Goal: Task Accomplishment & Management: Complete application form

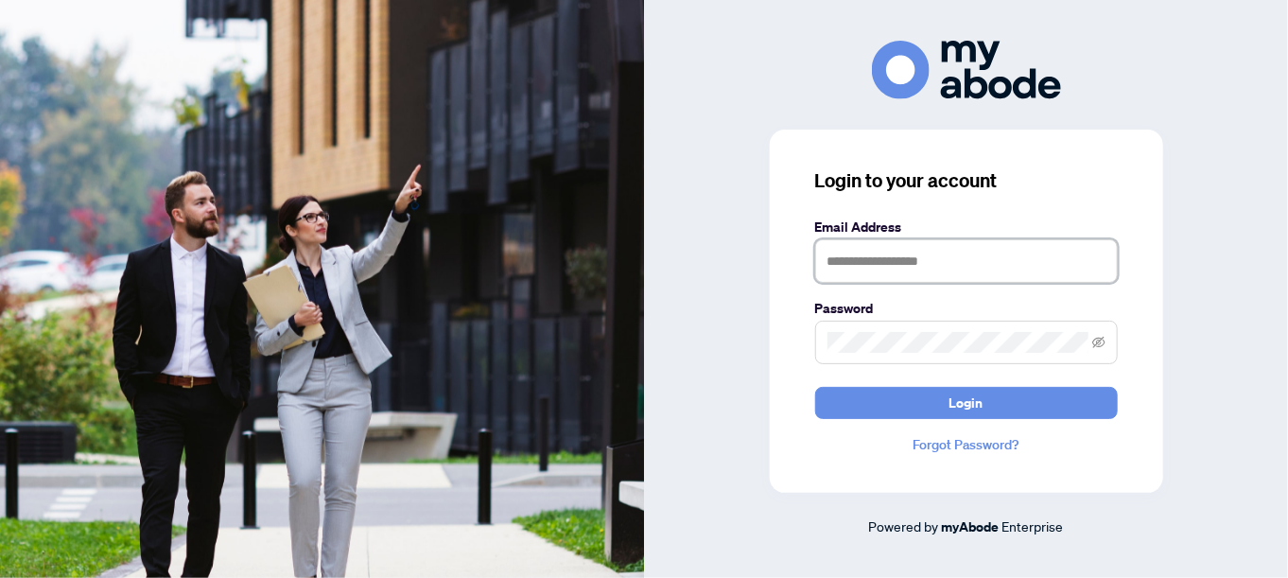
click at [853, 261] on input "text" at bounding box center [966, 260] width 303 height 43
type input "**********"
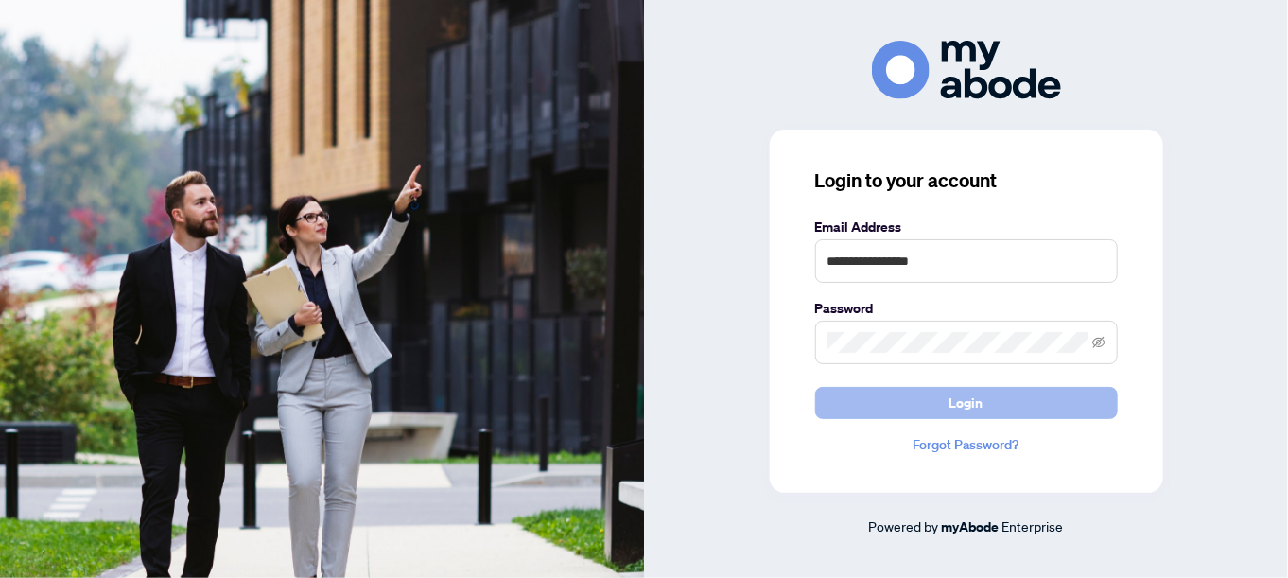
click at [839, 403] on button "Login" at bounding box center [966, 403] width 303 height 32
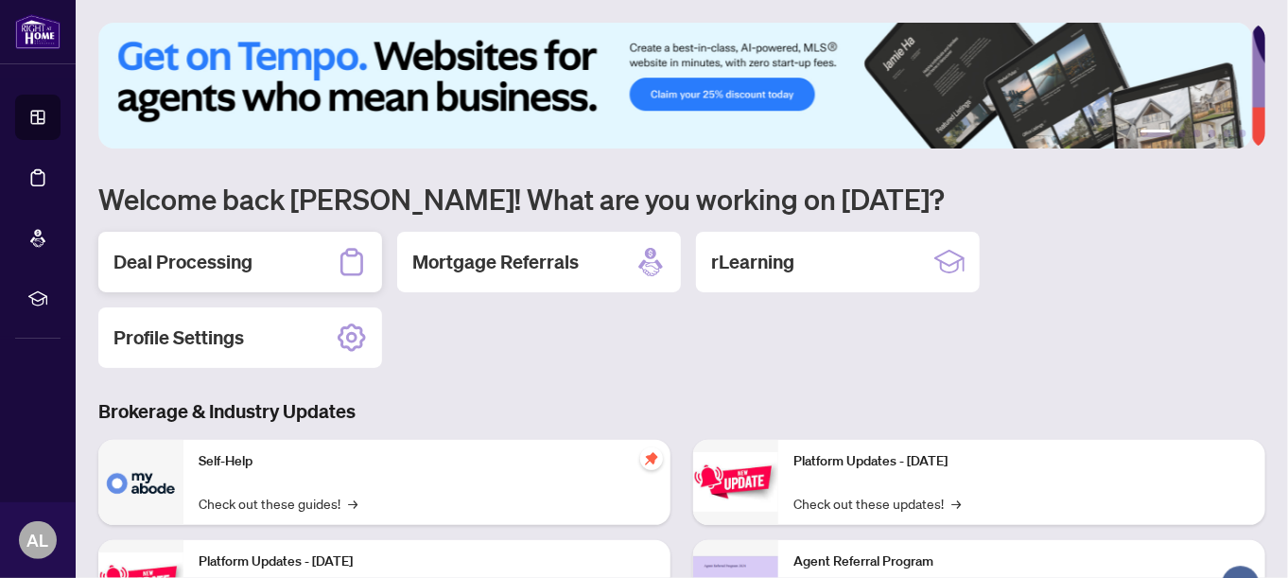
click at [235, 264] on h2 "Deal Processing" at bounding box center [182, 262] width 139 height 26
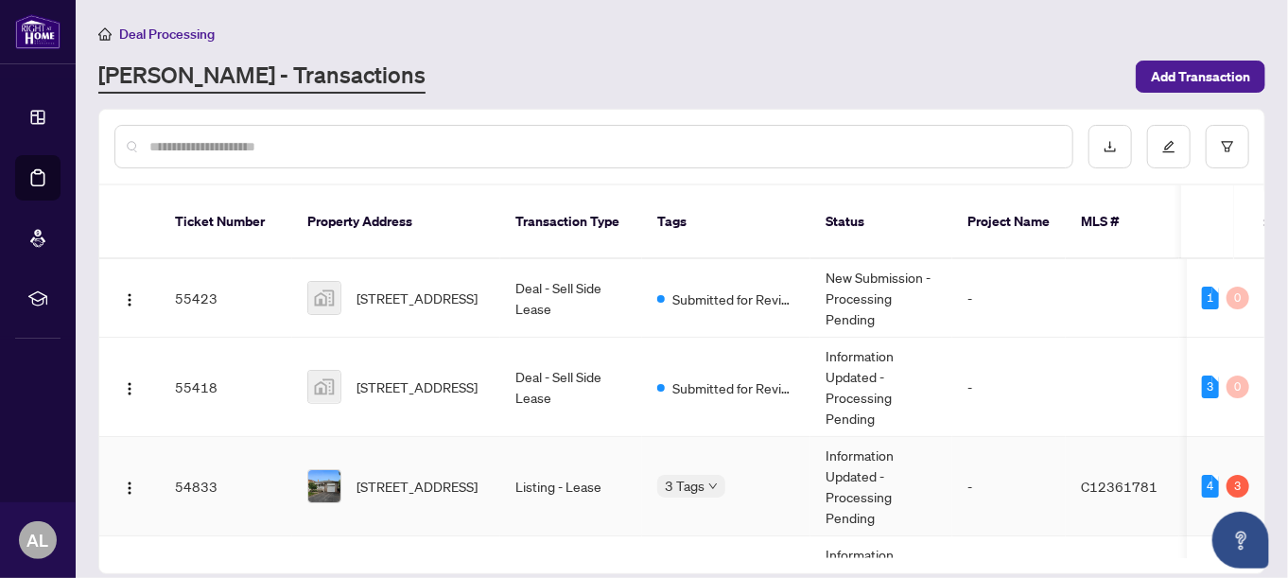
scroll to position [95, 0]
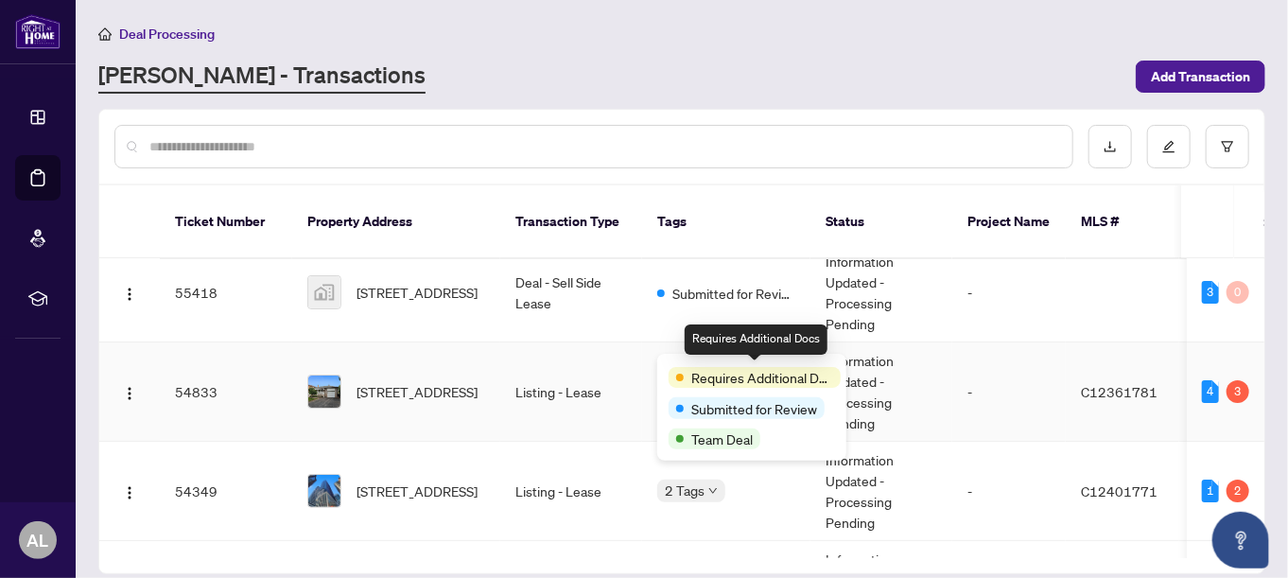
click at [707, 367] on span "Requires Additional Docs" at bounding box center [762, 377] width 142 height 21
click at [704, 371] on span "Requires Additional Docs" at bounding box center [762, 377] width 142 height 21
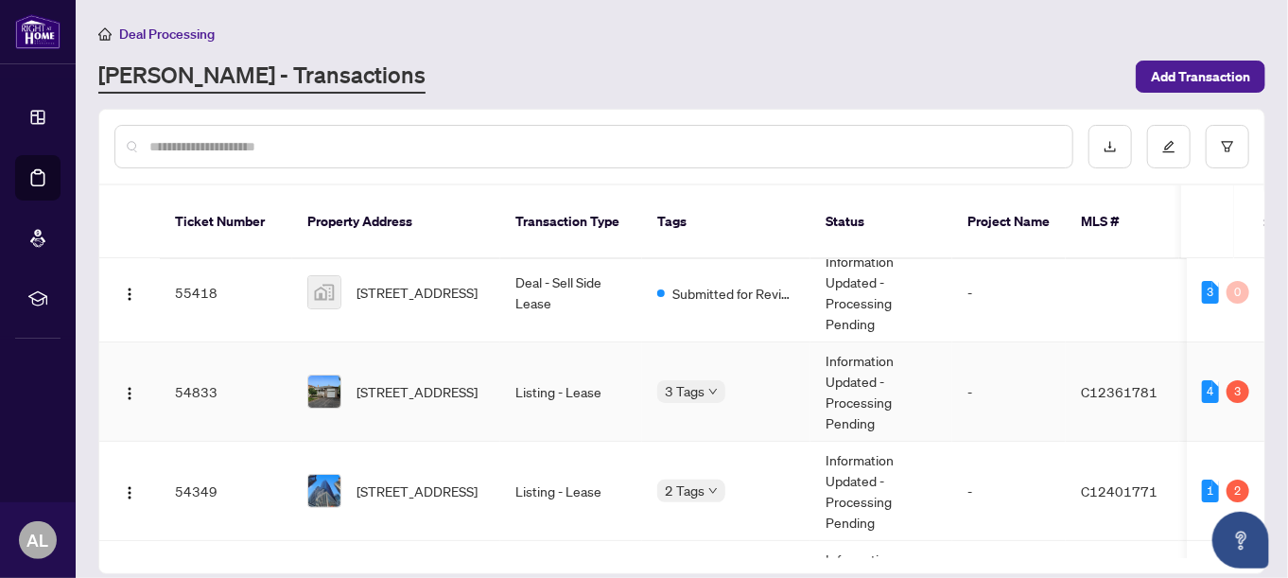
click at [518, 370] on td "Listing - Lease" at bounding box center [571, 391] width 142 height 99
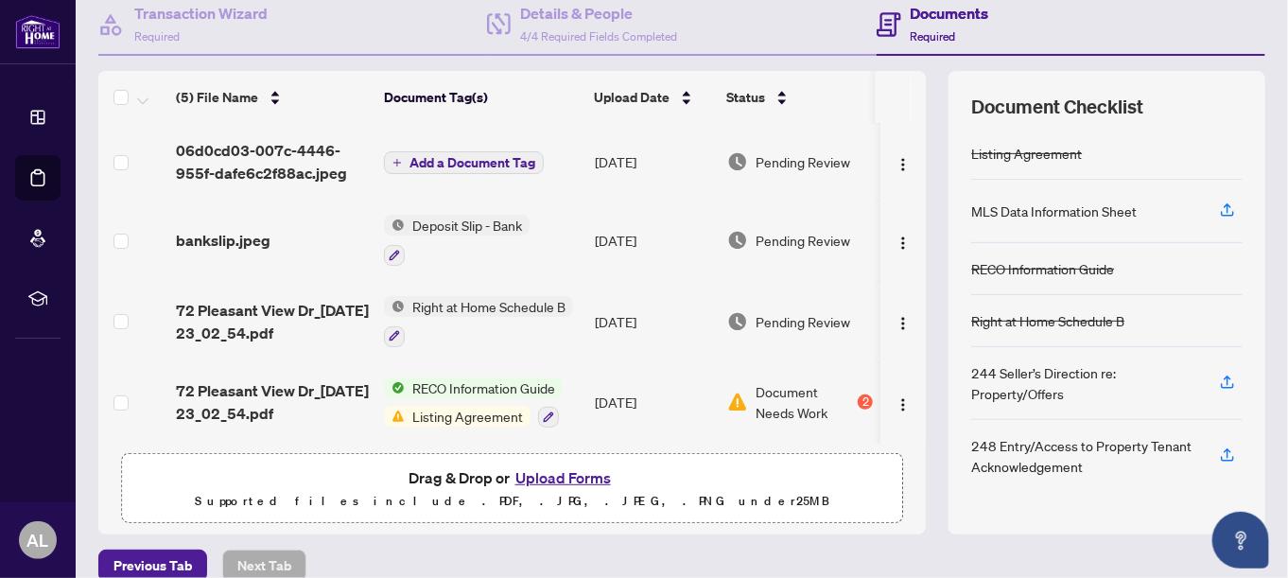
scroll to position [212, 0]
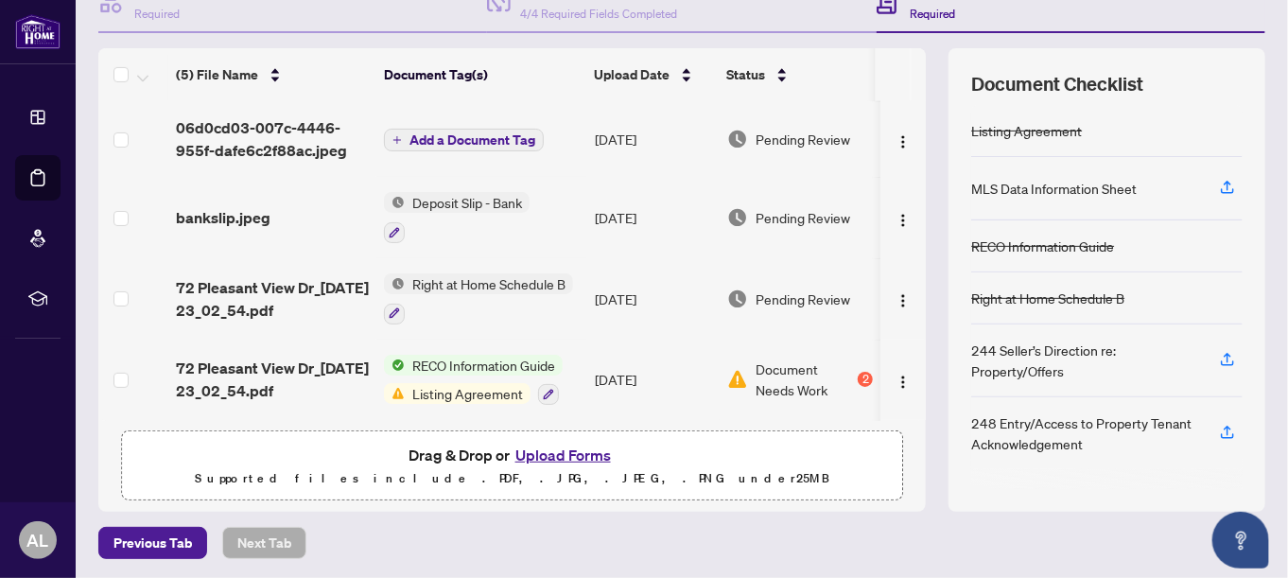
drag, startPoint x: 570, startPoint y: 453, endPoint x: 576, endPoint y: 466, distance: 14.4
click at [576, 466] on div "Drag & Drop or Upload Forms Supported files include .PDF, .JPG, .JPEG, .PNG und…" at bounding box center [511, 465] width 757 height 47
click at [576, 455] on button "Upload Forms" at bounding box center [563, 454] width 107 height 25
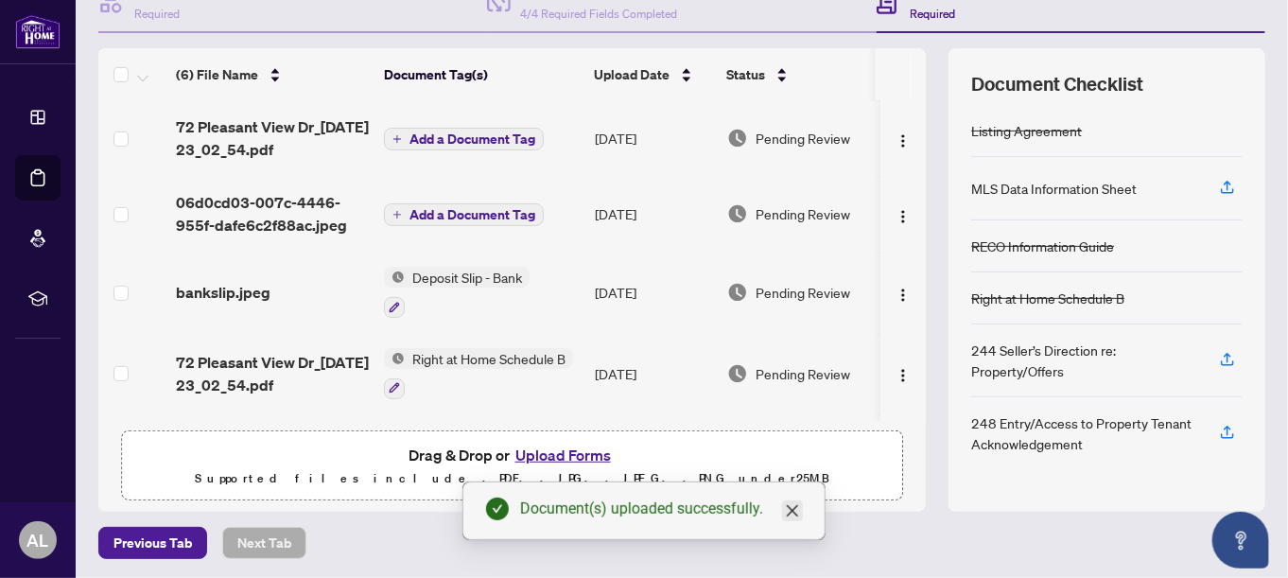
click at [792, 514] on icon "close" at bounding box center [792, 510] width 15 height 15
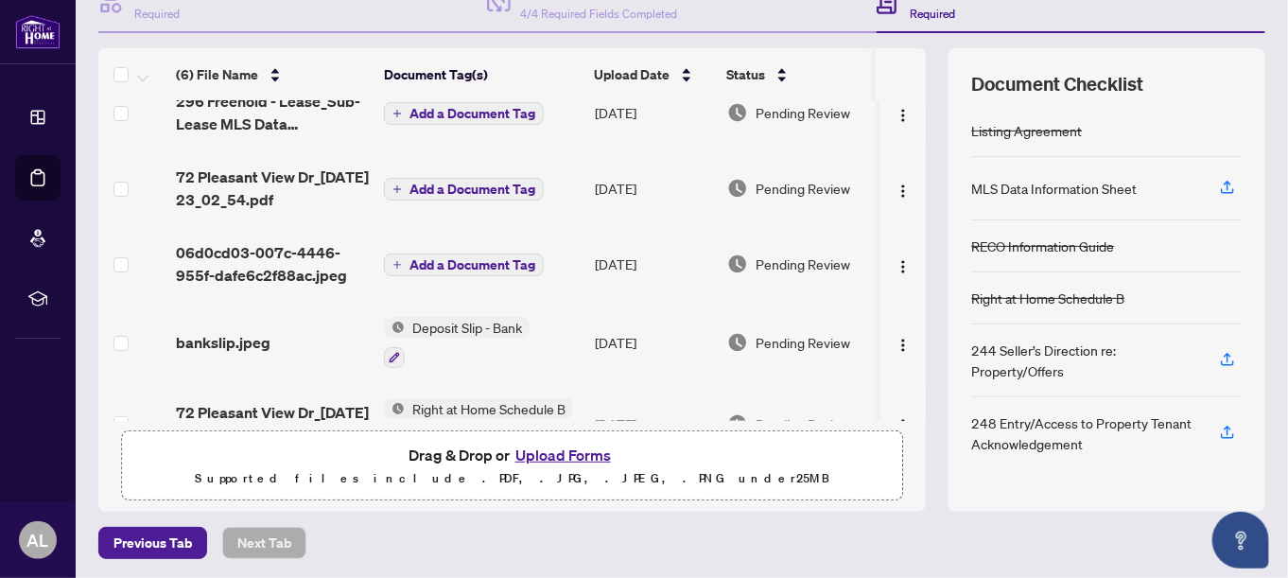
scroll to position [0, 0]
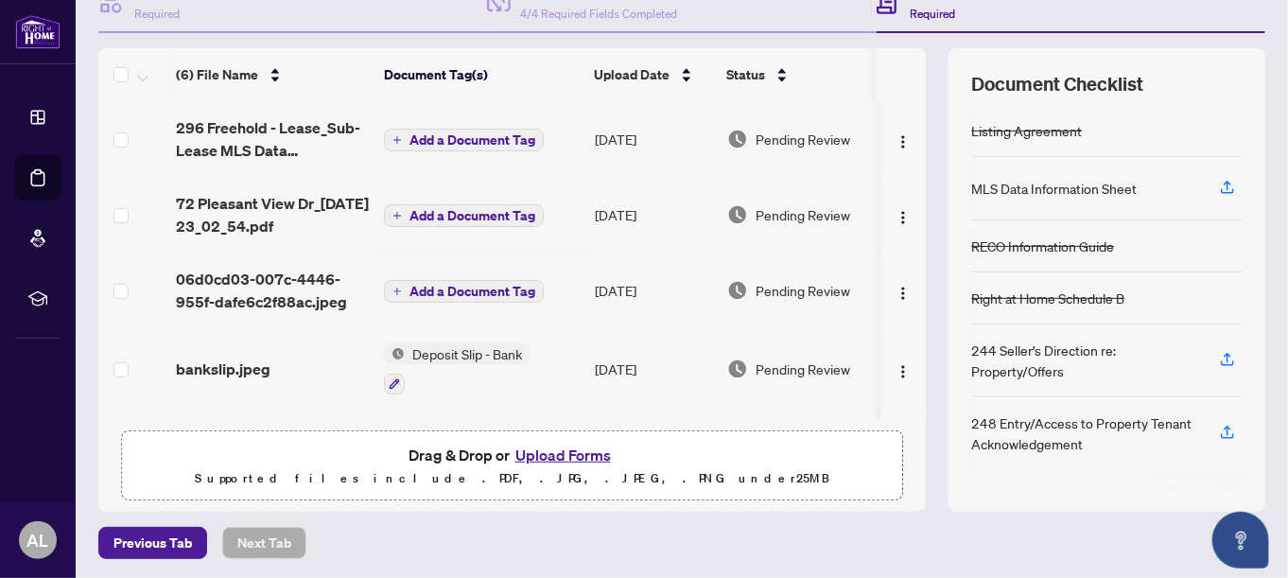
click at [424, 139] on span "Add a Document Tag" at bounding box center [472, 139] width 126 height 13
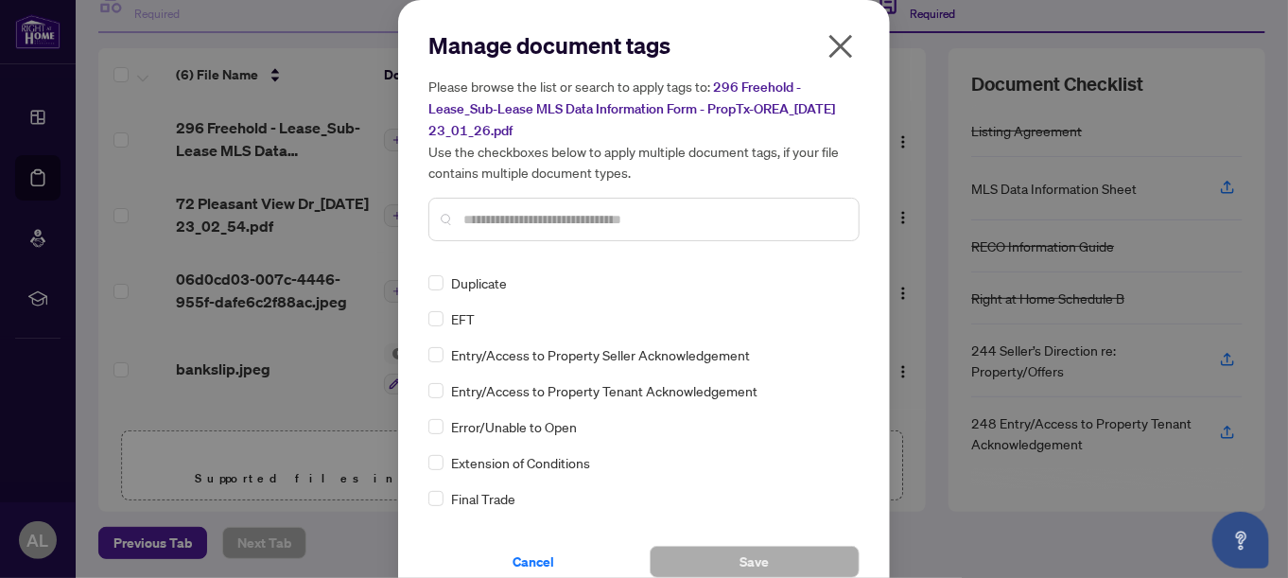
scroll to position [1796, 0]
click at [842, 52] on icon "close" at bounding box center [840, 46] width 30 height 30
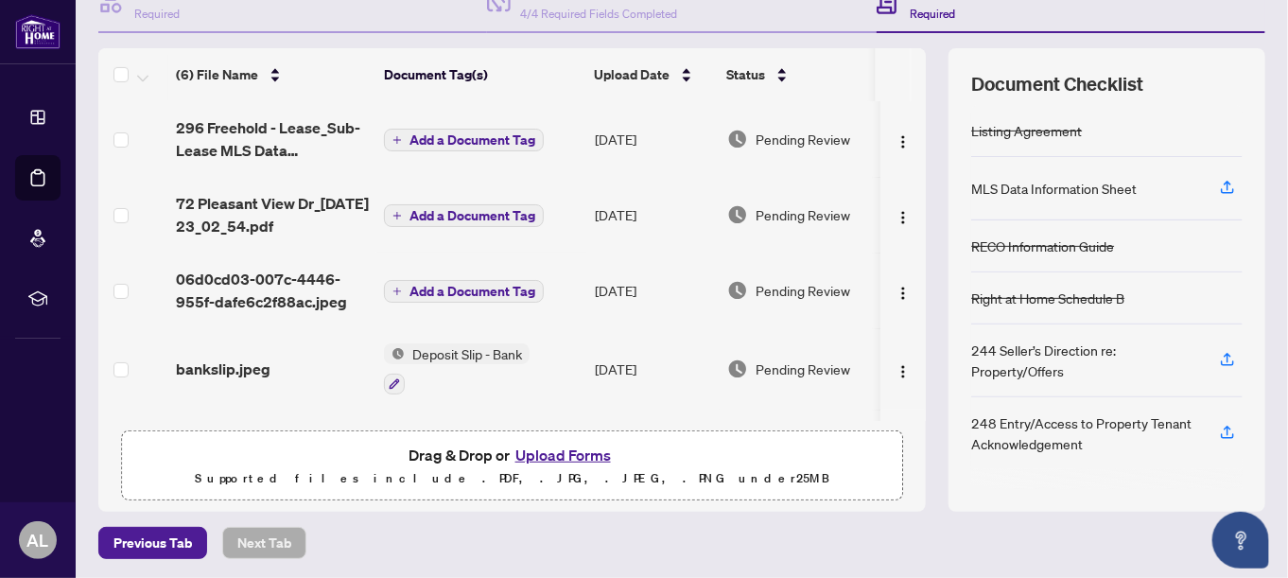
click at [428, 140] on span "Add a Document Tag" at bounding box center [472, 139] width 126 height 13
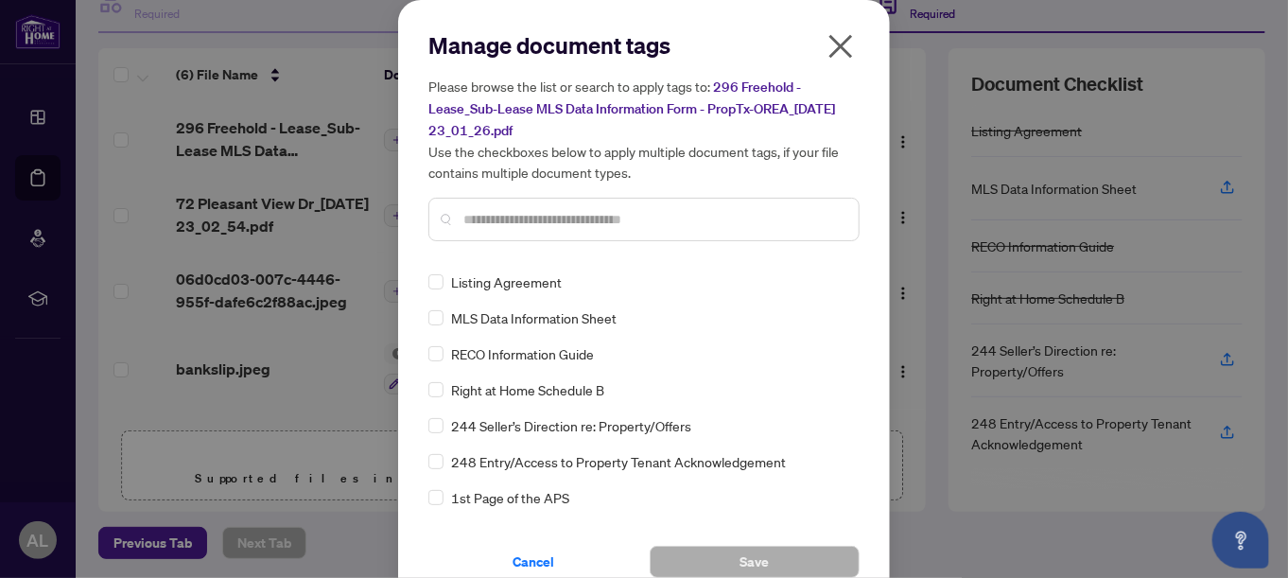
scroll to position [0, 0]
click at [466, 216] on input "text" at bounding box center [653, 219] width 380 height 21
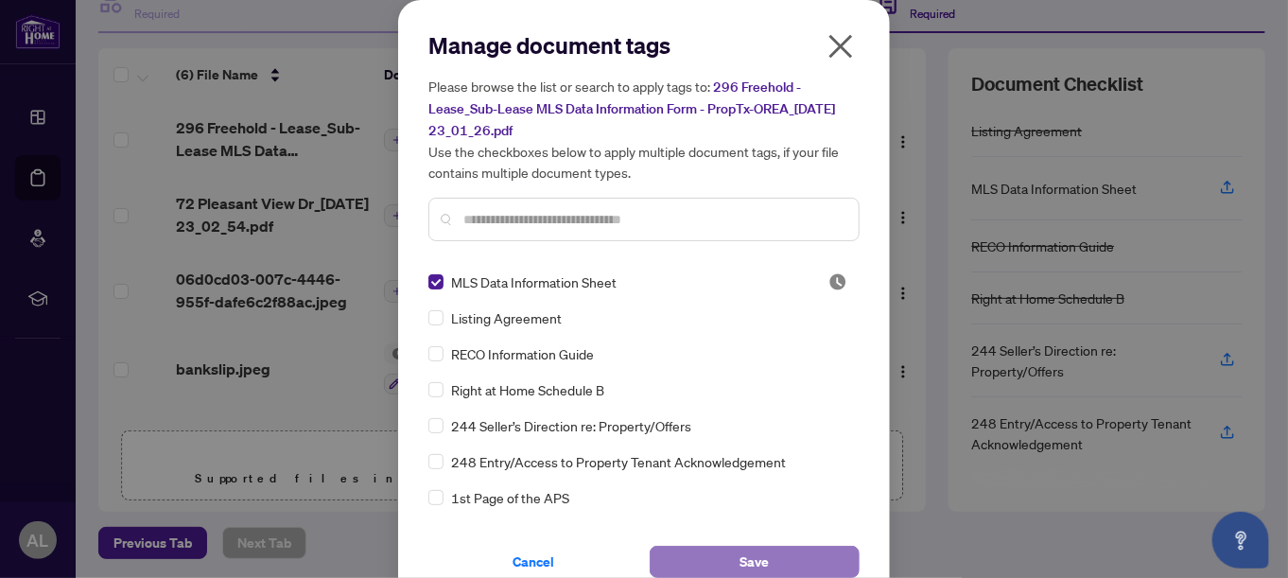
click at [740, 553] on span "Save" at bounding box center [754, 561] width 29 height 30
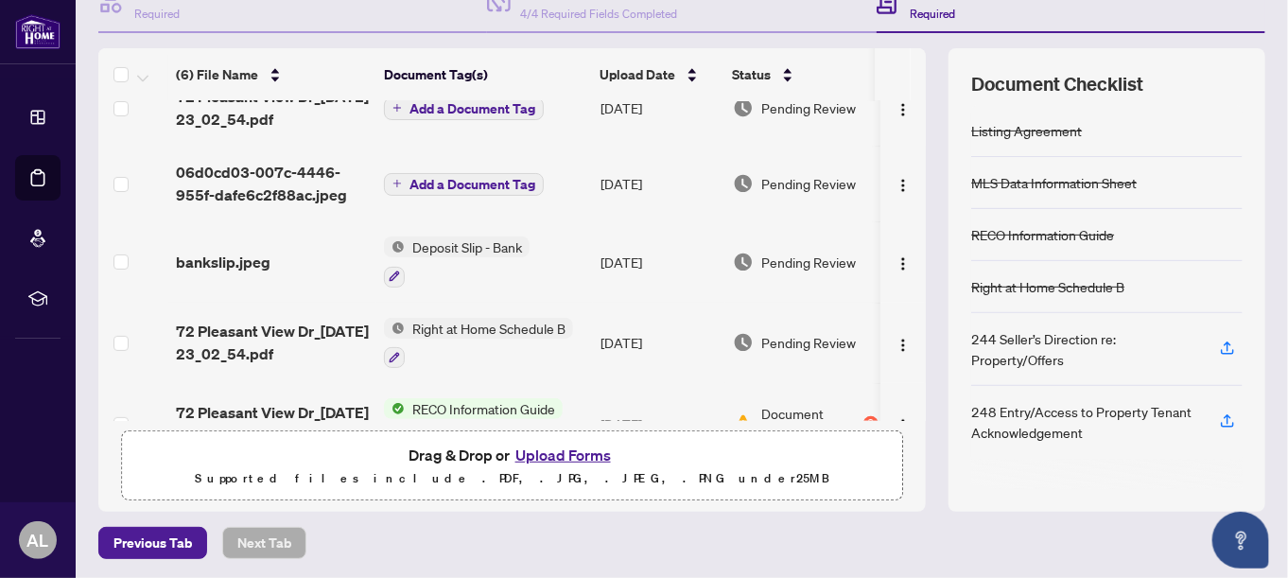
scroll to position [157, 0]
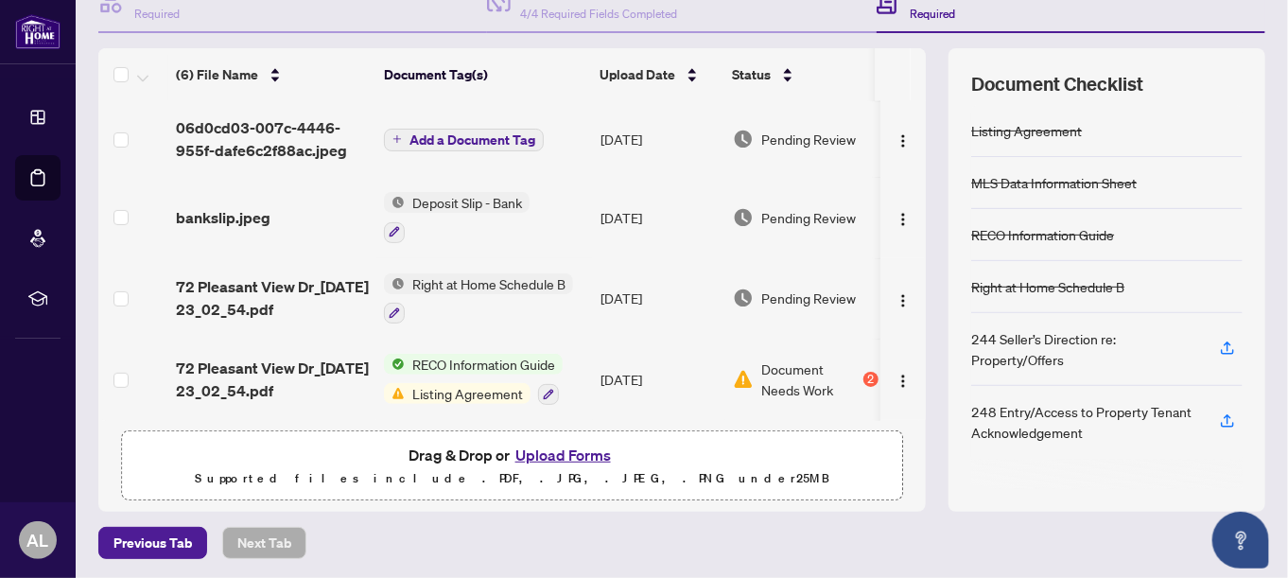
click at [476, 383] on span "Listing Agreement" at bounding box center [468, 393] width 126 height 21
click at [805, 376] on span "Document Needs Work" at bounding box center [810, 379] width 98 height 42
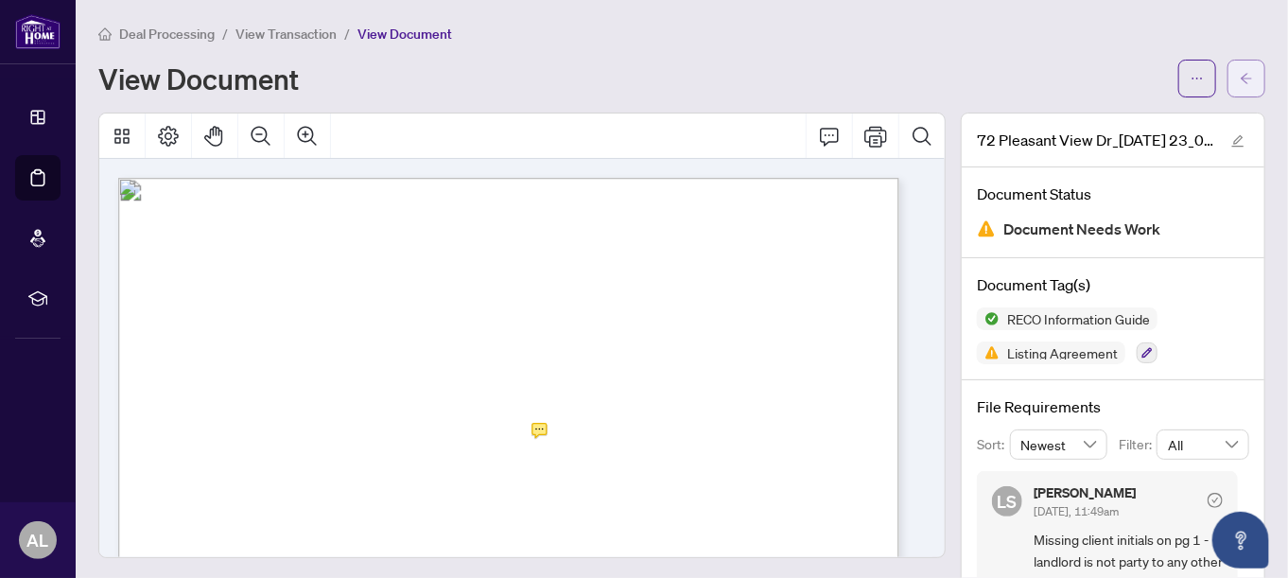
click at [1239, 85] on span "button" at bounding box center [1245, 78] width 13 height 30
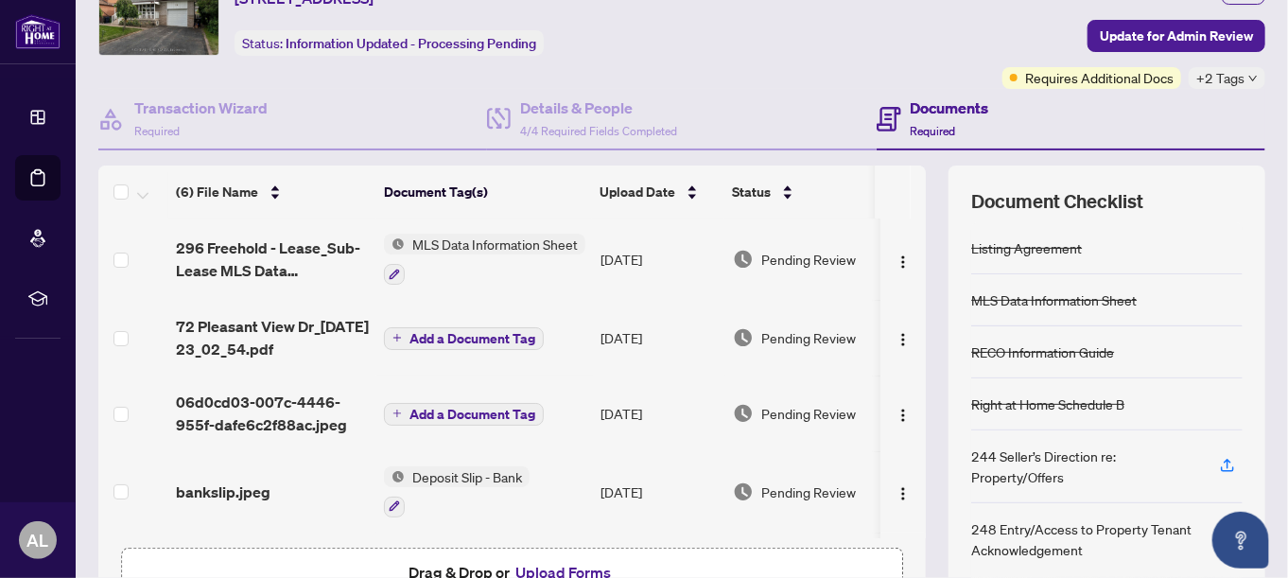
click at [479, 332] on span "Add a Document Tag" at bounding box center [472, 338] width 126 height 13
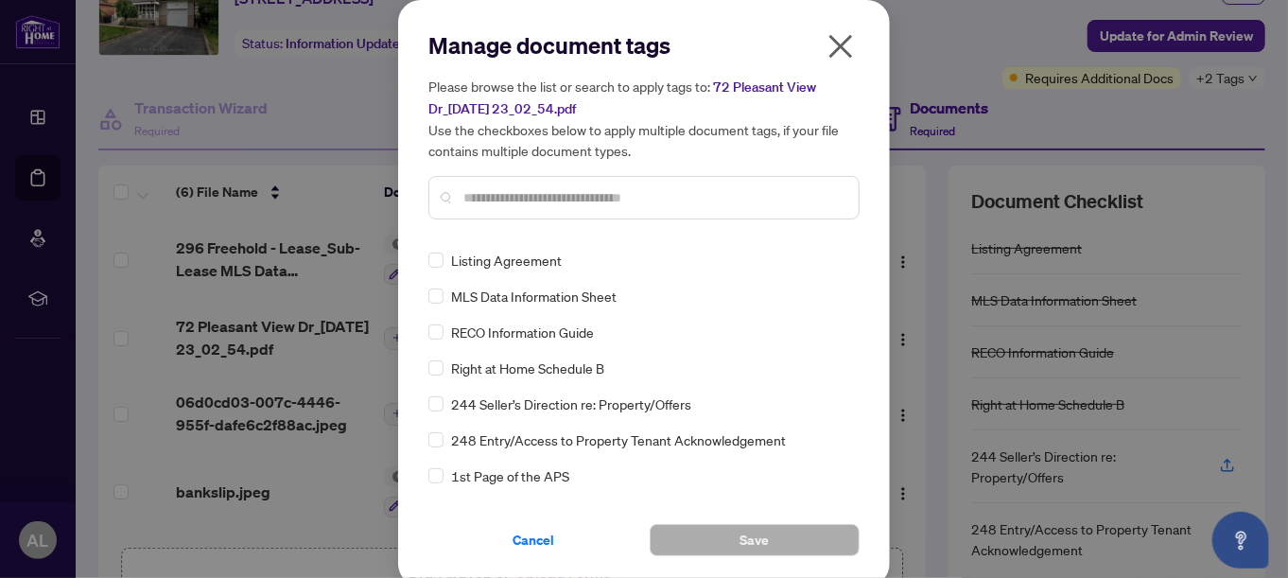
click at [836, 45] on icon "close" at bounding box center [840, 46] width 30 height 30
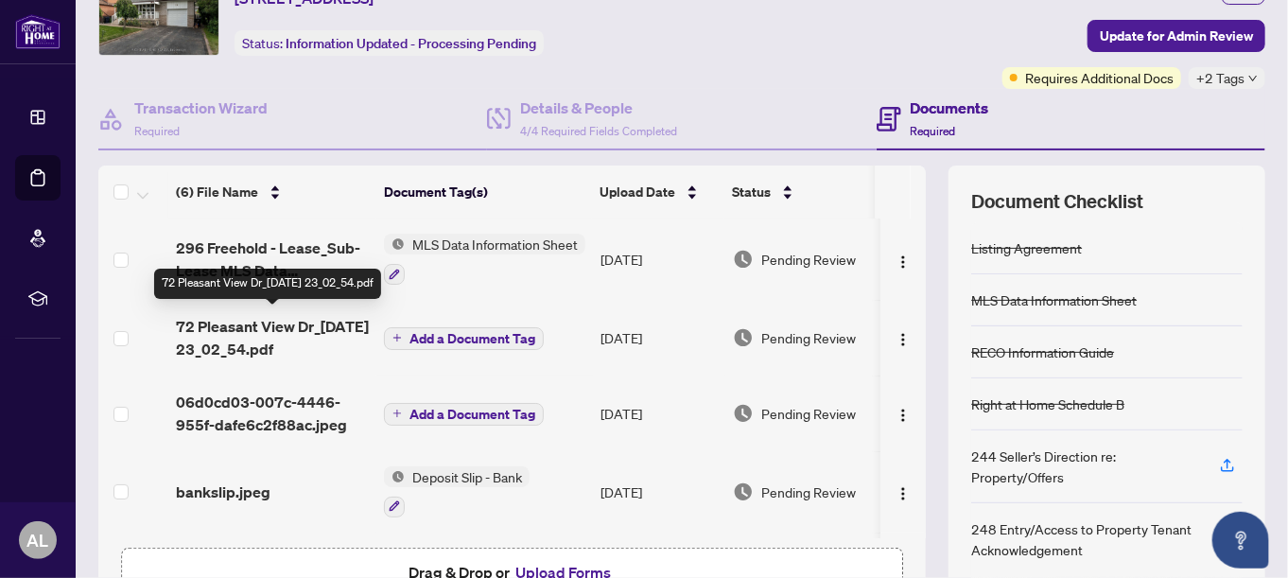
click at [273, 324] on span "72 Pleasant View Dr_2025-09-25 23_02_54.pdf" at bounding box center [272, 337] width 193 height 45
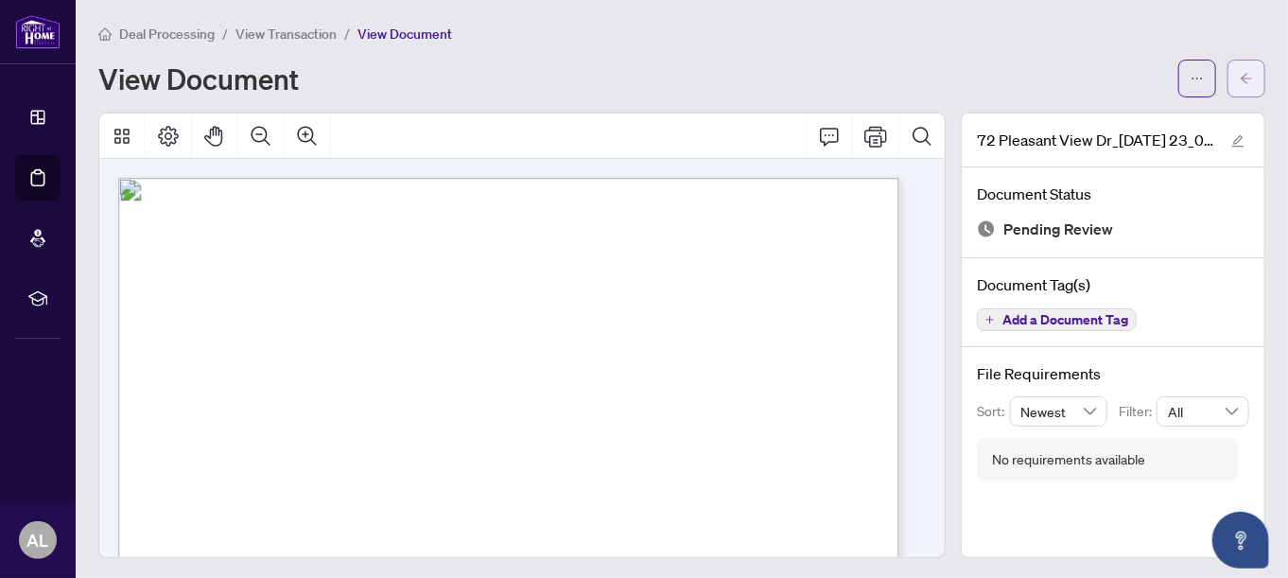
click at [1240, 77] on icon "arrow-left" at bounding box center [1245, 78] width 11 height 10
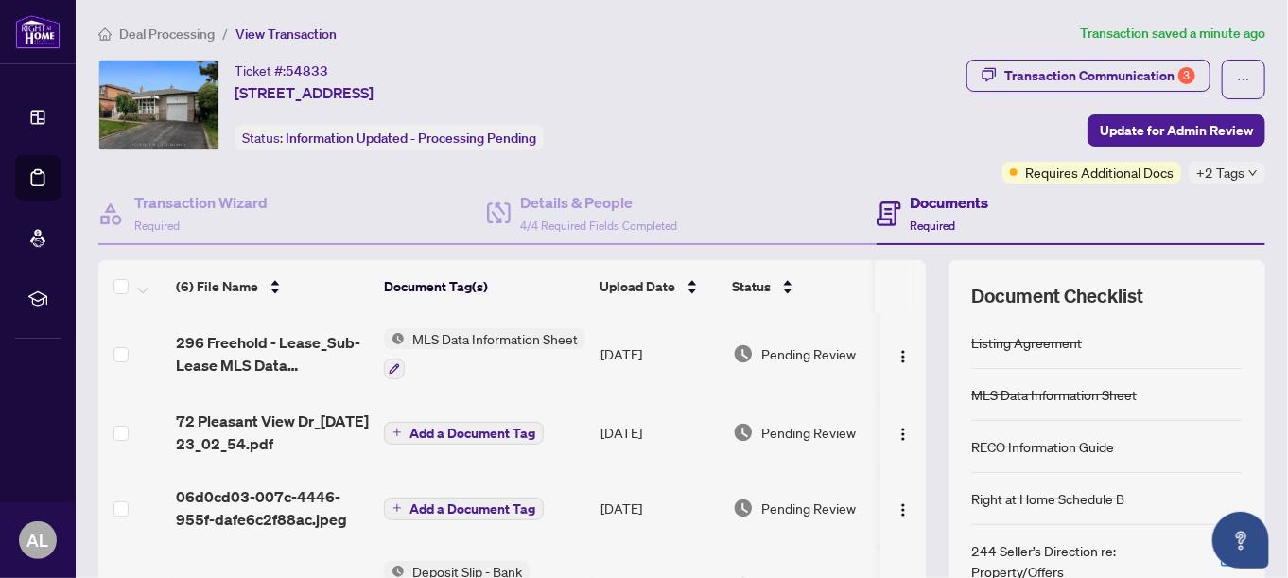
click at [463, 427] on span "Add a Document Tag" at bounding box center [472, 432] width 126 height 13
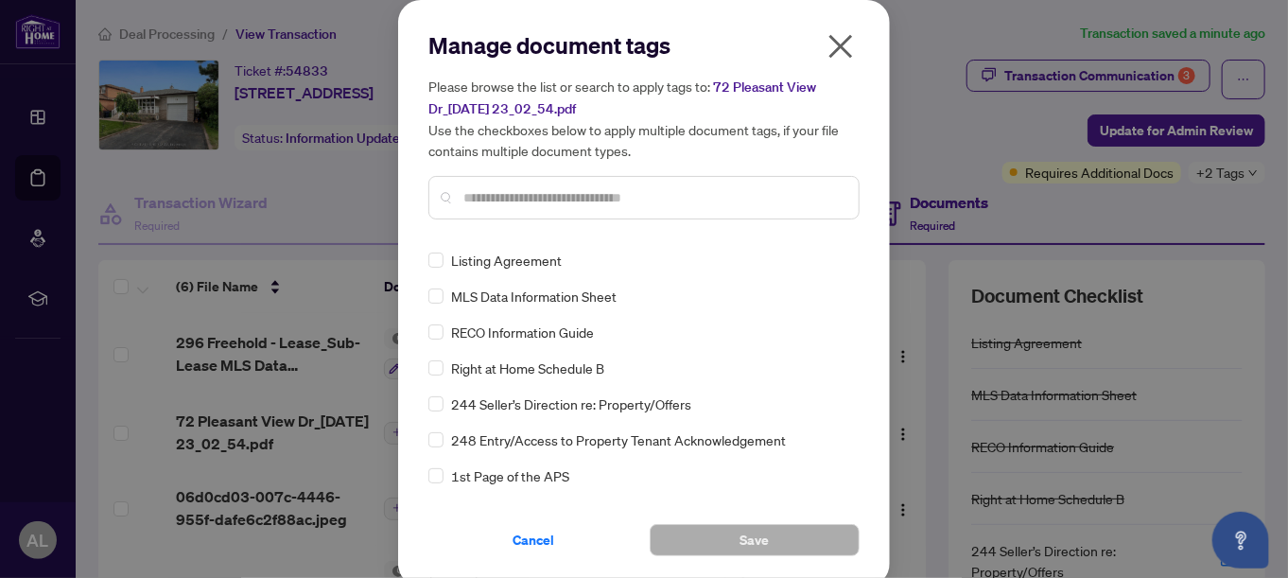
click at [476, 230] on div "Manage document tags Please browse the list or search to apply tags to: 72 Plea…" at bounding box center [643, 132] width 431 height 204
click at [518, 260] on span "Listing Agreement" at bounding box center [506, 260] width 111 height 21
click at [740, 534] on span "Save" at bounding box center [754, 540] width 29 height 30
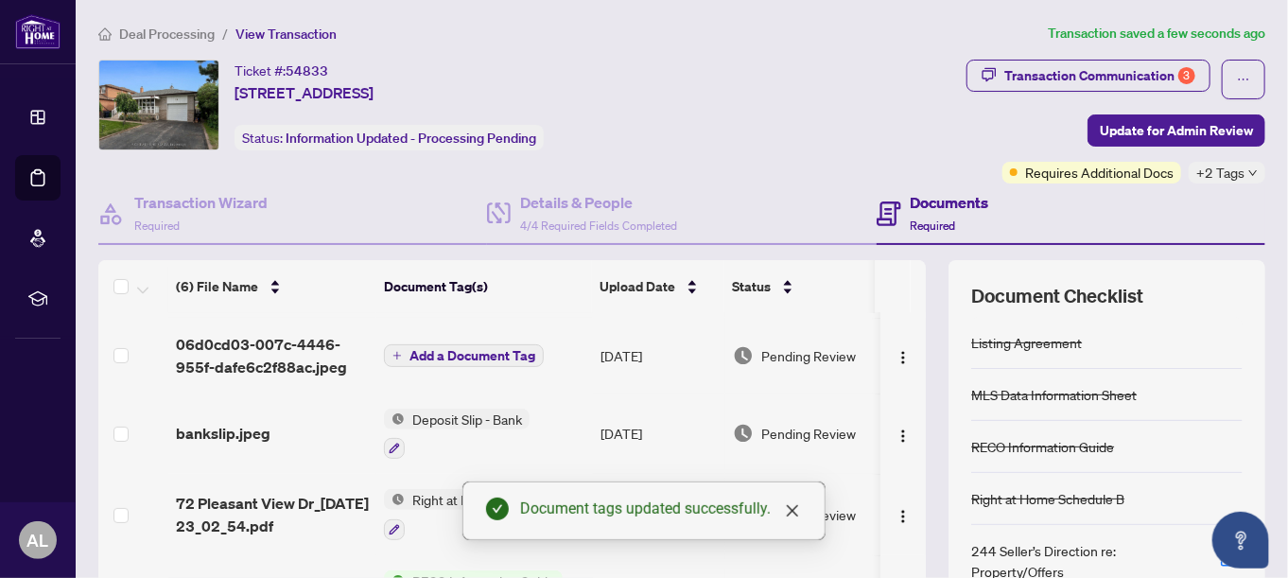
scroll to position [161, 0]
click at [796, 514] on icon "close" at bounding box center [792, 510] width 11 height 11
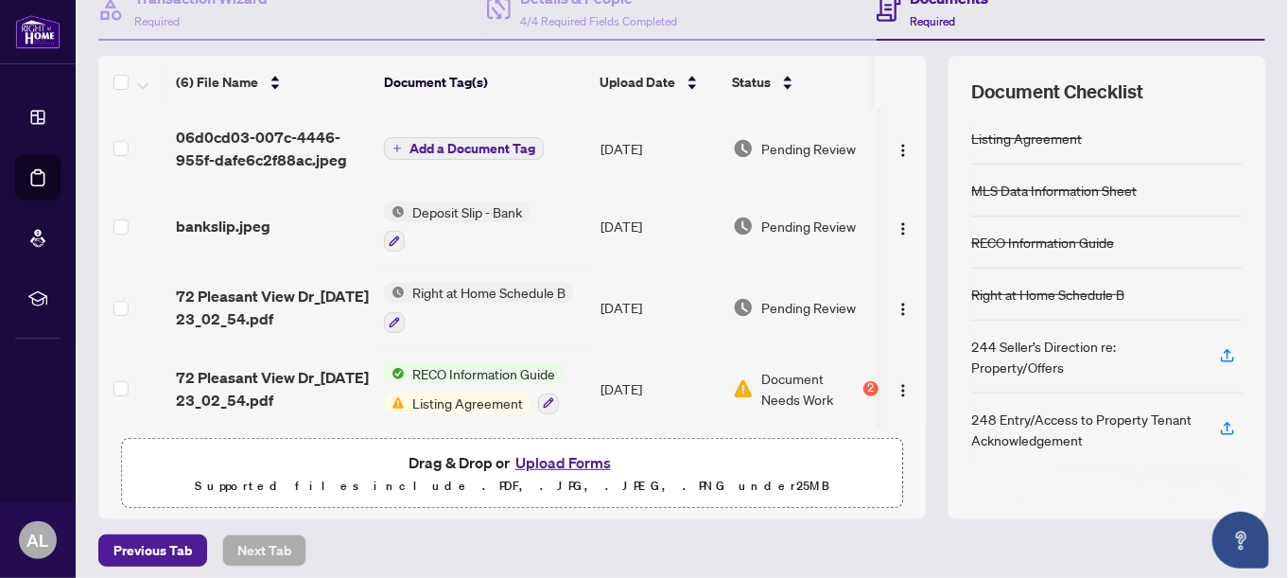
scroll to position [212, 0]
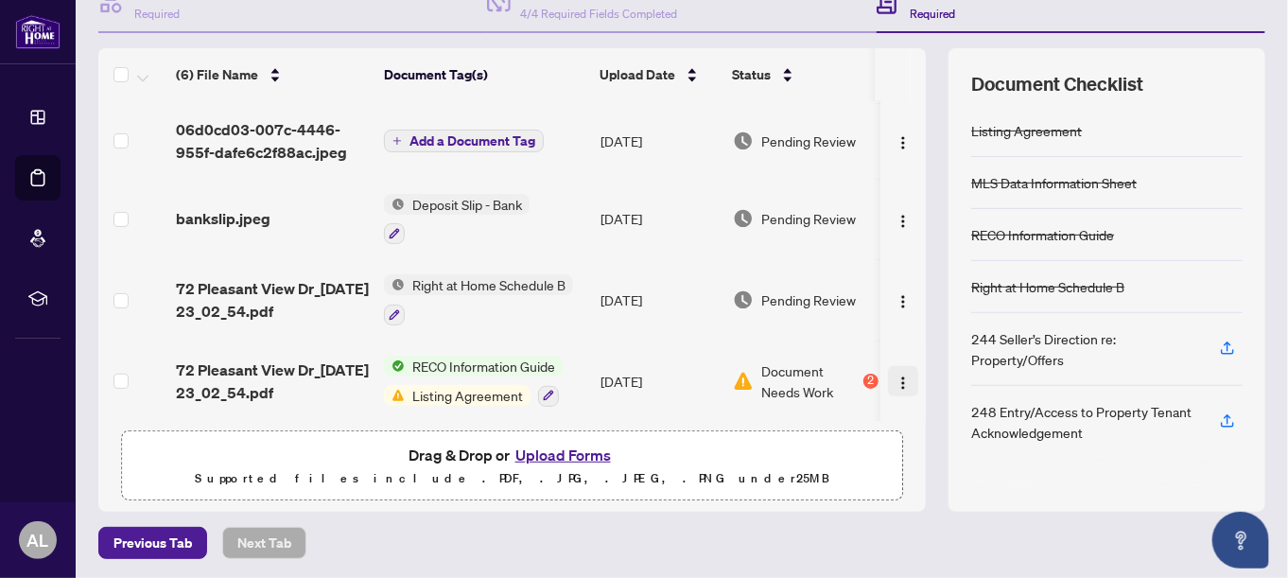
click at [895, 375] on img "button" at bounding box center [902, 382] width 15 height 15
click at [721, 320] on td "Sep/27/2025" at bounding box center [659, 299] width 132 height 81
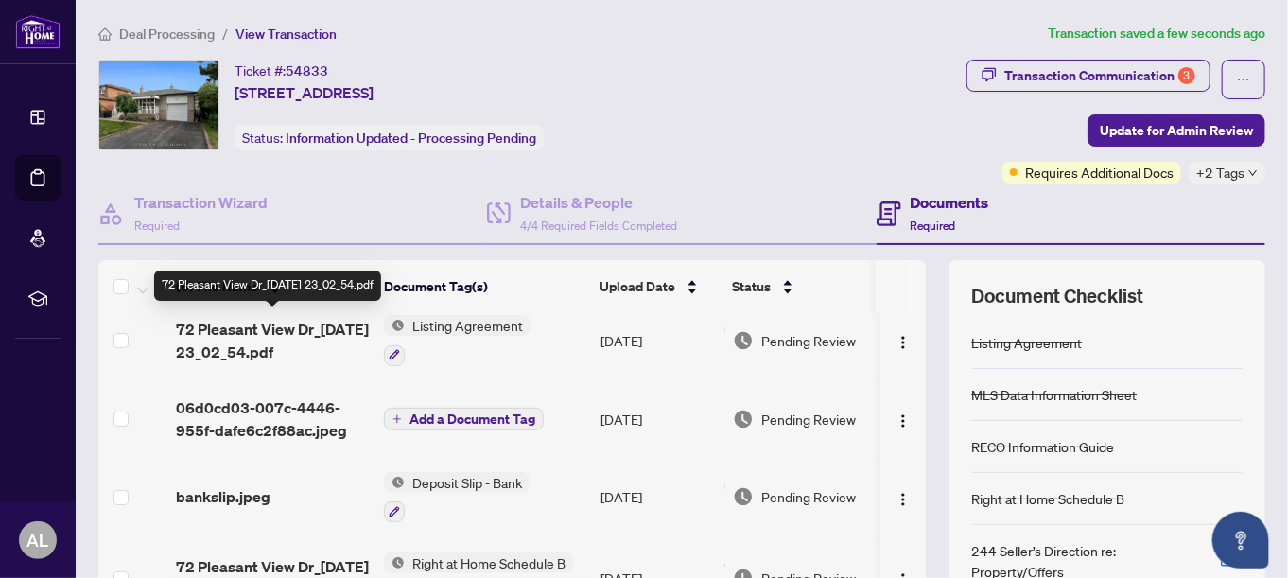
scroll to position [161, 0]
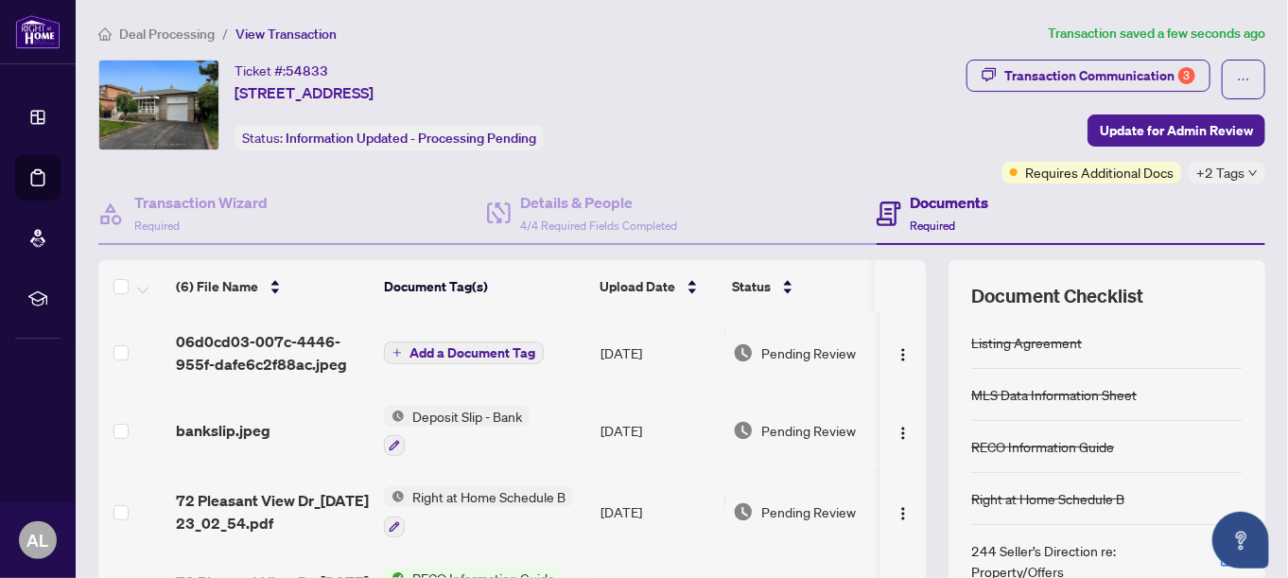
click at [479, 493] on span "Right at Home Schedule B" at bounding box center [489, 496] width 168 height 21
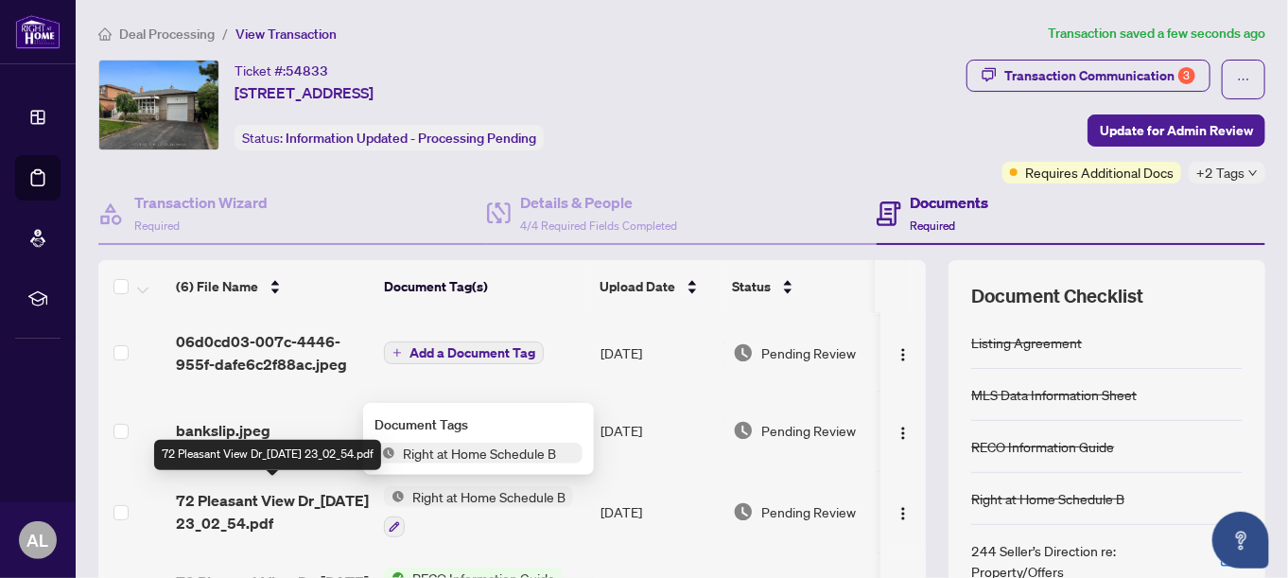
click at [221, 496] on span "72 Pleasant View Dr_2025-09-25 23_02_54.pdf" at bounding box center [272, 511] width 193 height 45
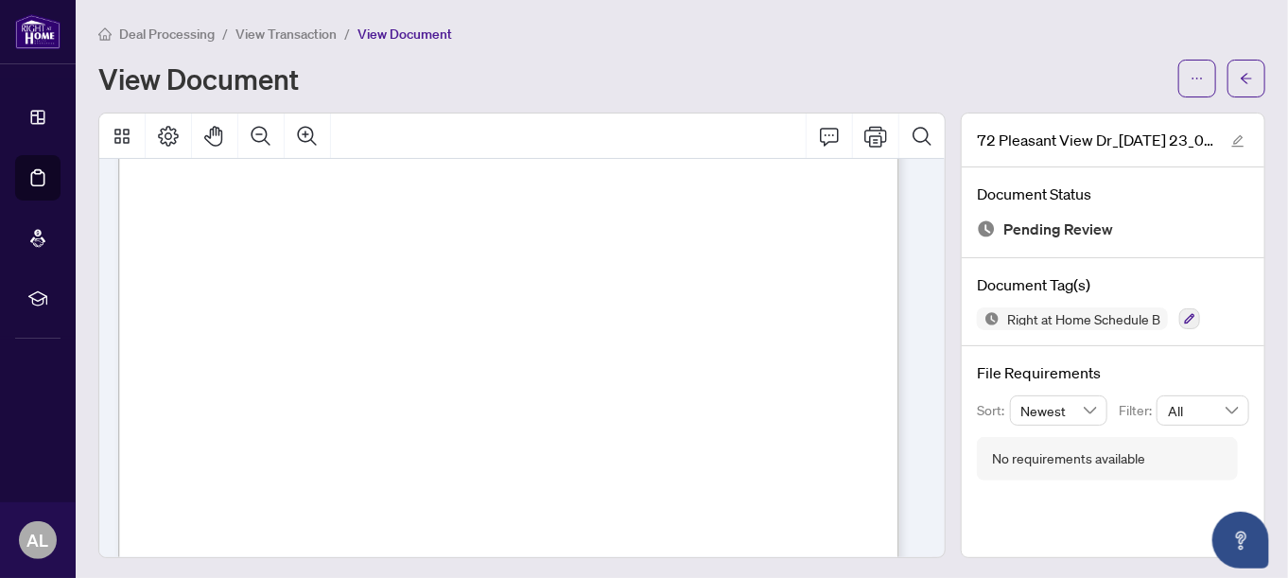
scroll to position [12787, 0]
click at [1019, 320] on span "Right at Home Schedule B" at bounding box center [1083, 318] width 168 height 13
click at [1184, 316] on icon "button" at bounding box center [1189, 318] width 11 height 11
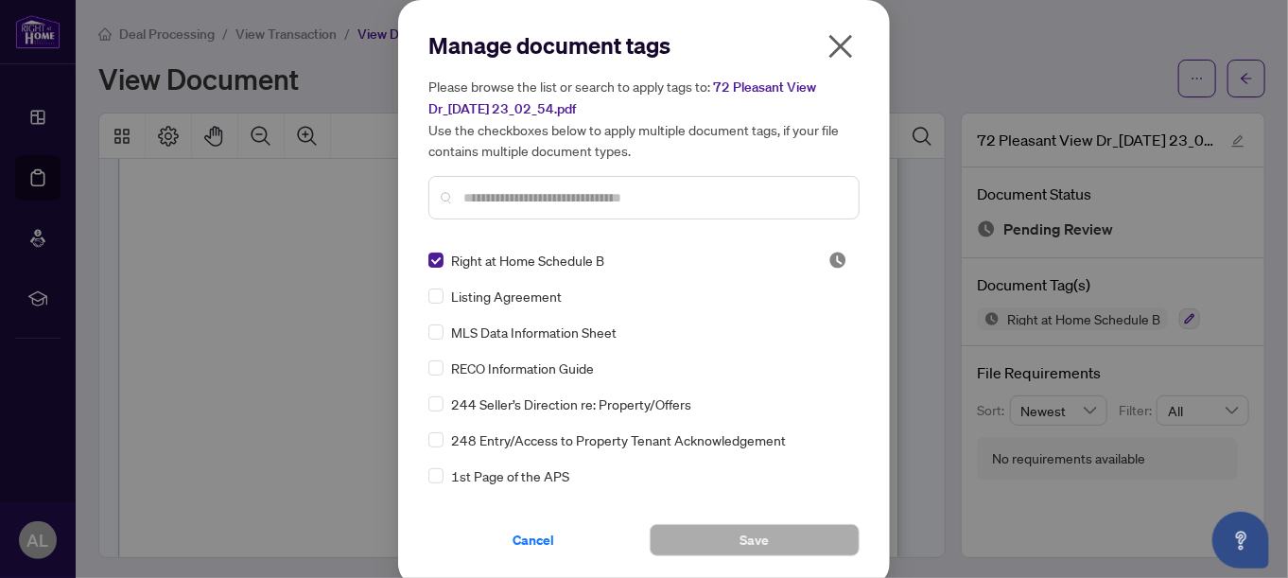
click at [833, 48] on icon "close" at bounding box center [840, 46] width 30 height 30
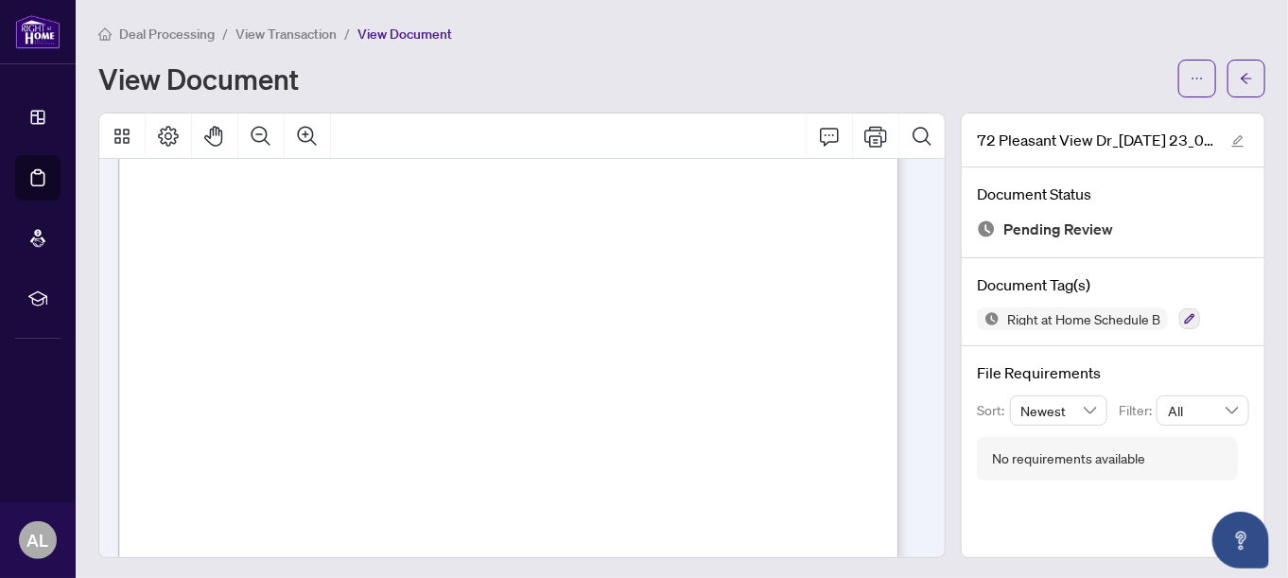
scroll to position [17702, 0]
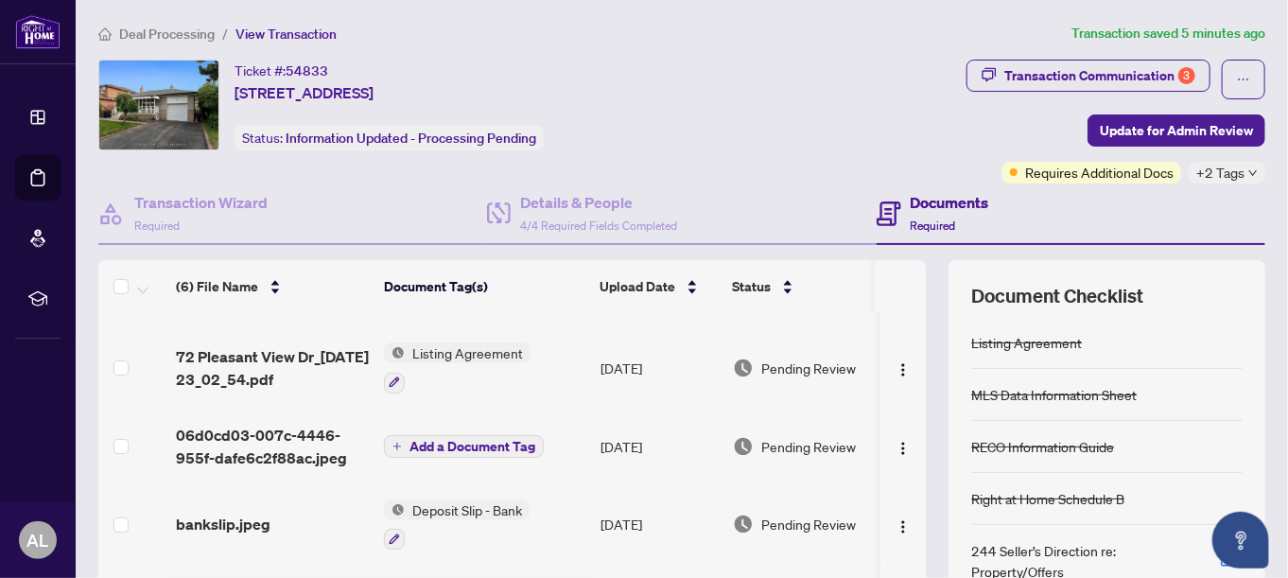
scroll to position [161, 0]
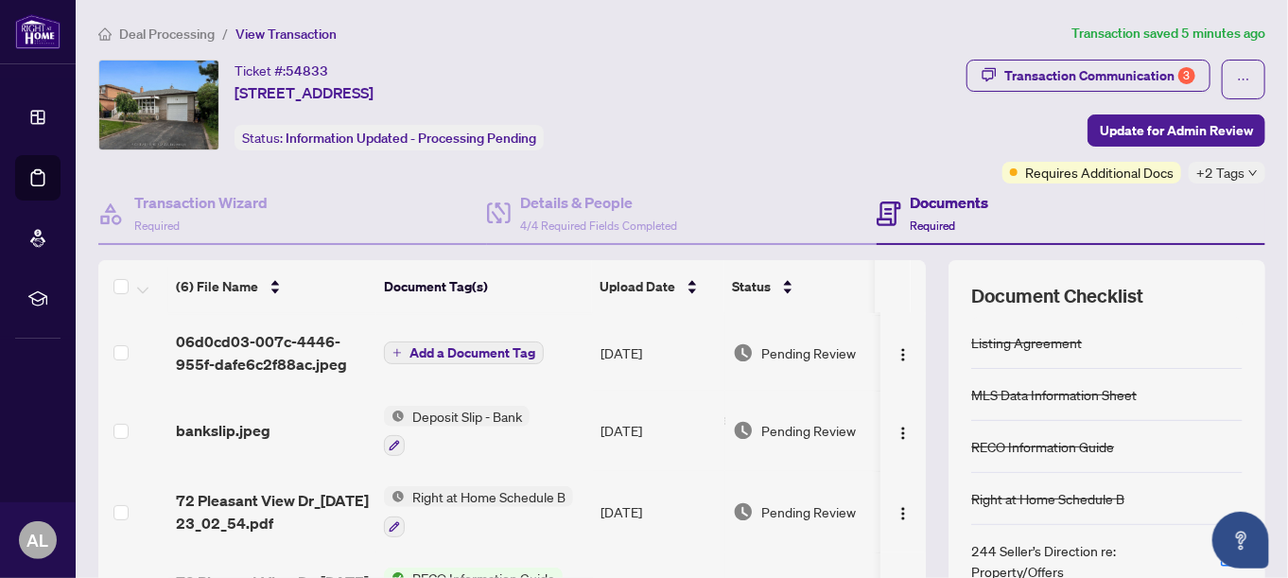
click at [516, 487] on span "Right at Home Schedule B" at bounding box center [489, 496] width 168 height 21
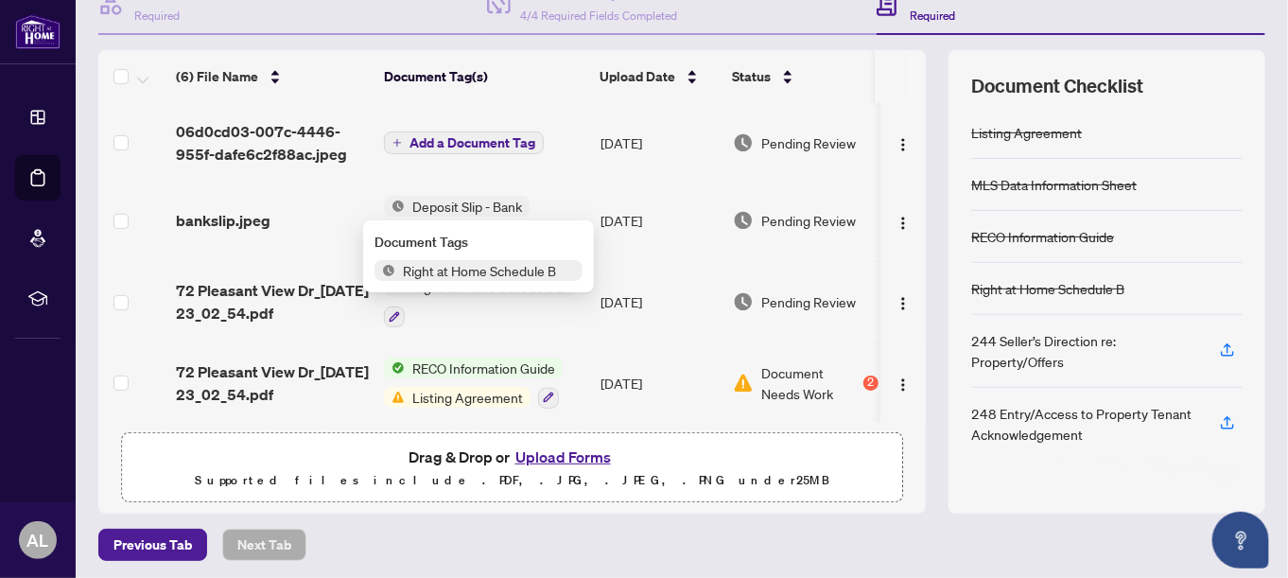
scroll to position [212, 0]
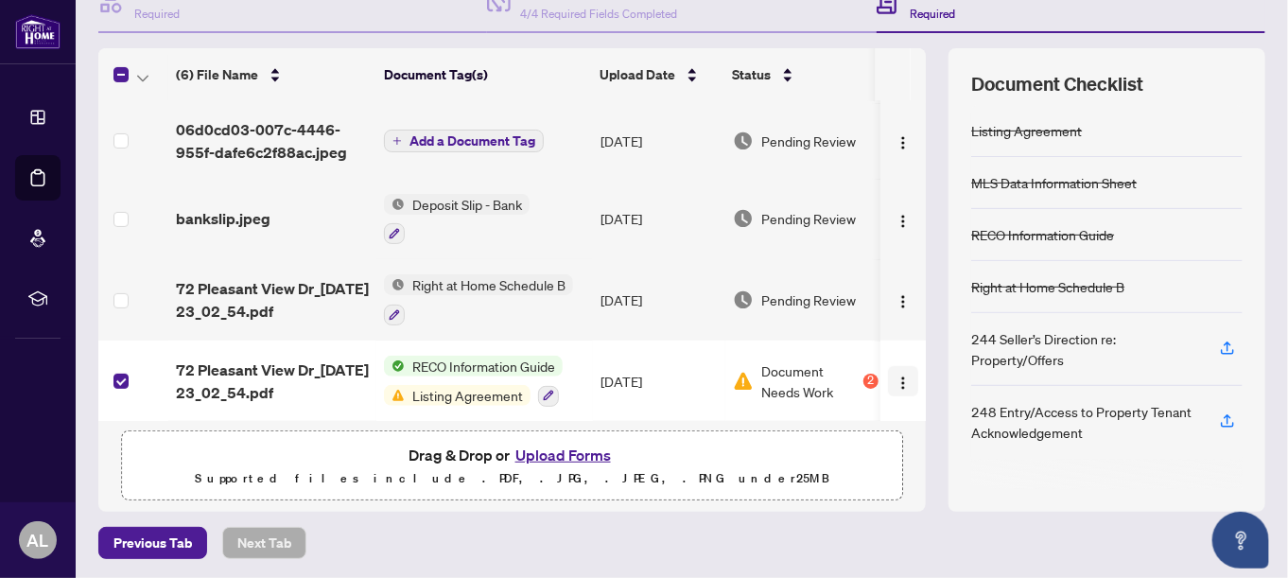
click at [895, 375] on img "button" at bounding box center [902, 382] width 15 height 15
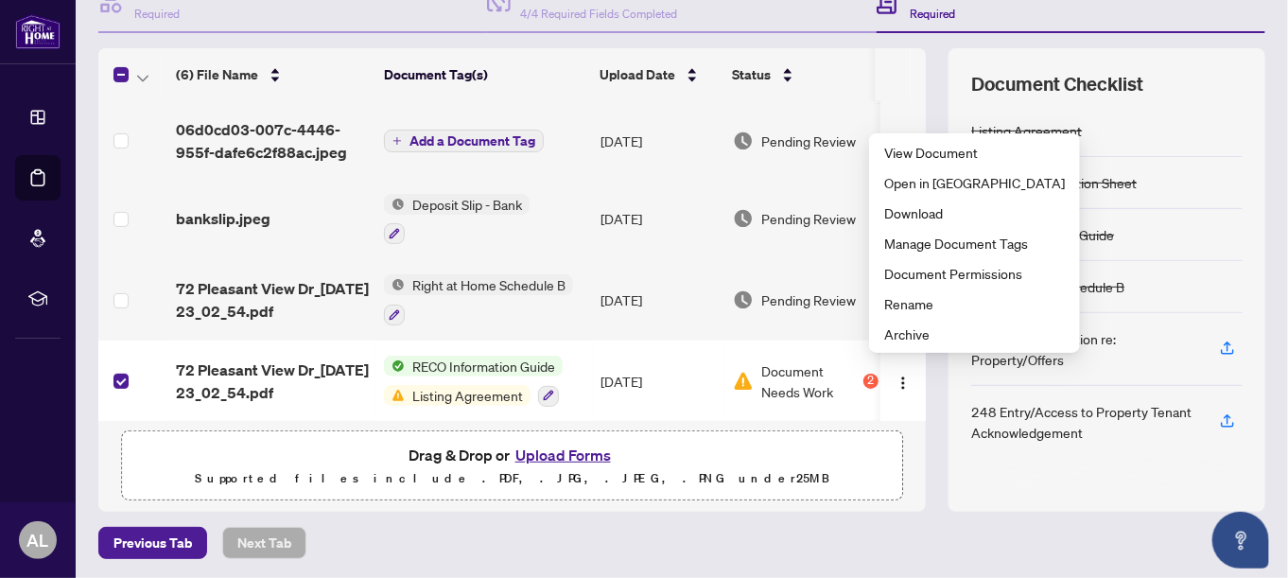
click at [923, 461] on div "(6) File Name Document Tag(s) Upload Date Status (6) File Name Document Tag(s) …" at bounding box center [681, 279] width 1167 height 463
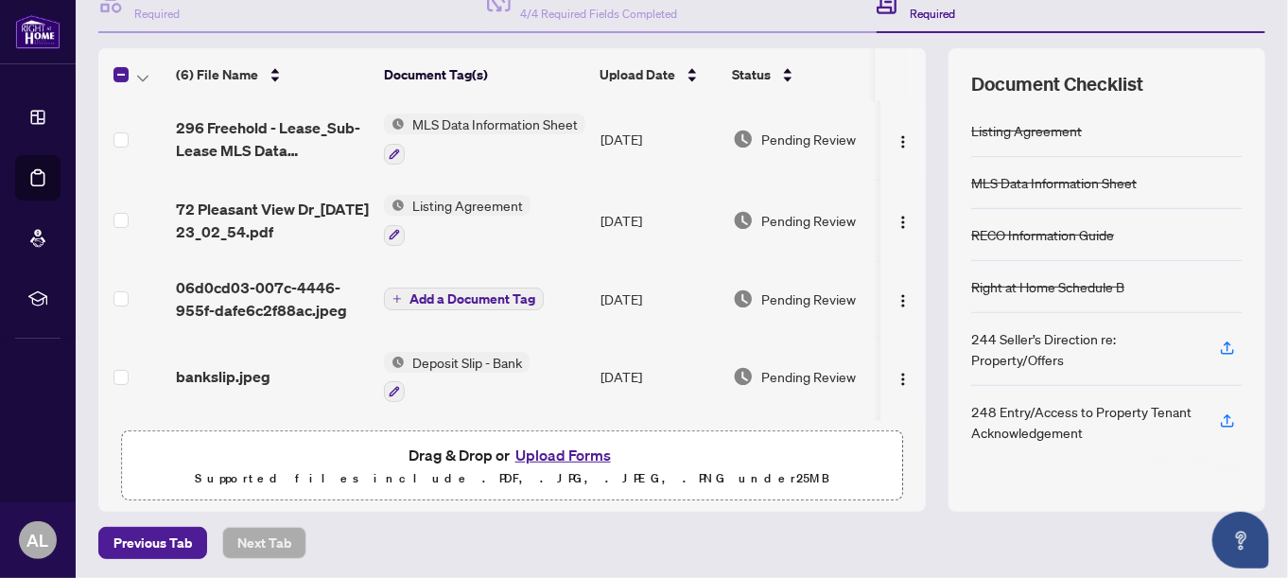
scroll to position [0, 0]
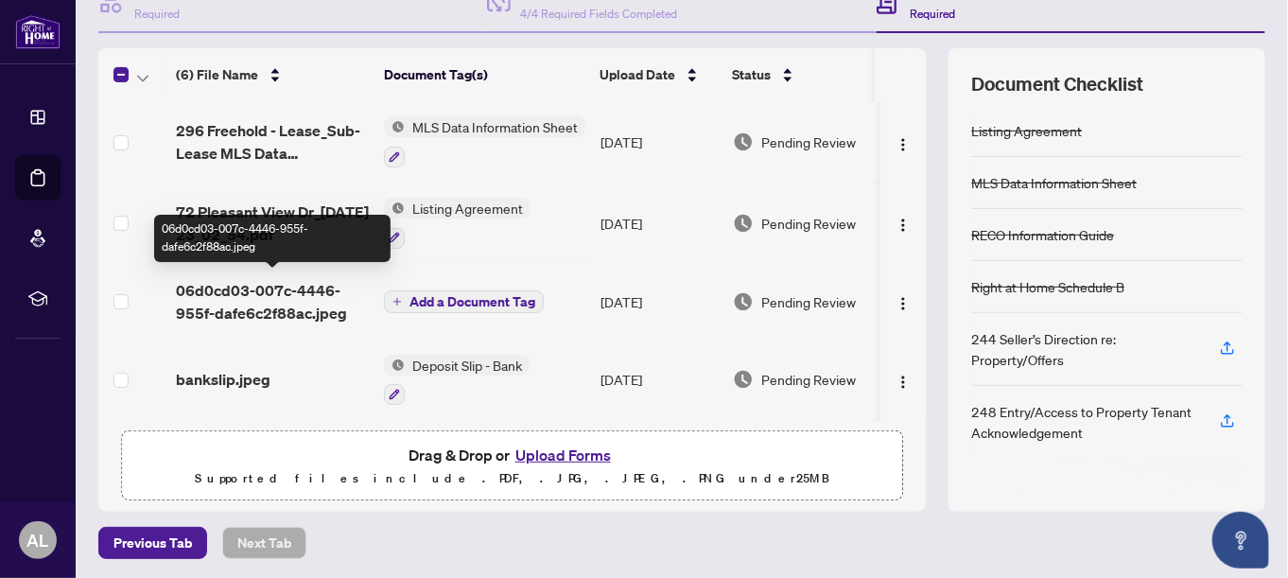
click at [255, 286] on span "06d0cd03-007c-4446-955f-dafe6c2f88ac.jpeg" at bounding box center [272, 301] width 193 height 45
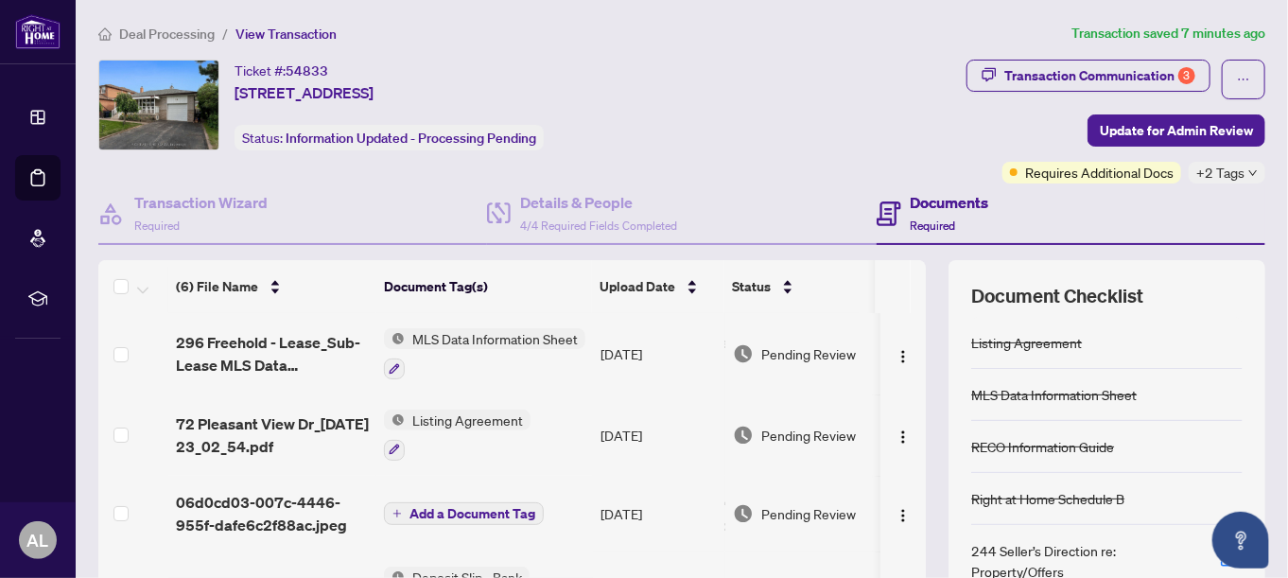
scroll to position [95, 0]
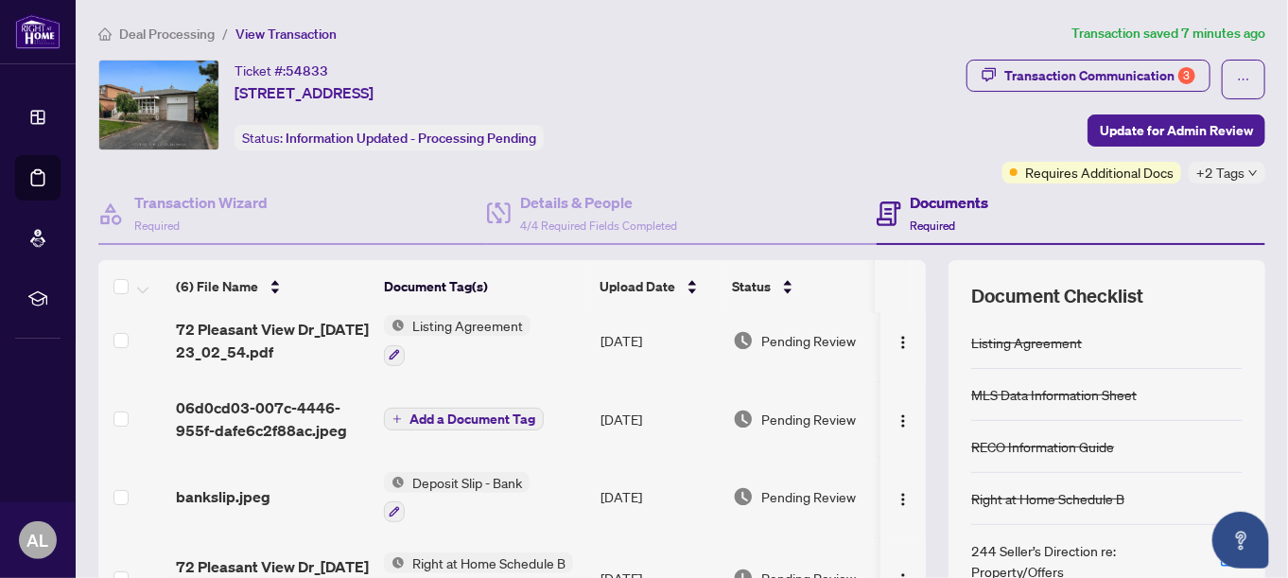
click at [500, 418] on span "Add a Document Tag" at bounding box center [472, 418] width 126 height 13
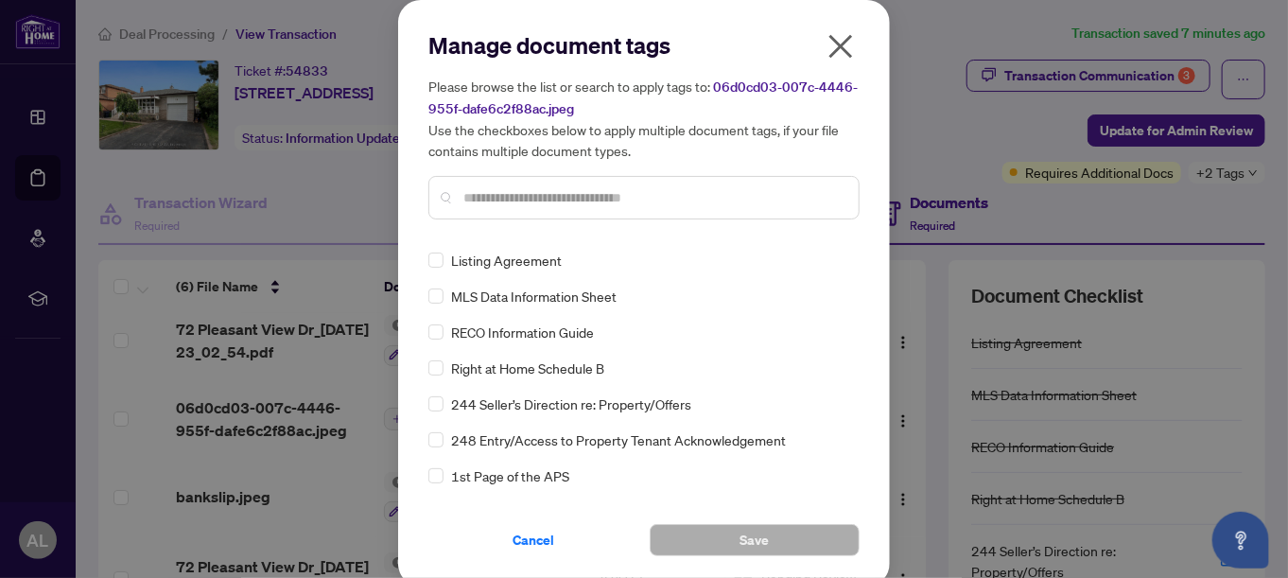
click at [463, 195] on input "text" at bounding box center [653, 197] width 380 height 21
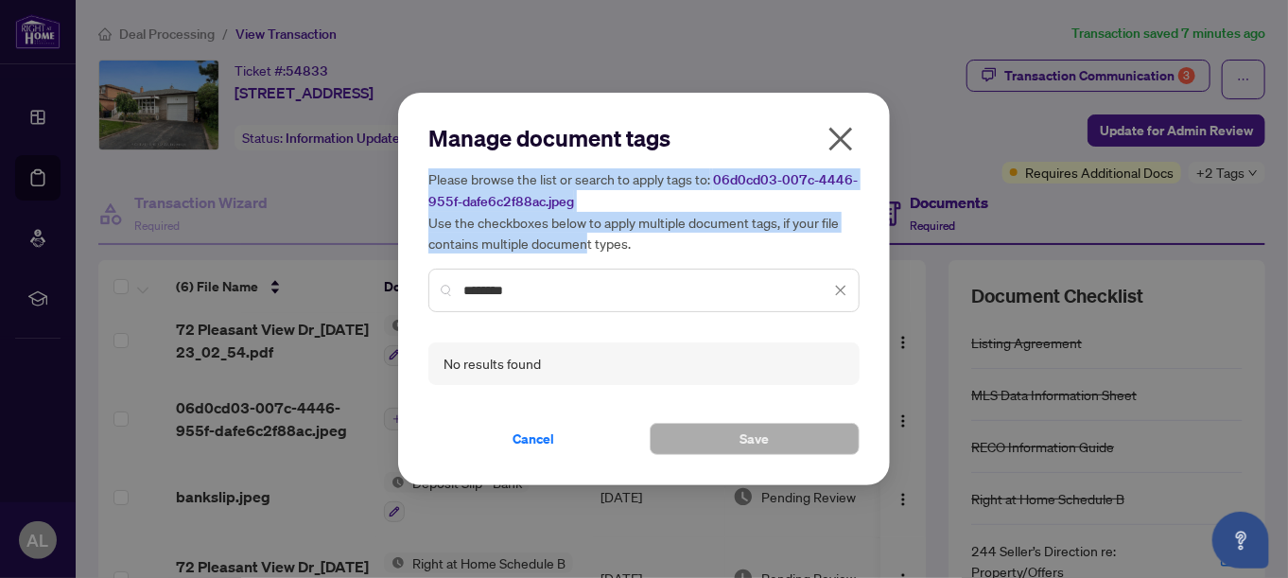
drag, startPoint x: 721, startPoint y: 110, endPoint x: 579, endPoint y: 266, distance: 211.4
click at [582, 264] on div "Manage document tags Please browse the list or search to apply tags to: 06d0cd0…" at bounding box center [644, 289] width 492 height 393
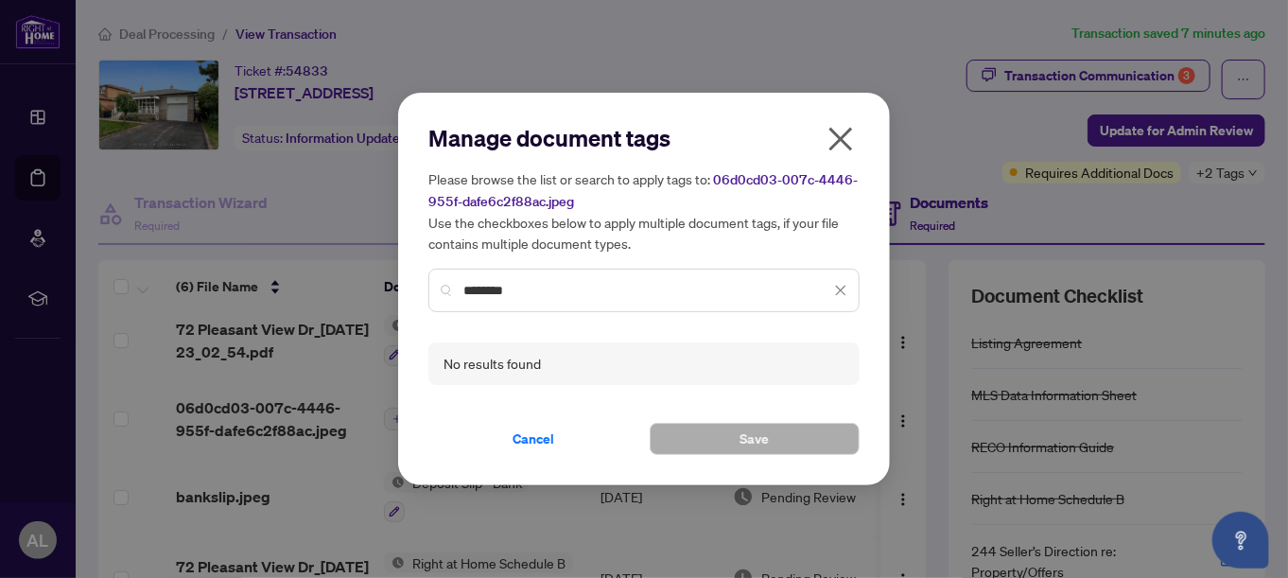
click at [515, 291] on input "********" at bounding box center [646, 290] width 367 height 21
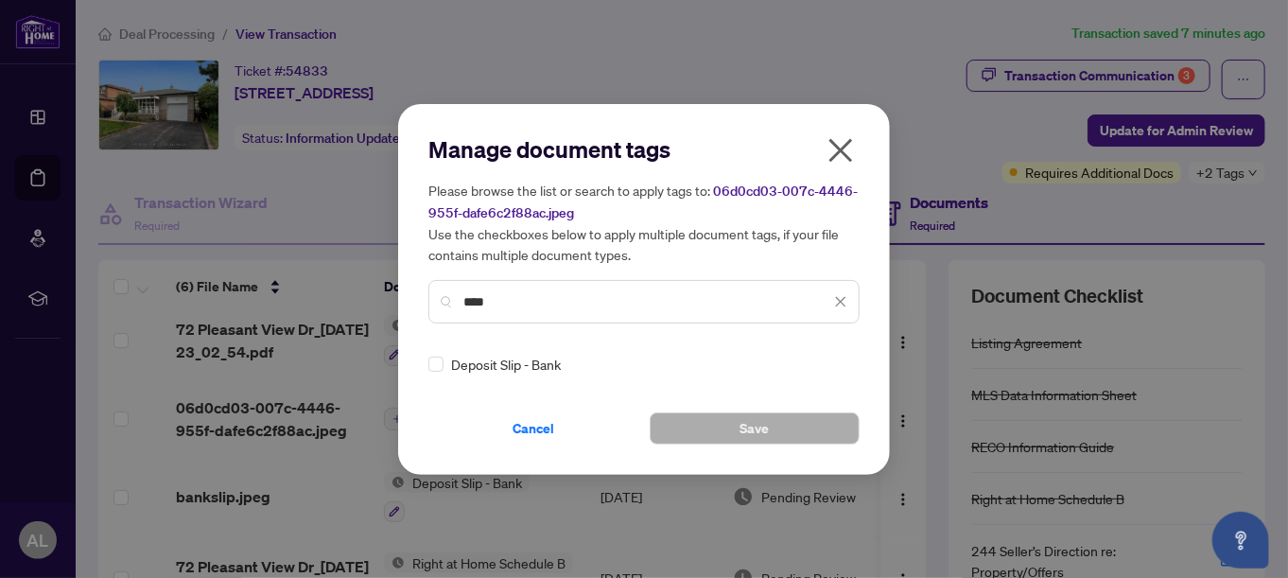
type input "****"
click at [500, 366] on span "Deposit Slip - Bank" at bounding box center [506, 364] width 110 height 21
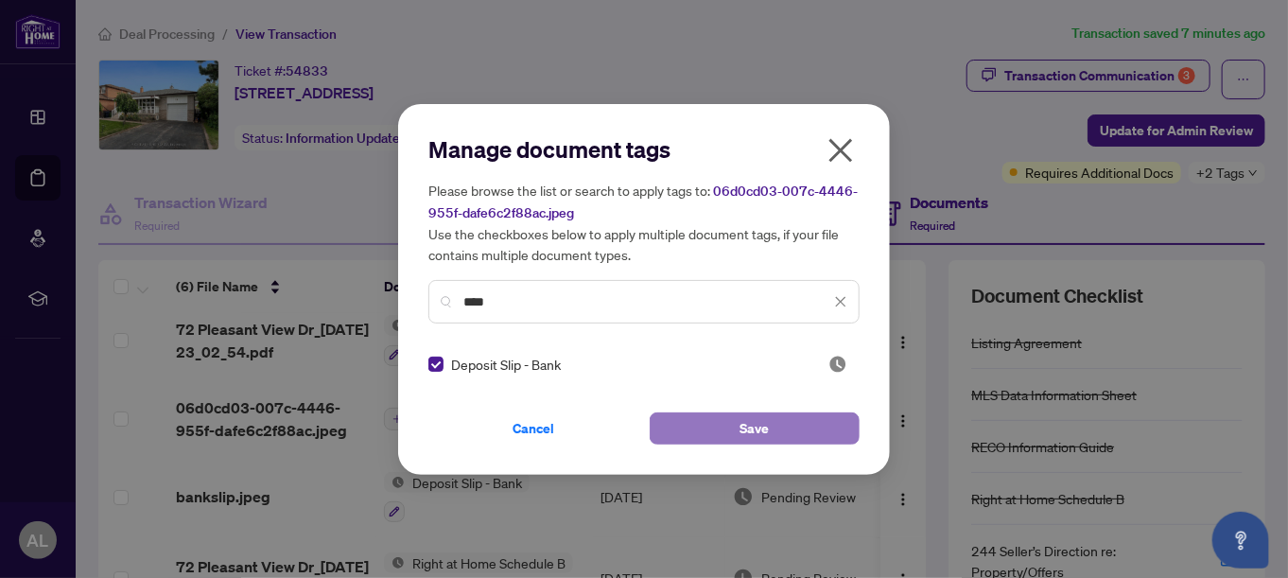
click at [759, 423] on span "Save" at bounding box center [754, 428] width 29 height 30
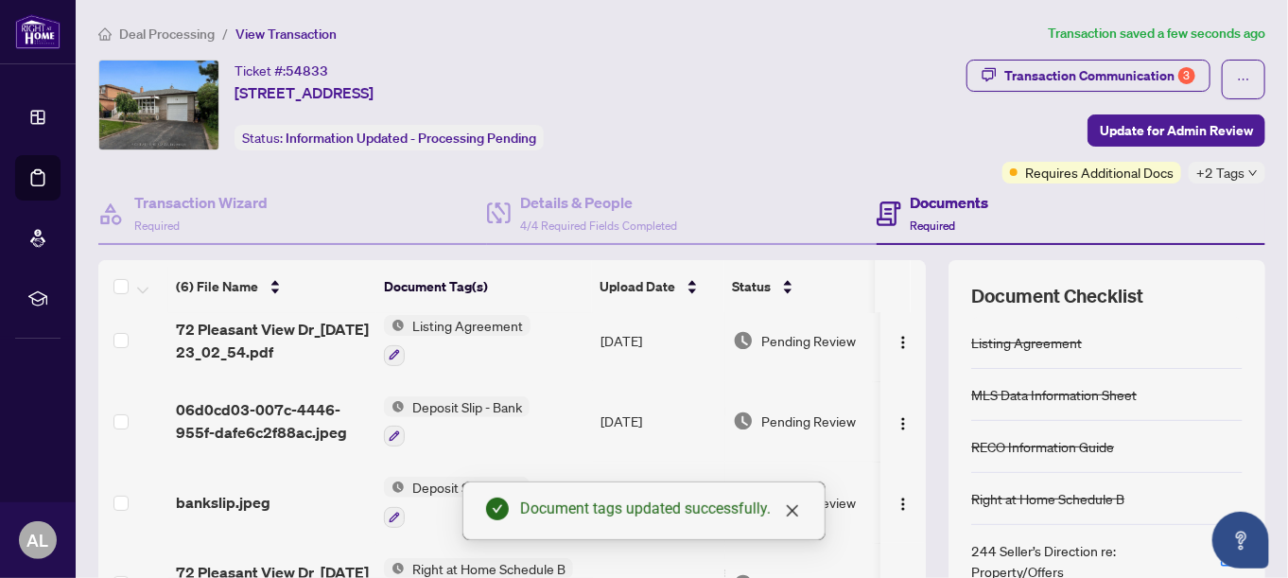
click at [513, 346] on div at bounding box center [457, 354] width 147 height 23
click at [580, 436] on td "Deposit Slip - Bank" at bounding box center [484, 421] width 216 height 81
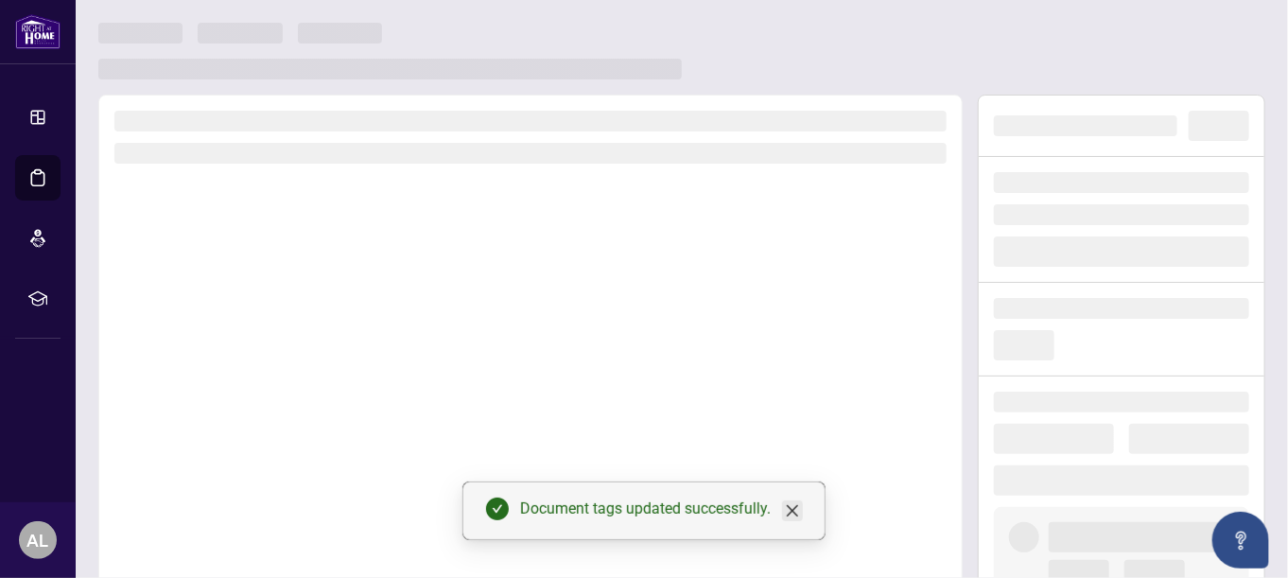
click at [795, 512] on icon "close" at bounding box center [792, 510] width 15 height 15
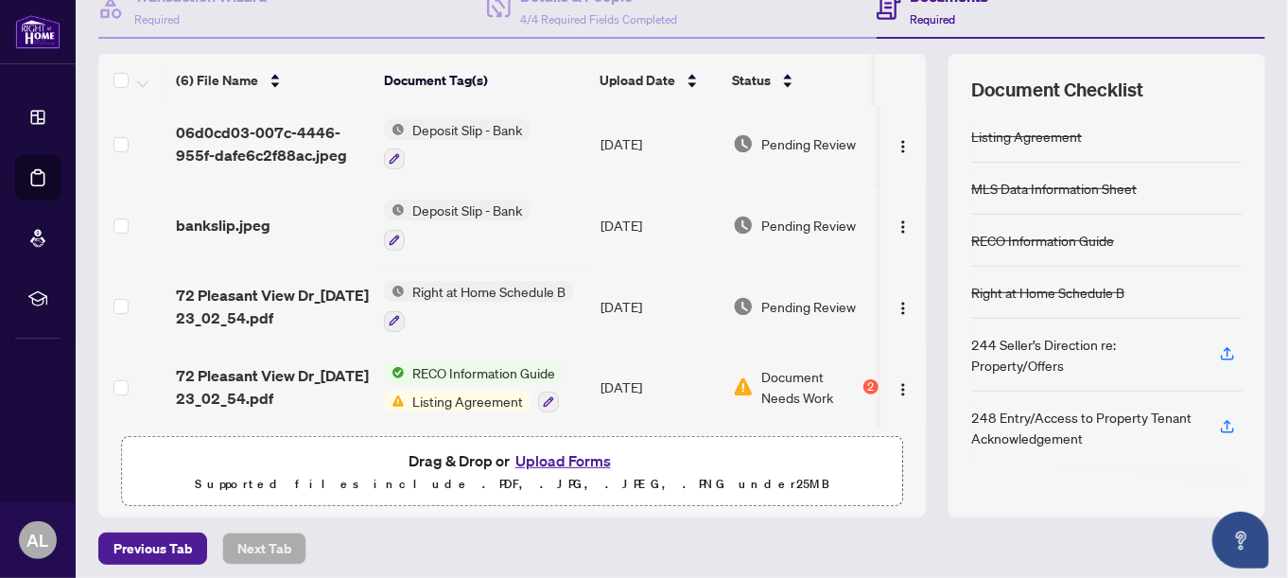
scroll to position [212, 0]
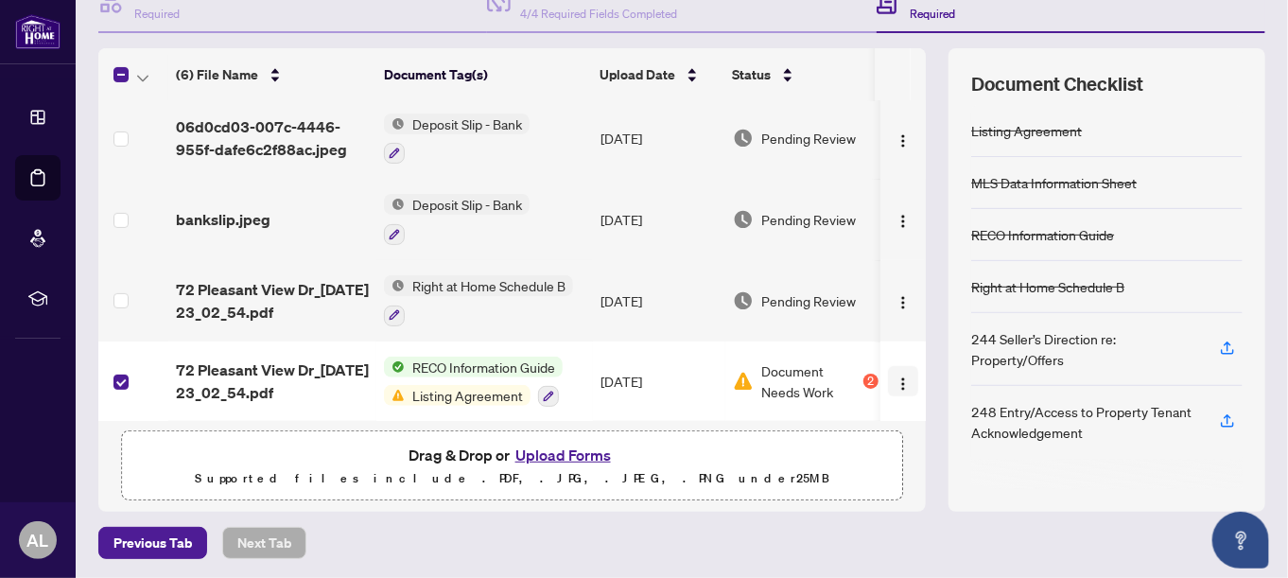
click at [895, 376] on img "button" at bounding box center [902, 383] width 15 height 15
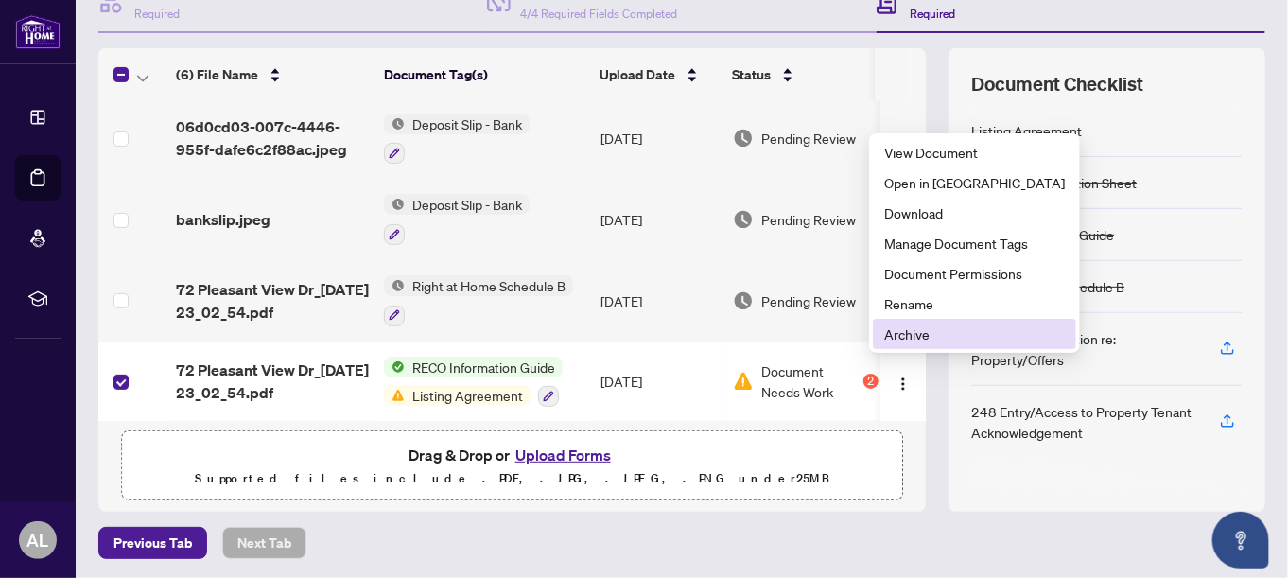
click at [931, 335] on span "Archive" at bounding box center [974, 333] width 181 height 21
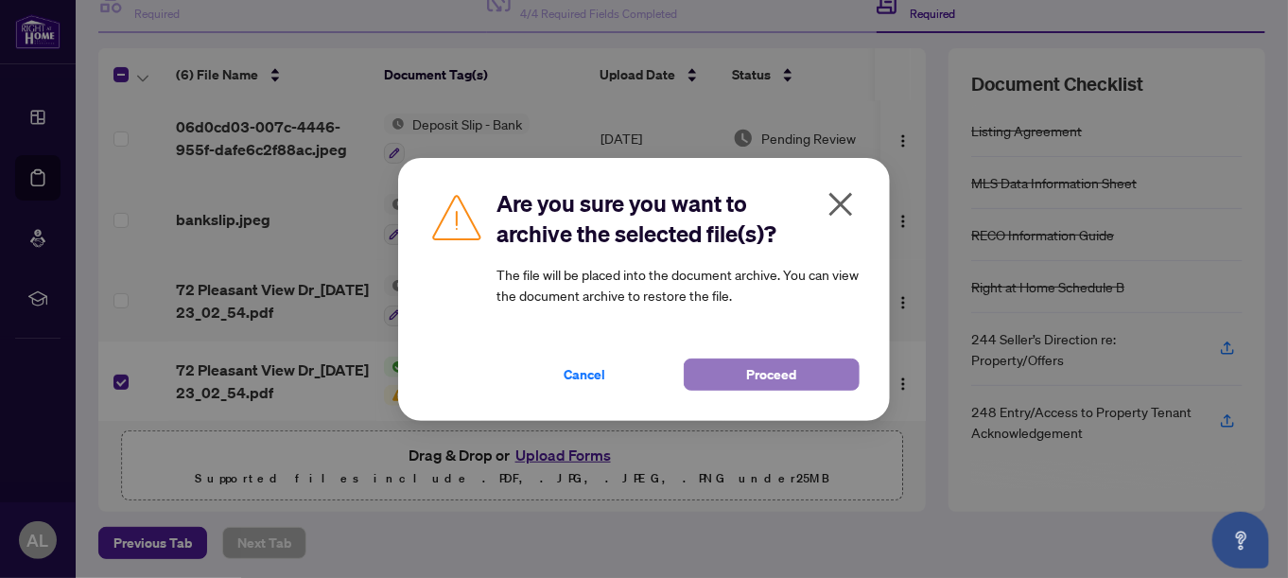
click at [775, 371] on span "Proceed" at bounding box center [772, 374] width 50 height 30
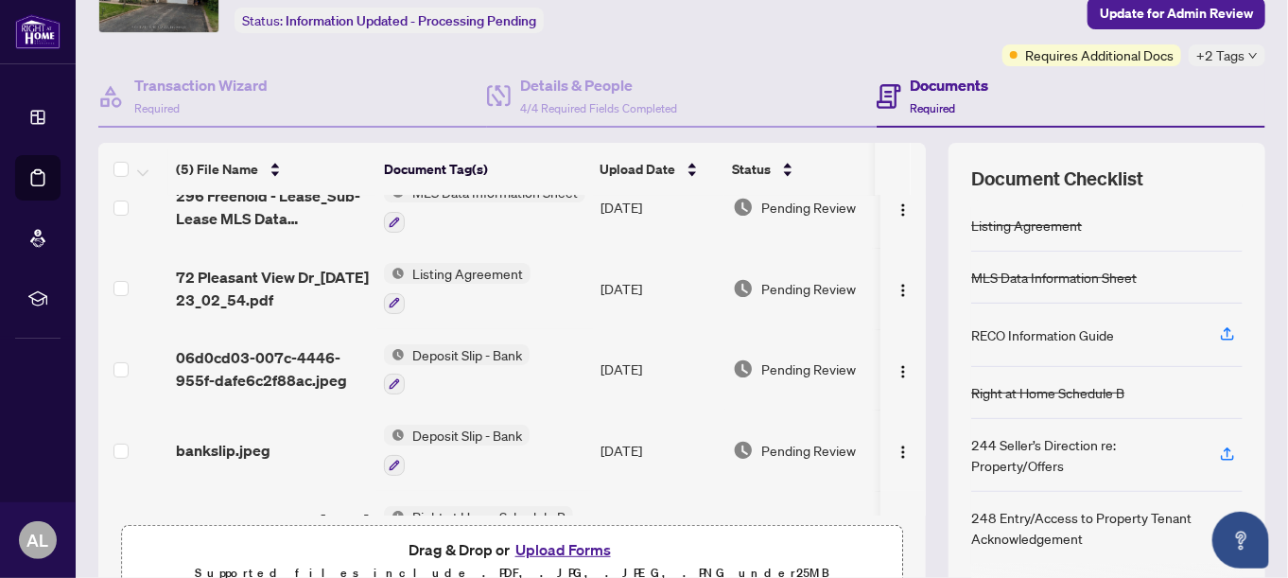
scroll to position [0, 0]
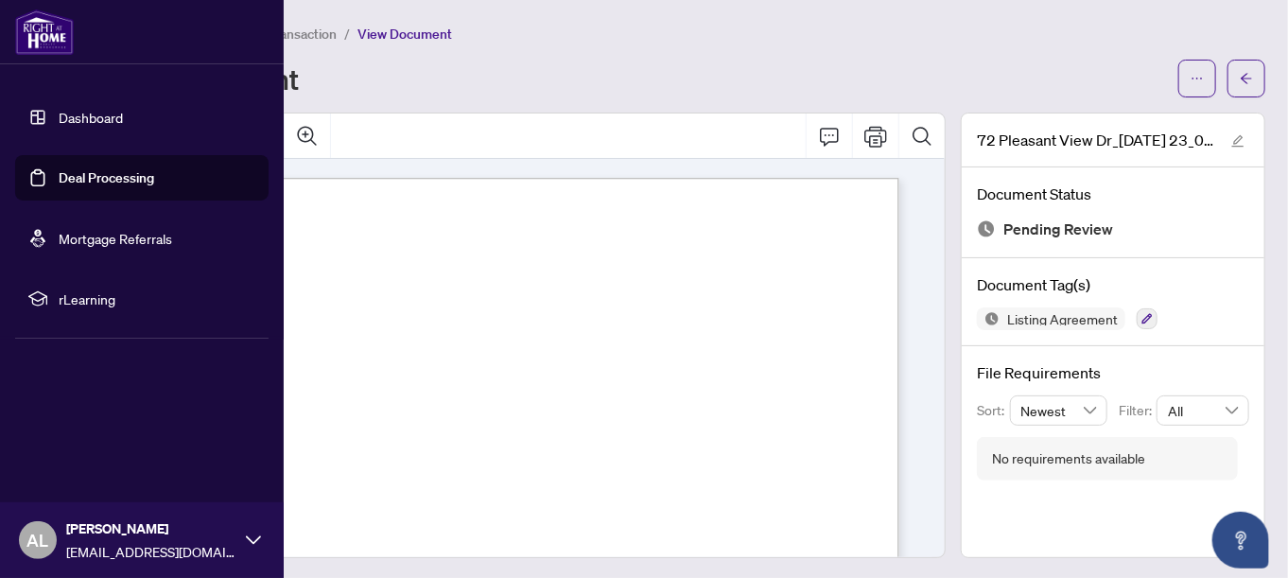
click at [95, 178] on link "Deal Processing" at bounding box center [106, 177] width 95 height 17
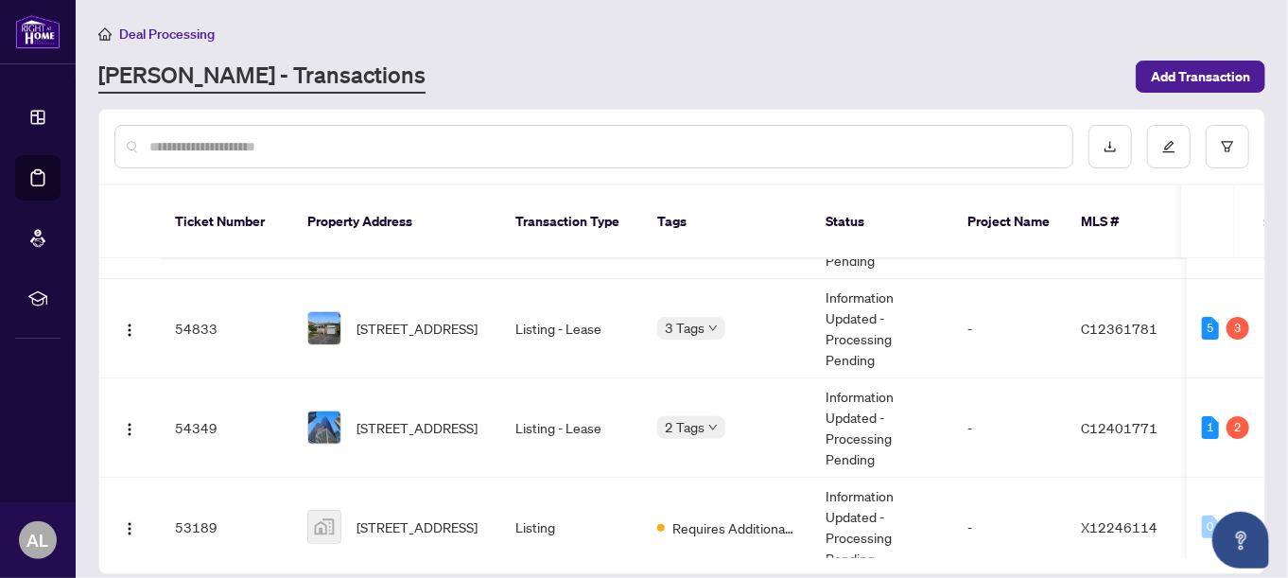
scroll to position [189, 0]
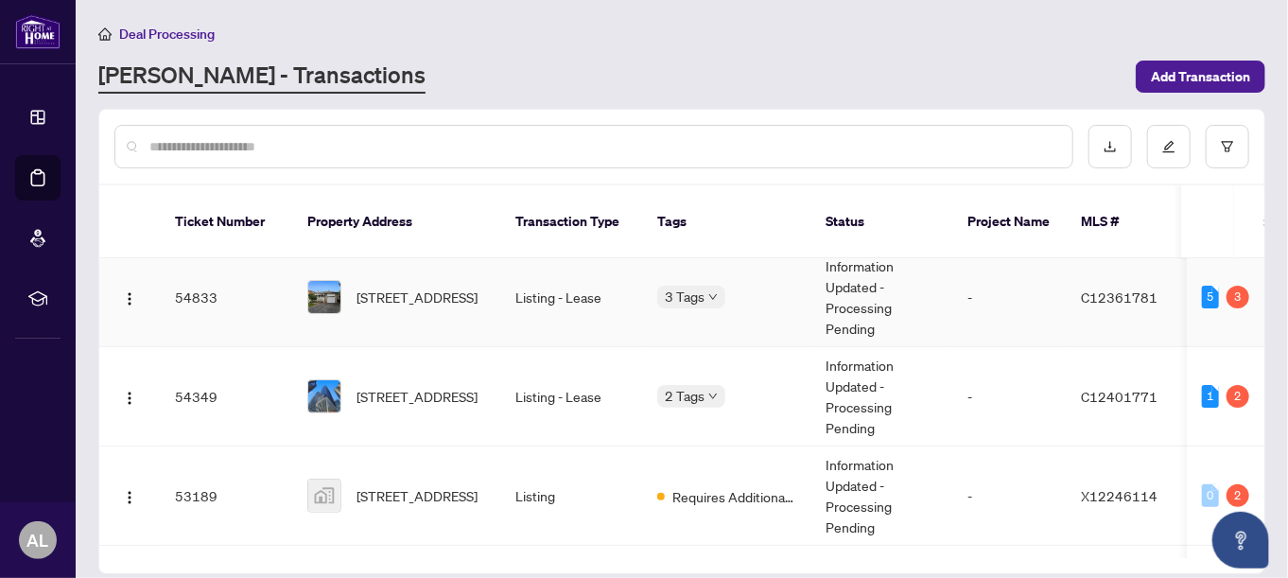
click at [375, 286] on span "71 Pleasant view Dr, Toronto, Ontario M2J 3R2, Canada" at bounding box center [416, 296] width 121 height 21
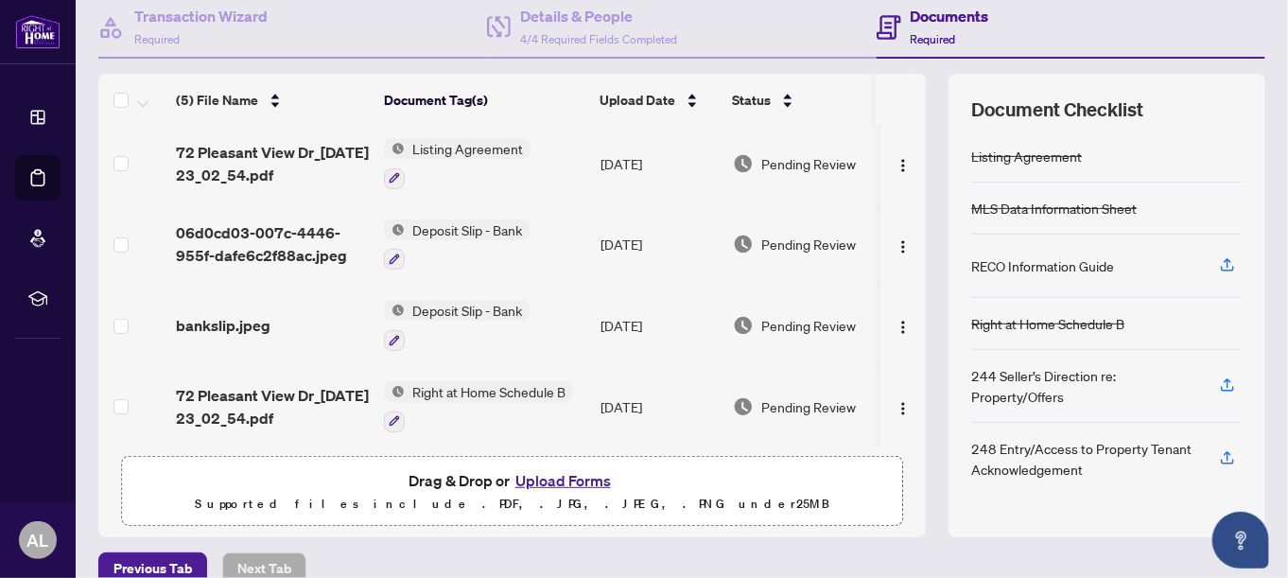
scroll to position [189, 0]
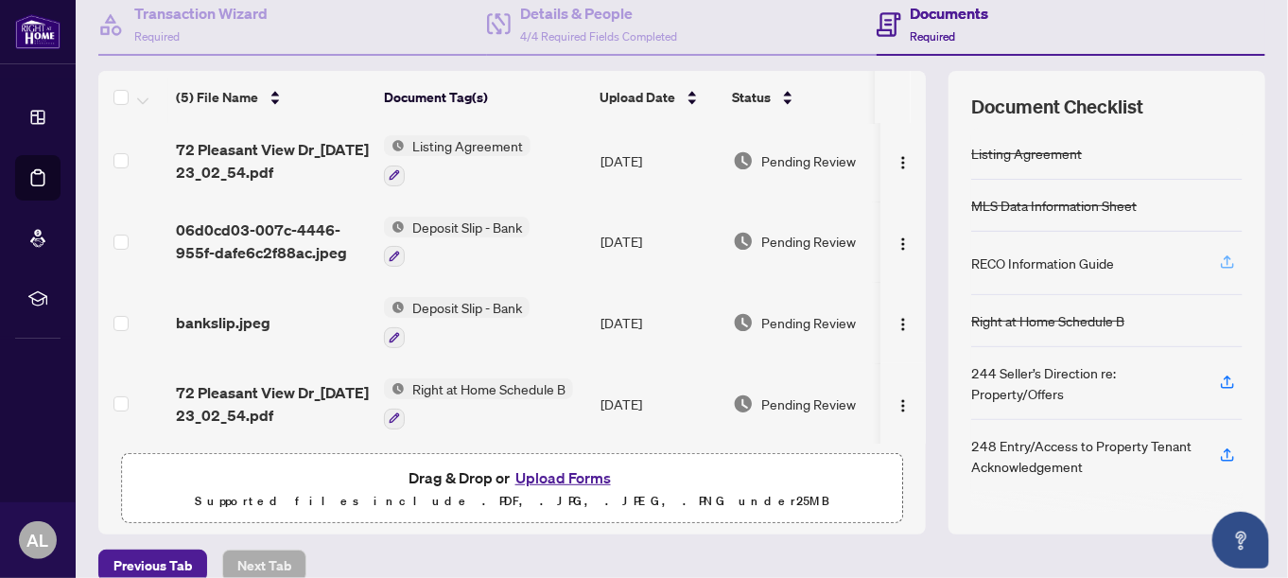
click at [1219, 257] on icon "button" at bounding box center [1227, 261] width 17 height 17
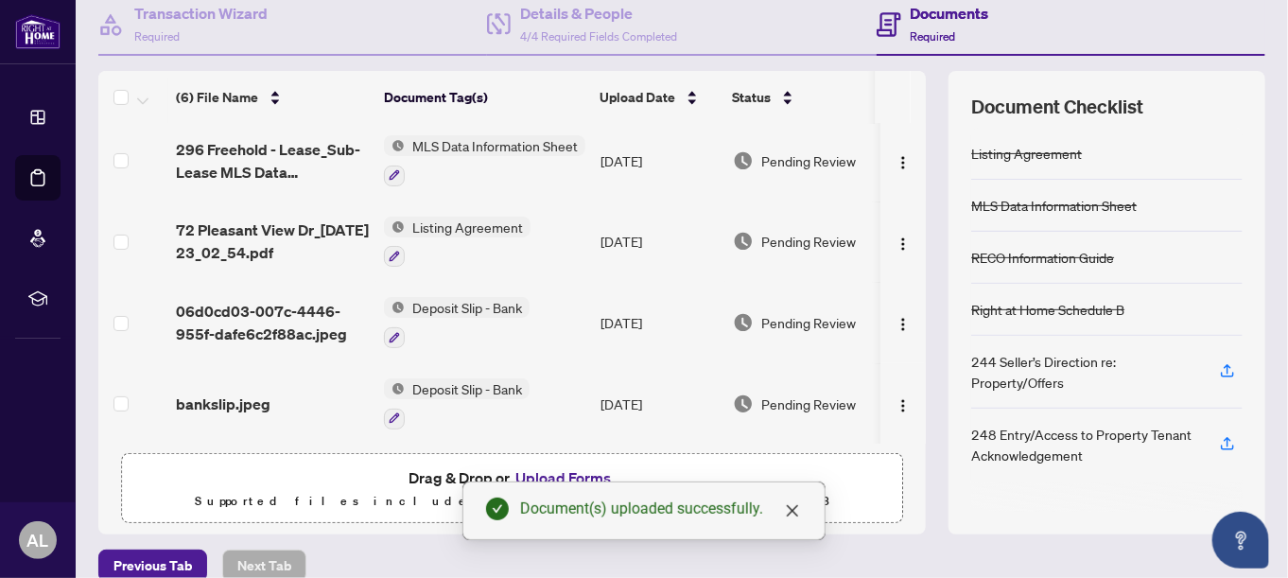
scroll to position [165, 0]
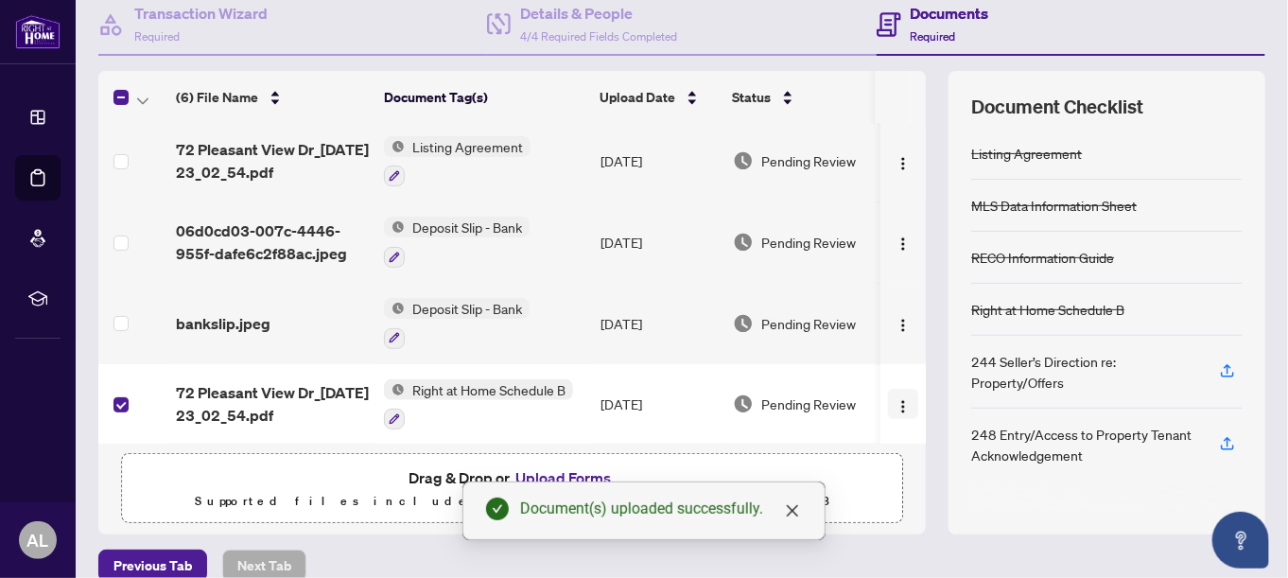
click at [895, 399] on img "button" at bounding box center [902, 406] width 15 height 15
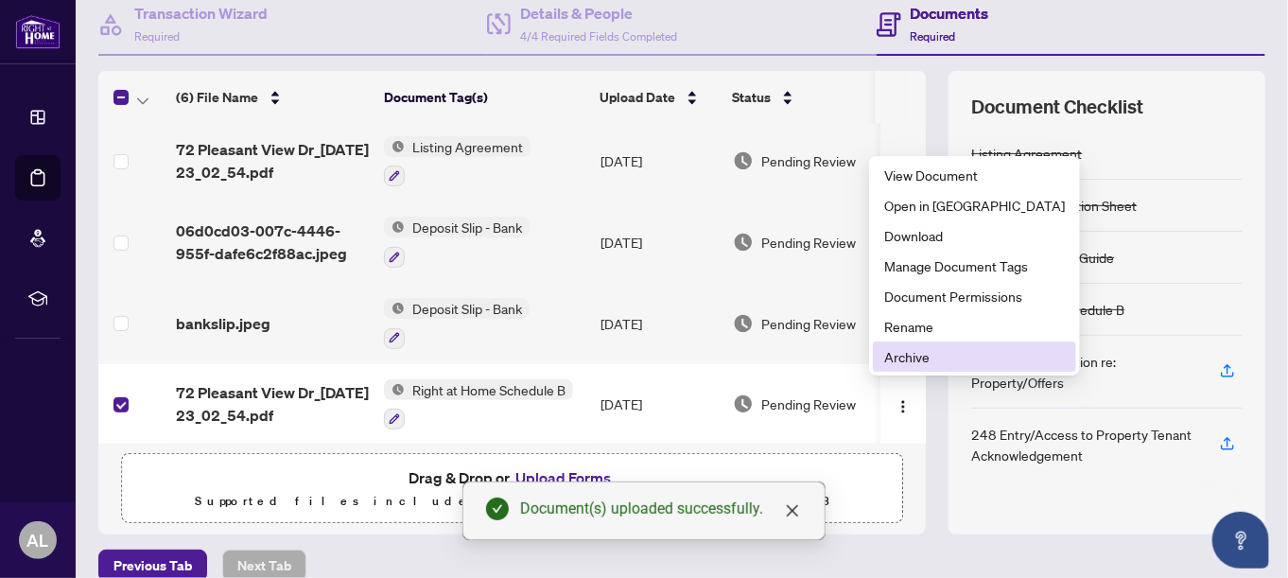
click at [914, 360] on span "Archive" at bounding box center [974, 356] width 181 height 21
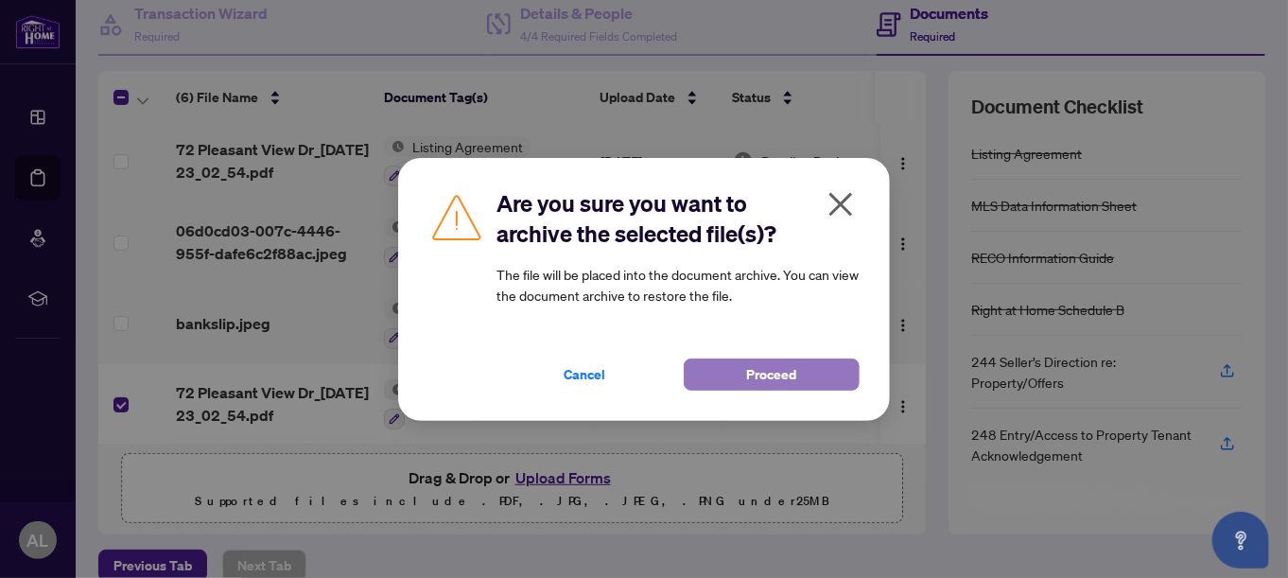
click at [779, 378] on span "Proceed" at bounding box center [772, 374] width 50 height 30
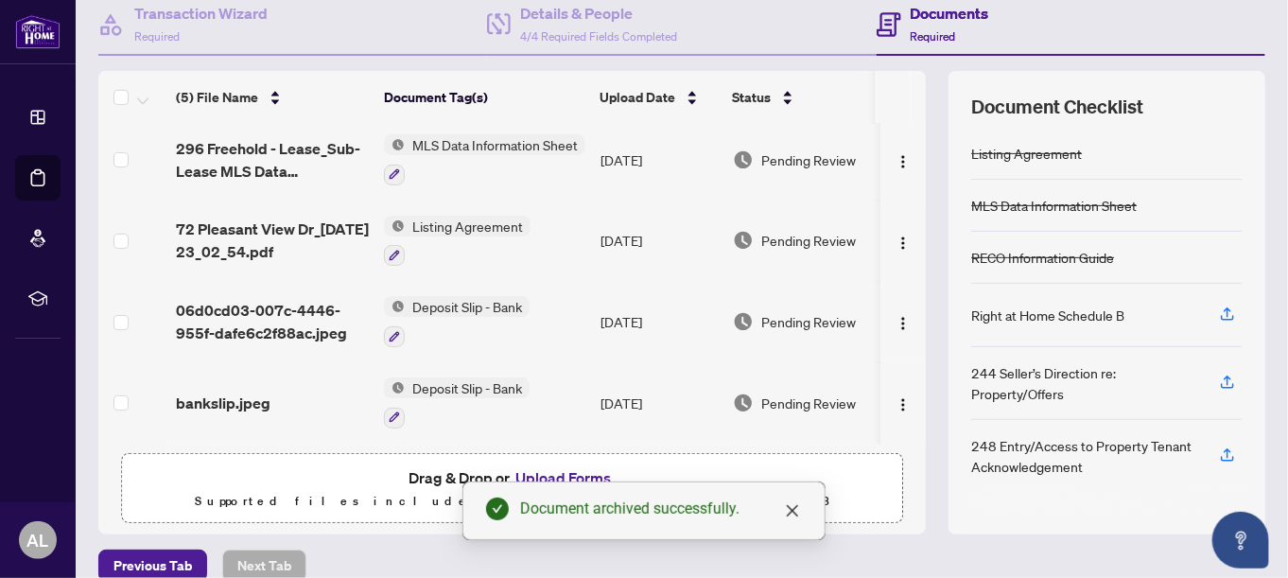
scroll to position [85, 0]
click at [793, 517] on icon "close" at bounding box center [792, 510] width 15 height 15
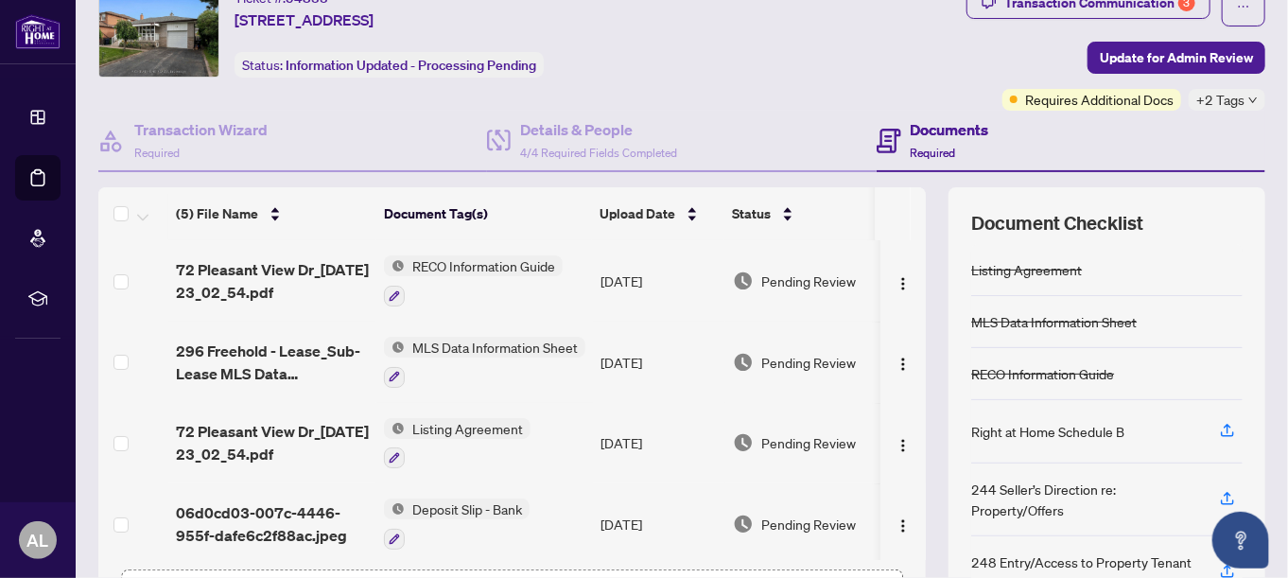
scroll to position [0, 0]
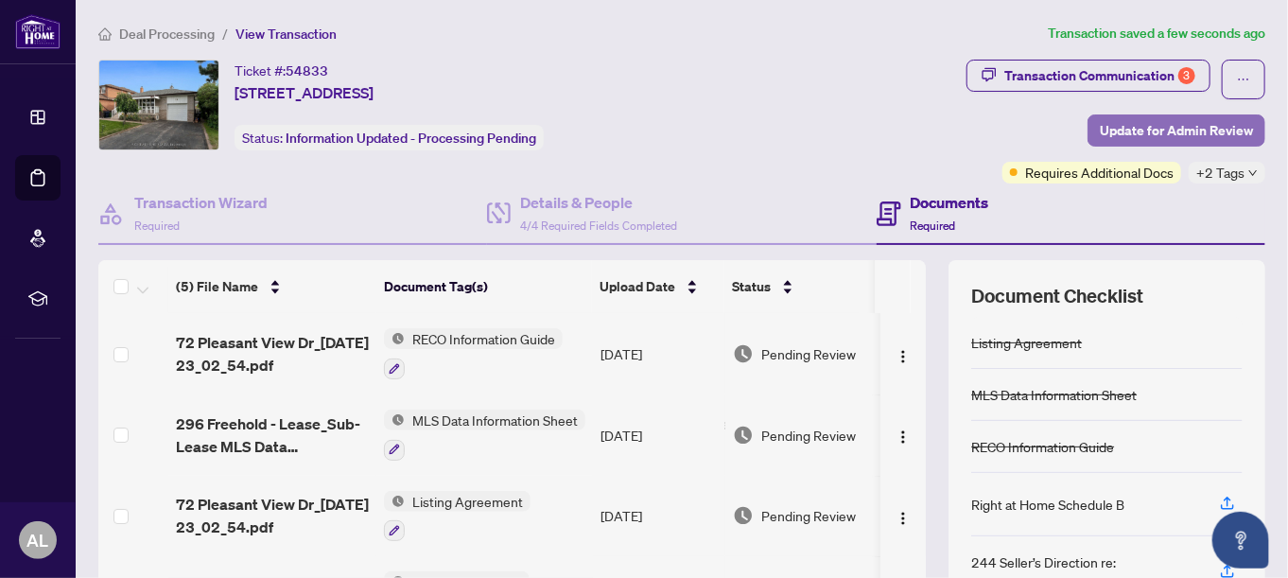
click at [1188, 125] on span "Update for Admin Review" at bounding box center [1175, 130] width 153 height 30
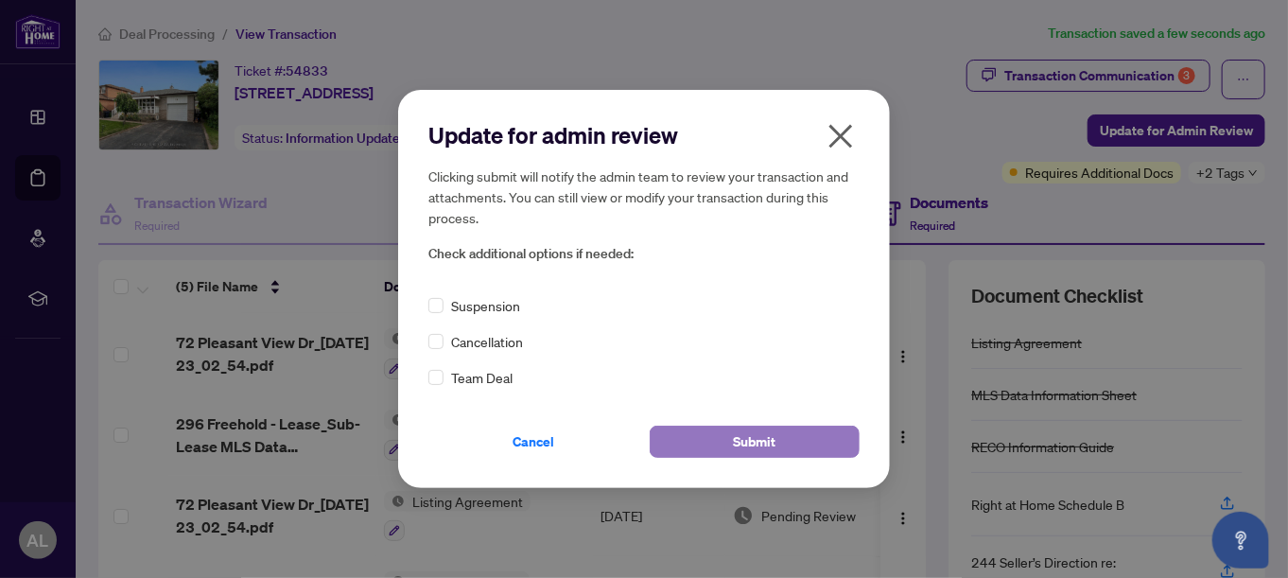
click at [775, 436] on button "Submit" at bounding box center [754, 441] width 210 height 32
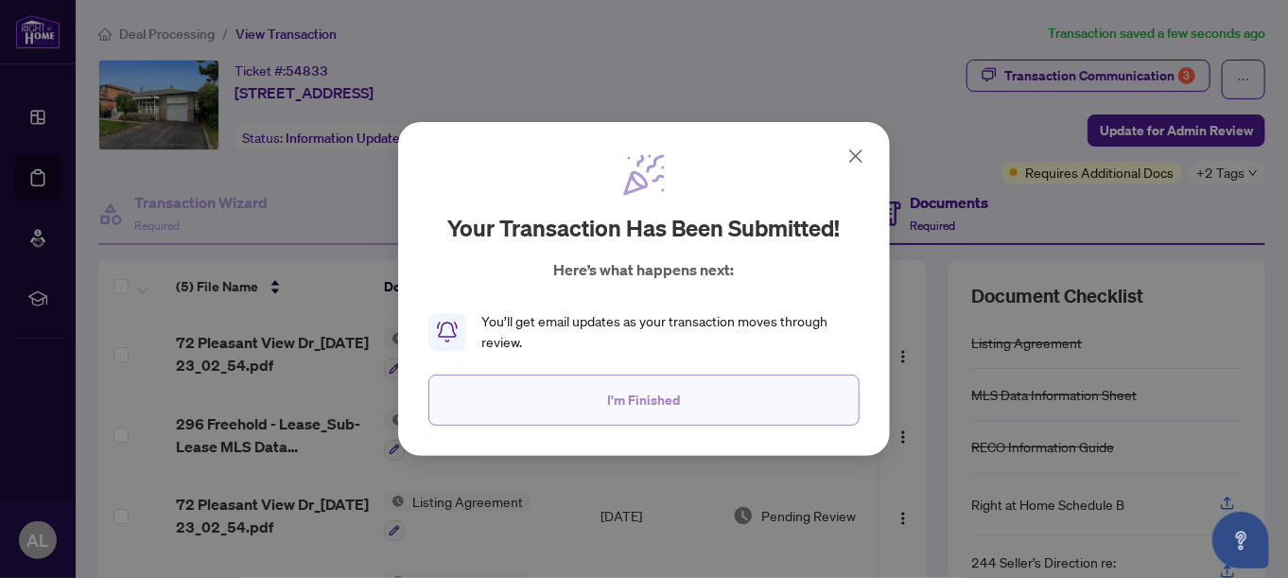
click at [681, 410] on button "I'm Finished" at bounding box center [643, 399] width 431 height 51
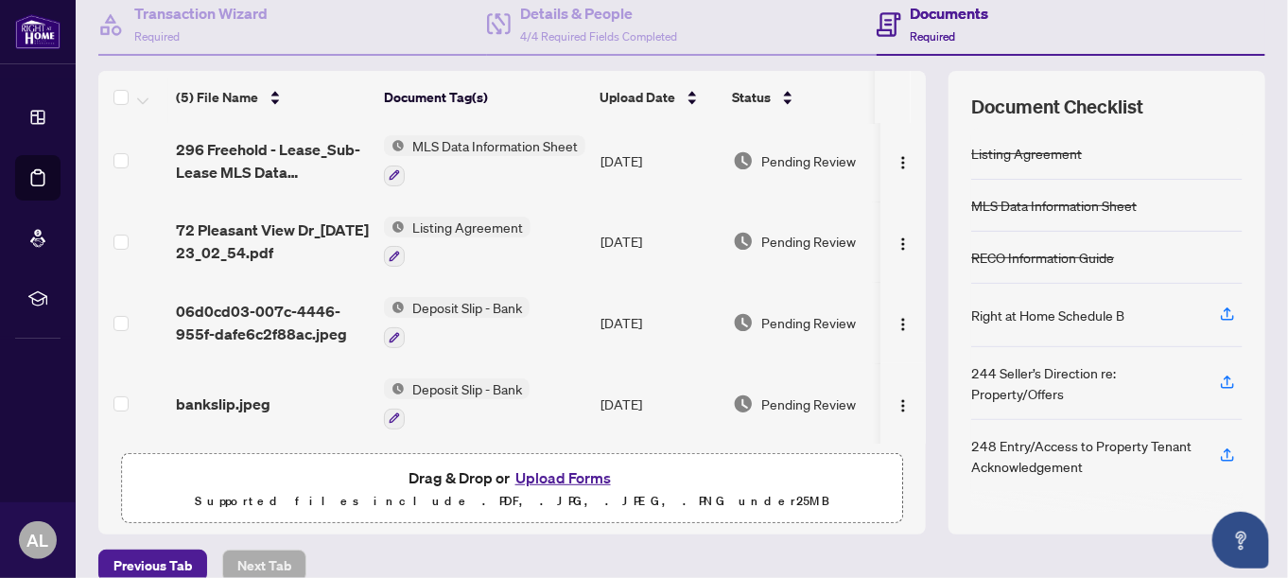
scroll to position [95, 0]
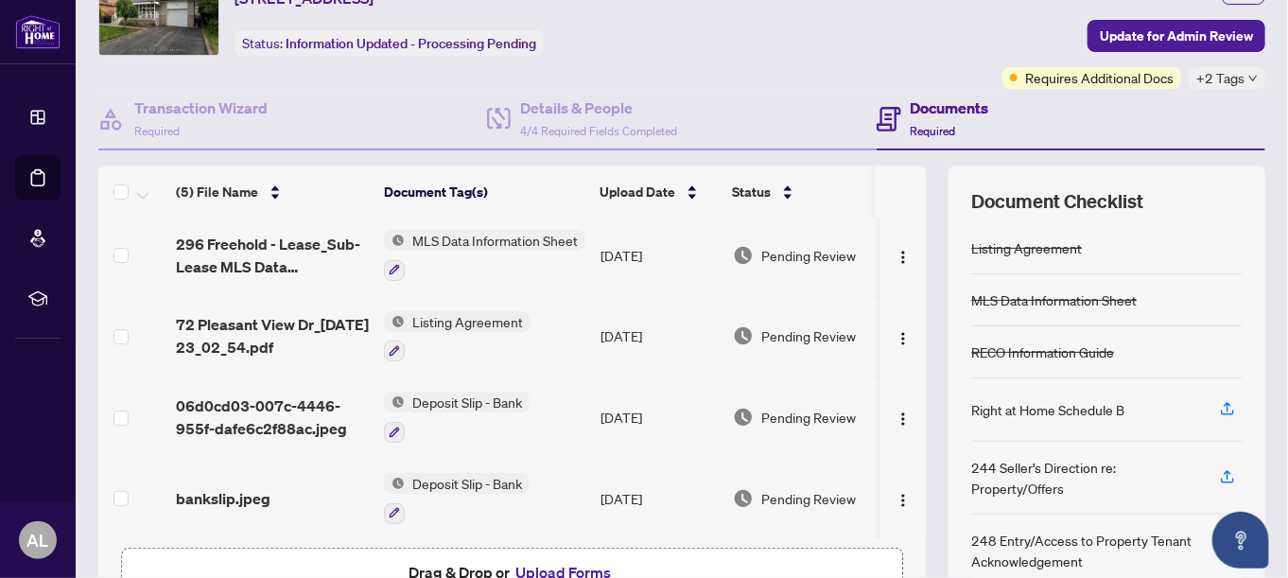
click at [582, 572] on button "Upload Forms" at bounding box center [563, 572] width 107 height 25
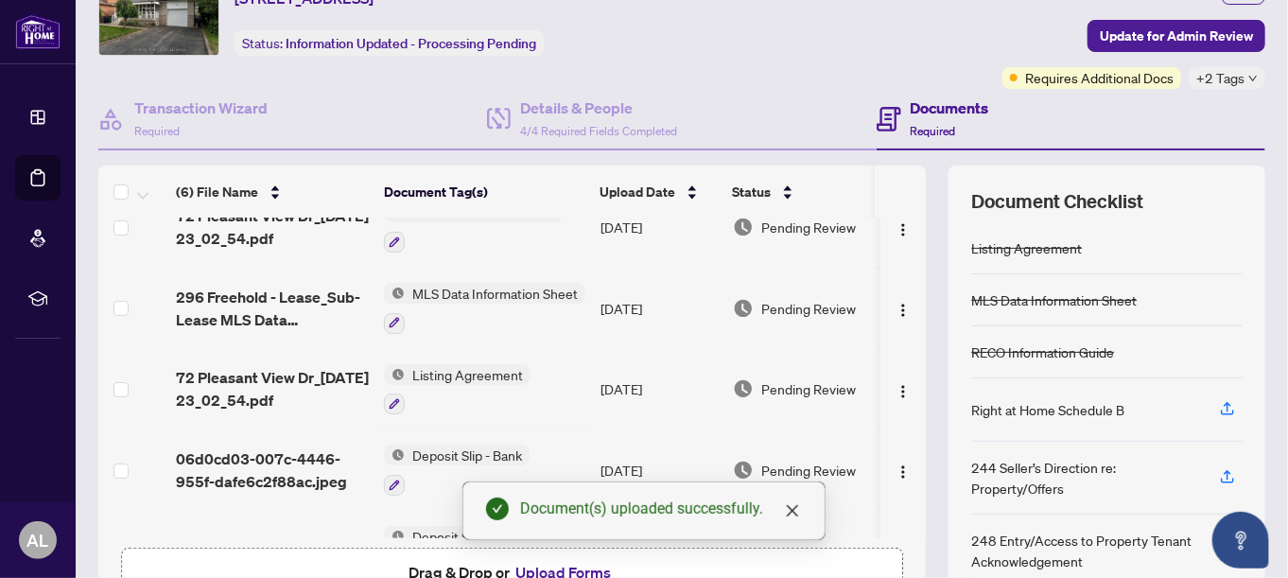
scroll to position [0, 0]
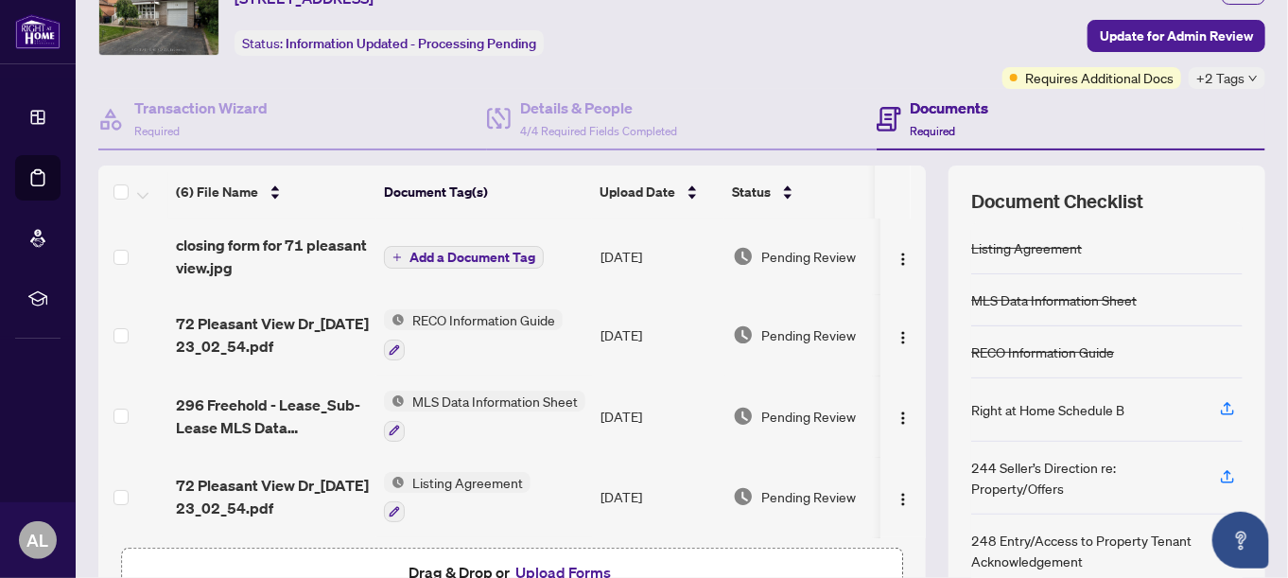
click at [417, 251] on span "Add a Document Tag" at bounding box center [472, 257] width 126 height 13
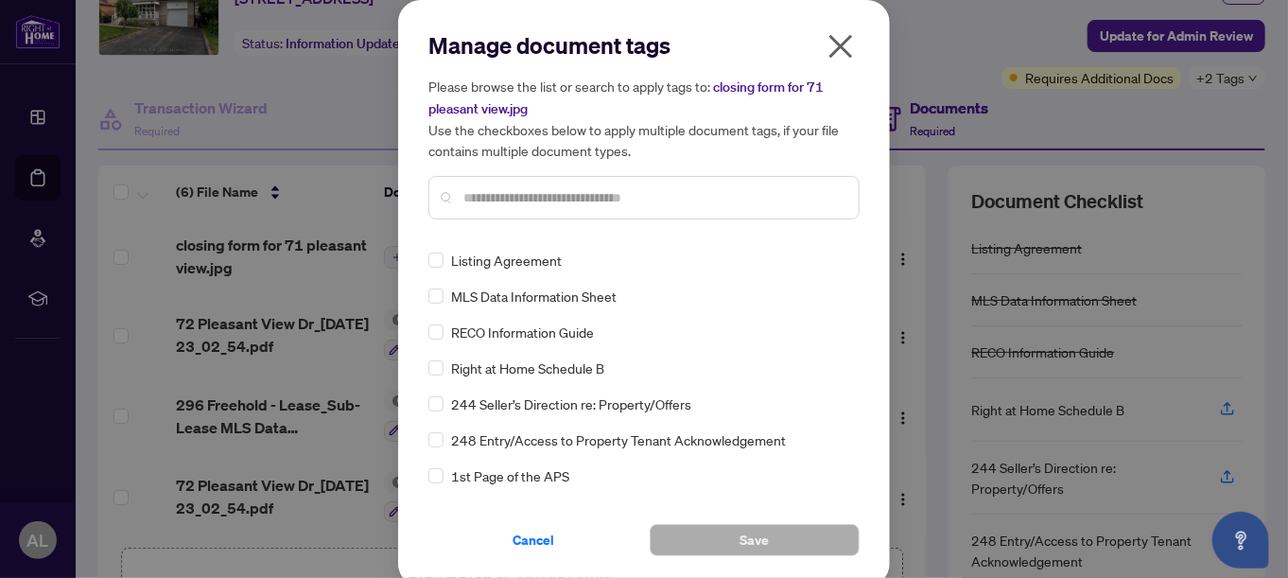
click at [476, 229] on div "Manage document tags Please browse the list or search to apply tags to: closing…" at bounding box center [643, 132] width 431 height 204
click at [454, 189] on div at bounding box center [643, 197] width 431 height 43
click at [463, 194] on input "text" at bounding box center [653, 197] width 380 height 21
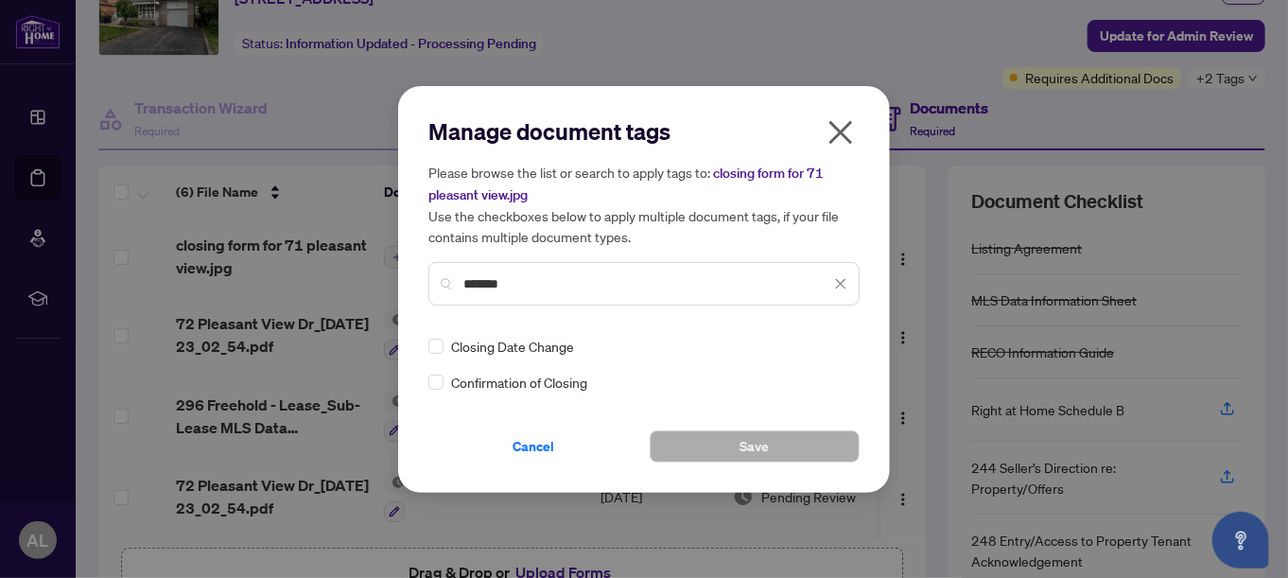
type input "*******"
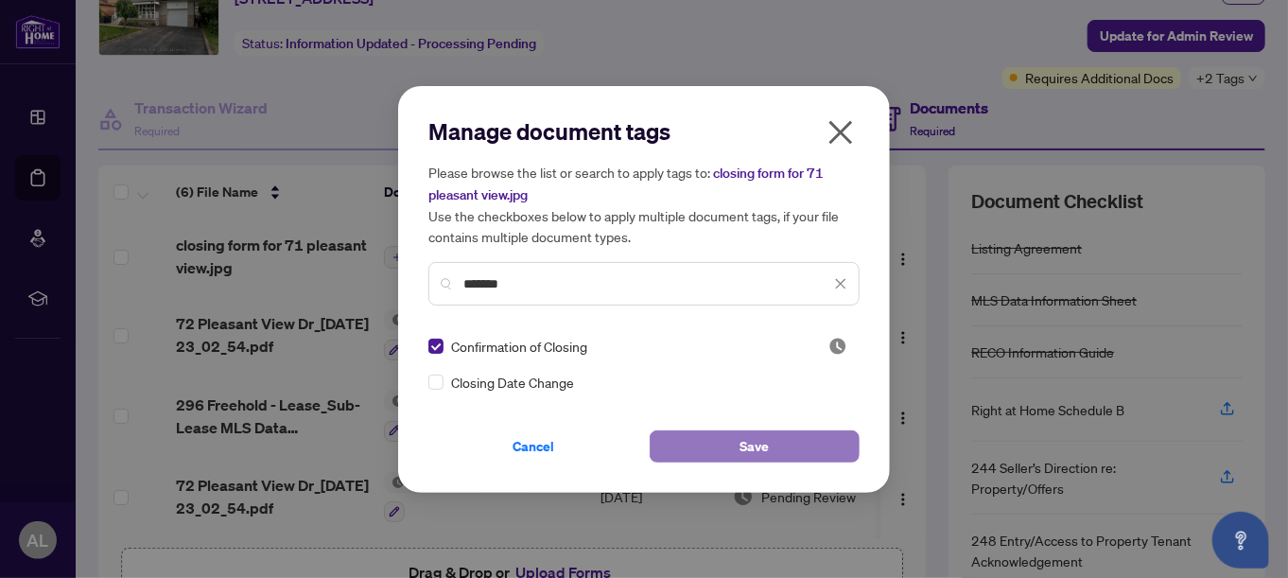
click at [772, 448] on button "Save" at bounding box center [754, 446] width 210 height 32
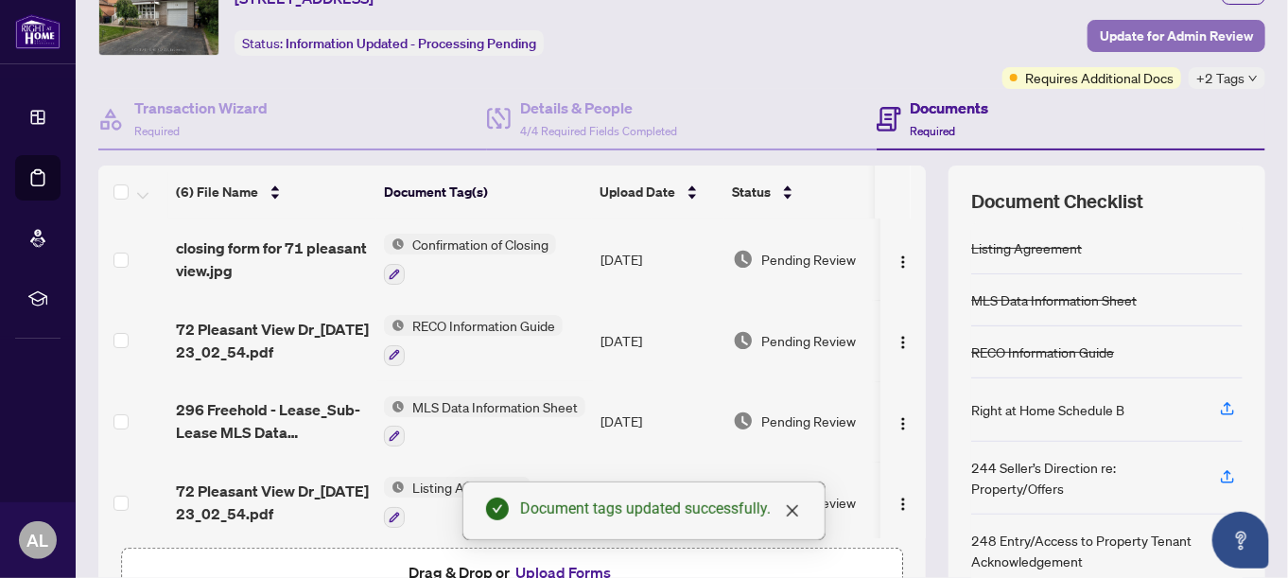
click at [1173, 36] on span "Update for Admin Review" at bounding box center [1175, 36] width 153 height 30
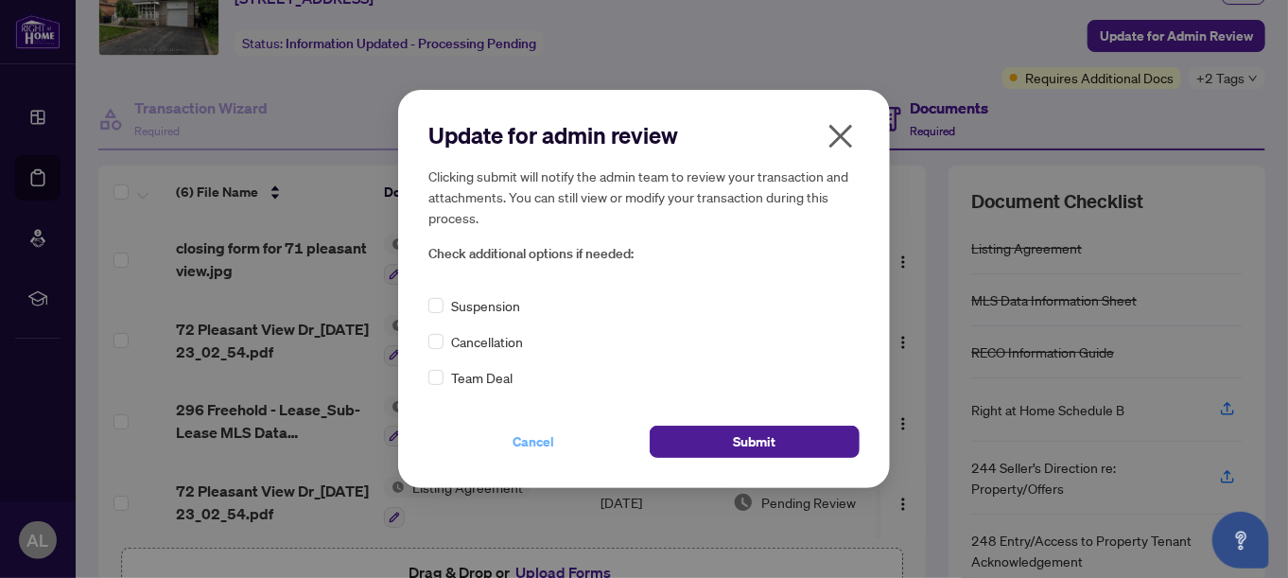
drag, startPoint x: 752, startPoint y: 439, endPoint x: 480, endPoint y: 425, distance: 272.6
click at [484, 433] on div "Cancel Submit" at bounding box center [643, 441] width 431 height 32
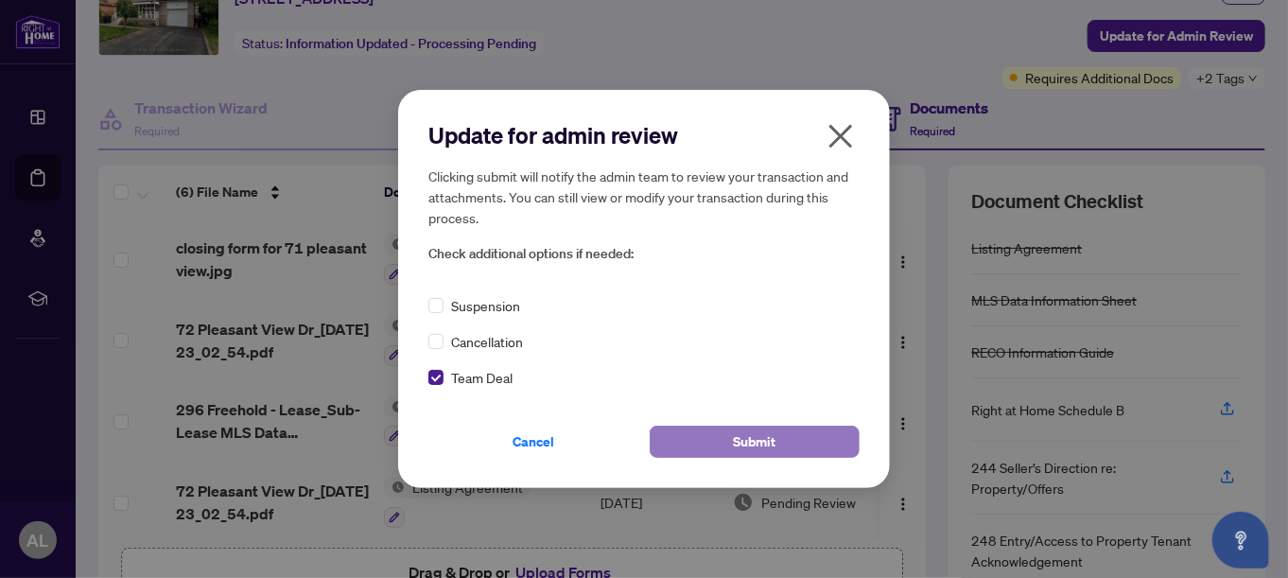
click at [744, 441] on span "Submit" at bounding box center [755, 441] width 43 height 30
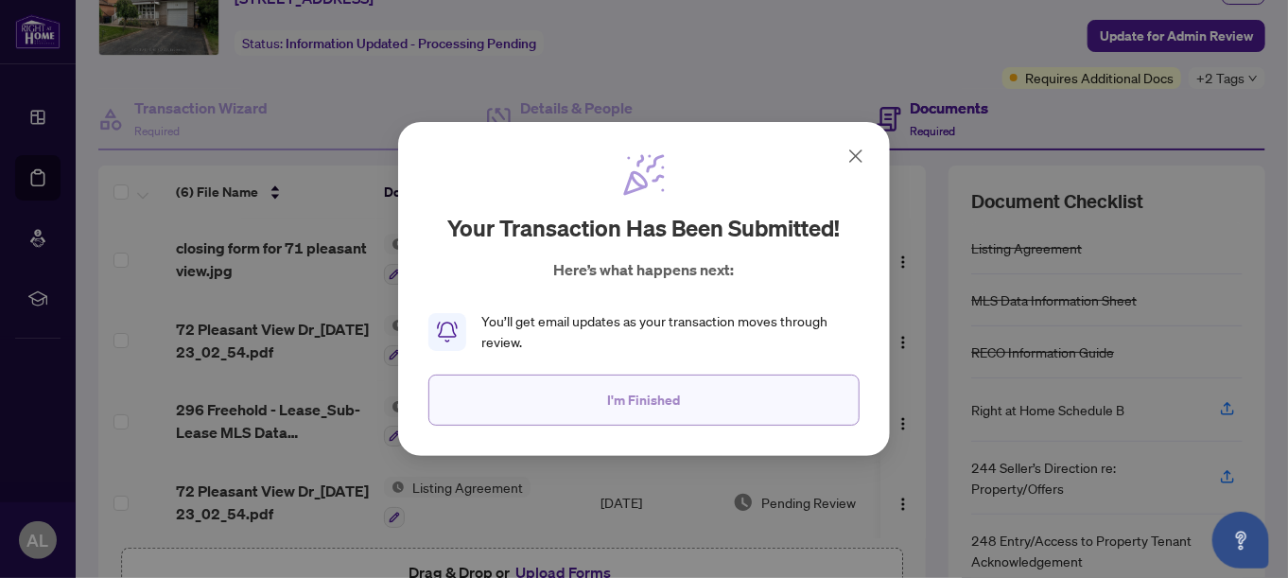
click at [680, 402] on button "I'm Finished" at bounding box center [643, 399] width 431 height 51
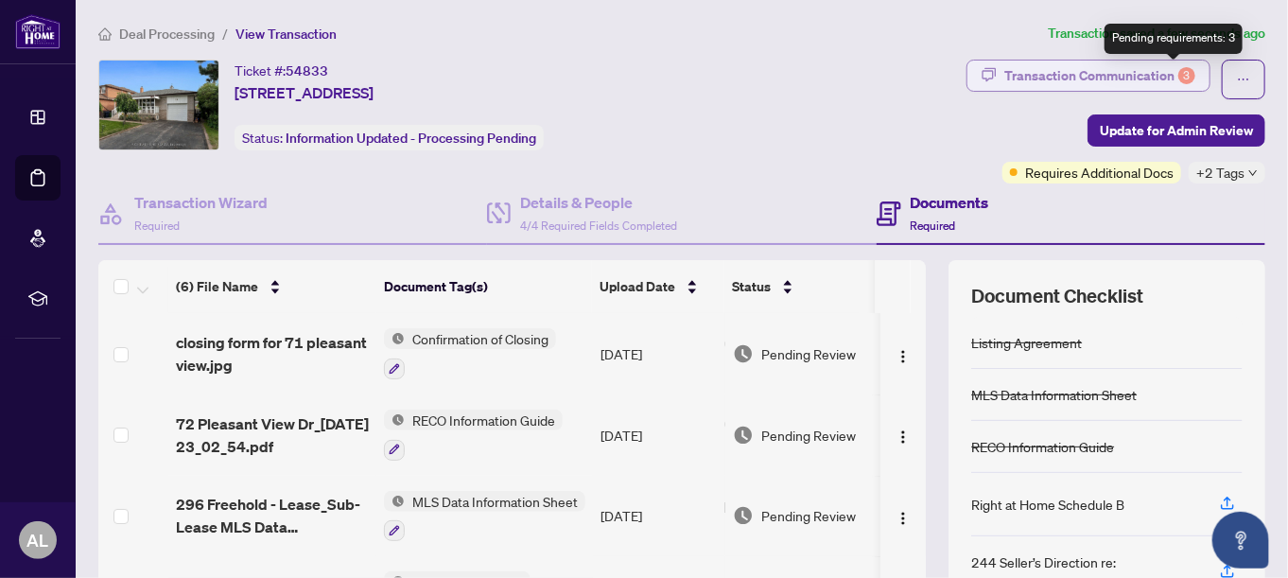
click at [1178, 78] on div "3" at bounding box center [1186, 75] width 17 height 17
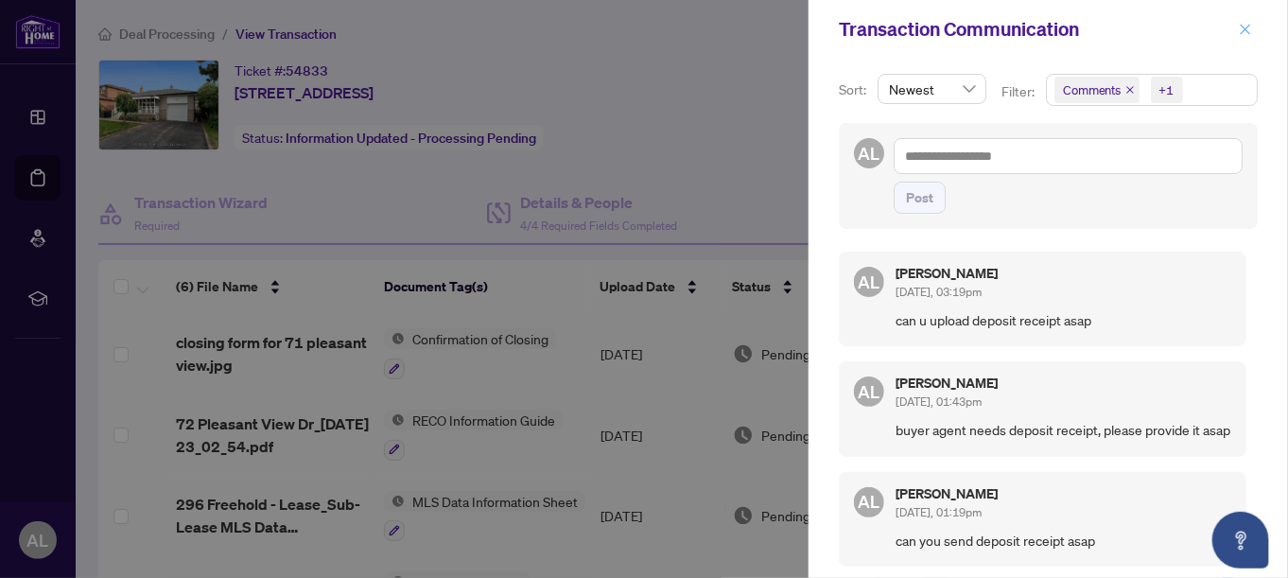
click at [1242, 28] on icon "close" at bounding box center [1244, 29] width 13 height 13
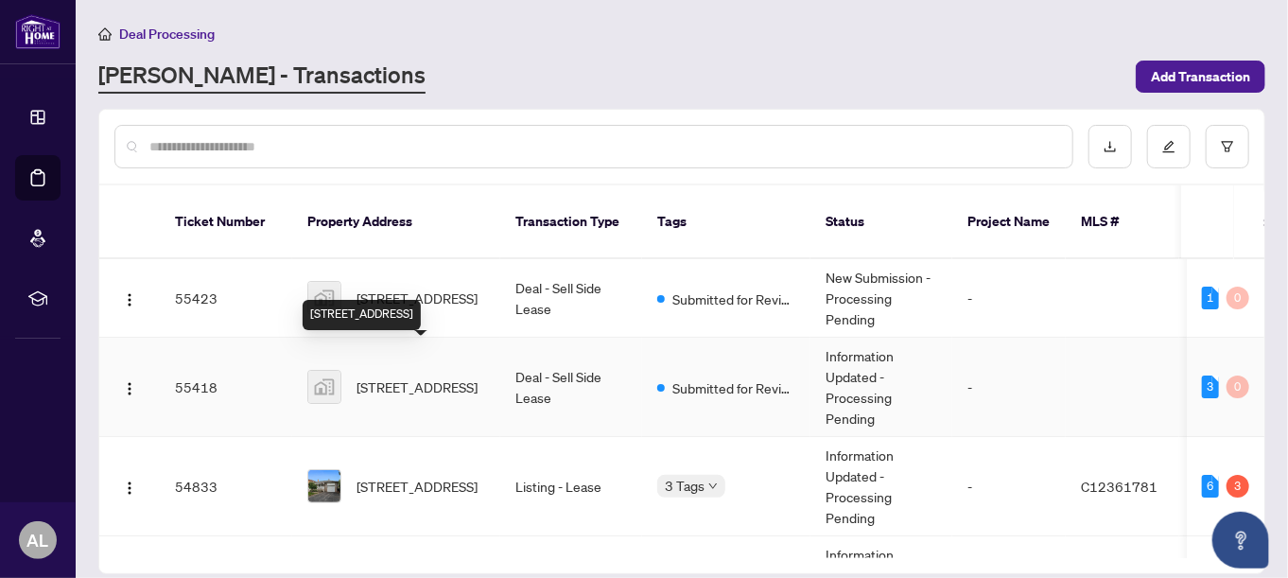
click at [452, 376] on span "71 Pleasant View Drive, North York, ON, Canada" at bounding box center [416, 386] width 121 height 21
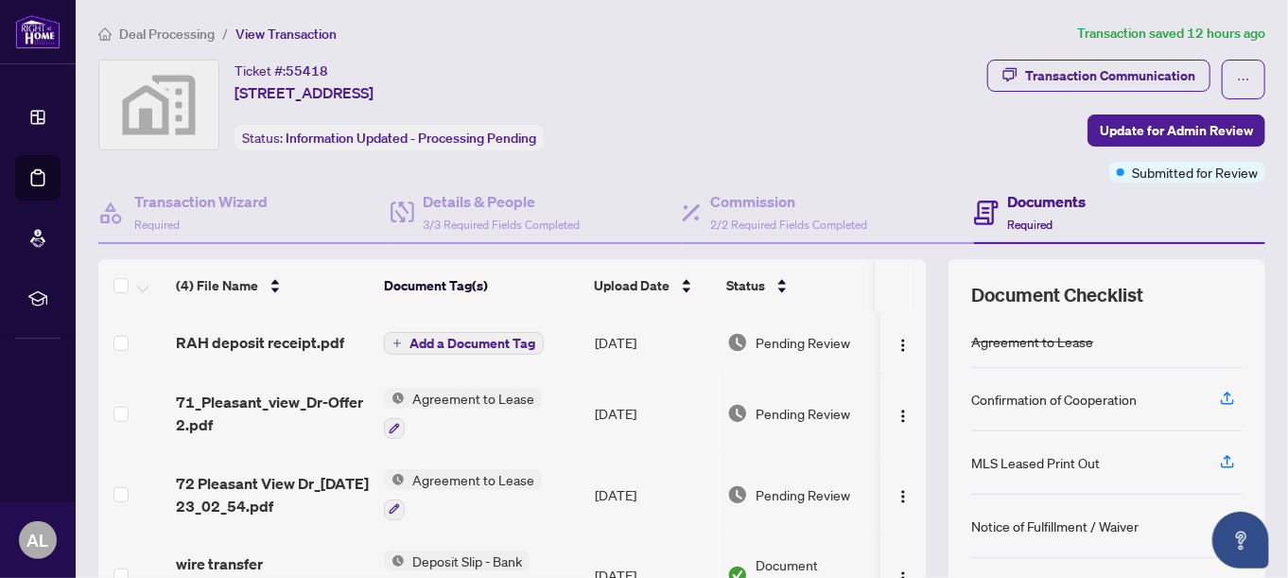
click at [458, 341] on span "Add a Document Tag" at bounding box center [472, 343] width 126 height 13
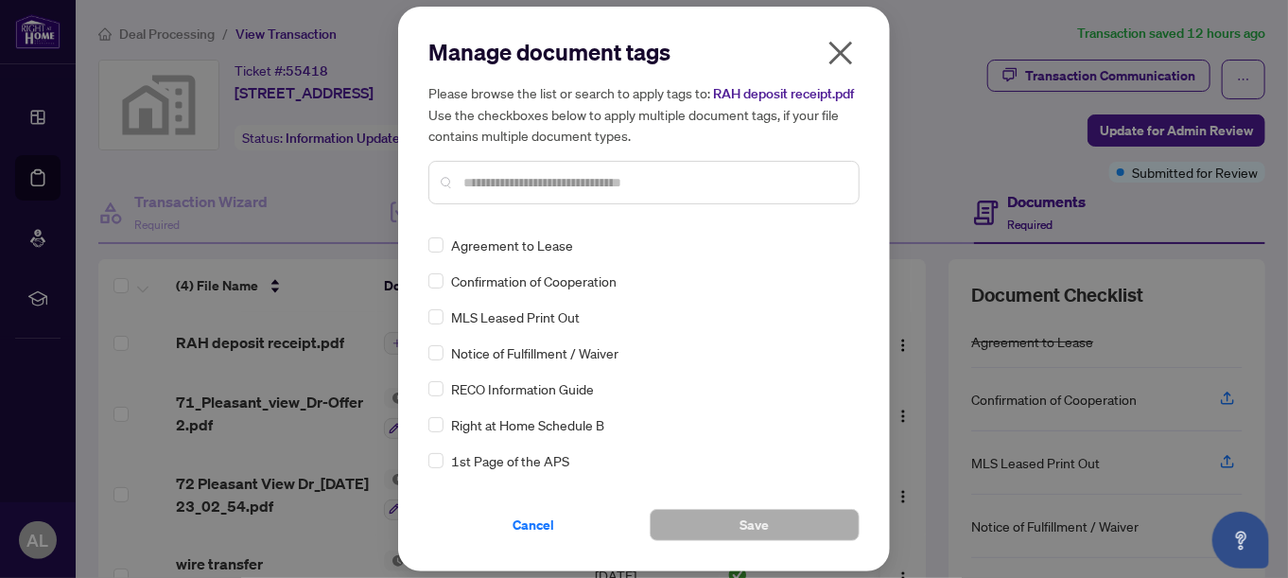
click at [466, 192] on input "text" at bounding box center [653, 182] width 380 height 21
type input "*******"
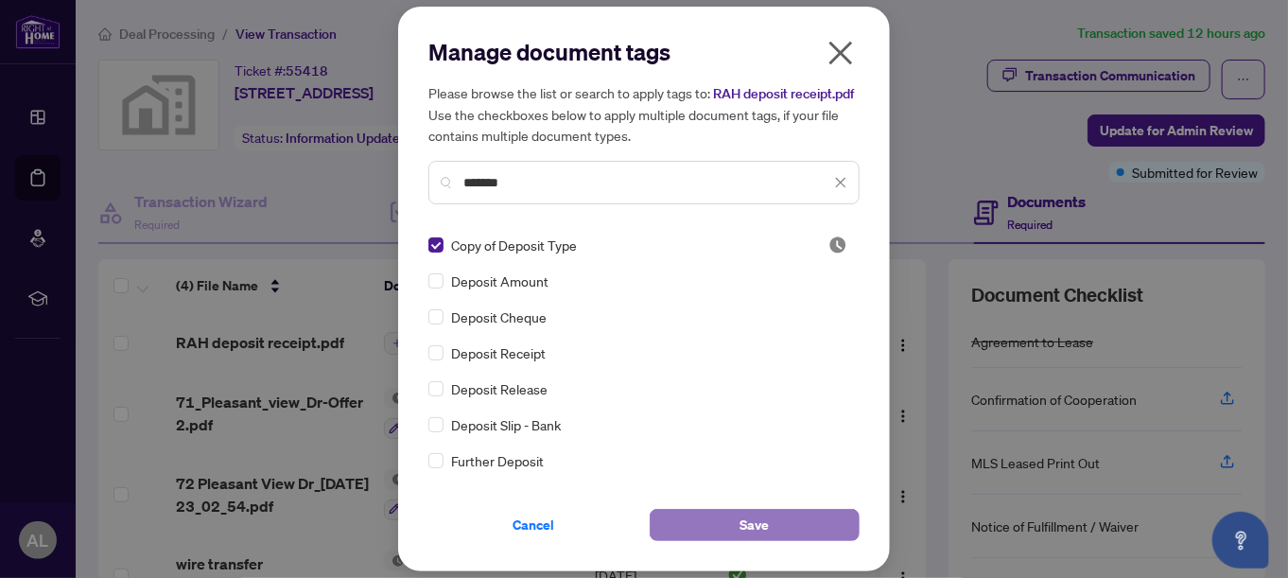
click at [756, 538] on span "Save" at bounding box center [754, 525] width 29 height 30
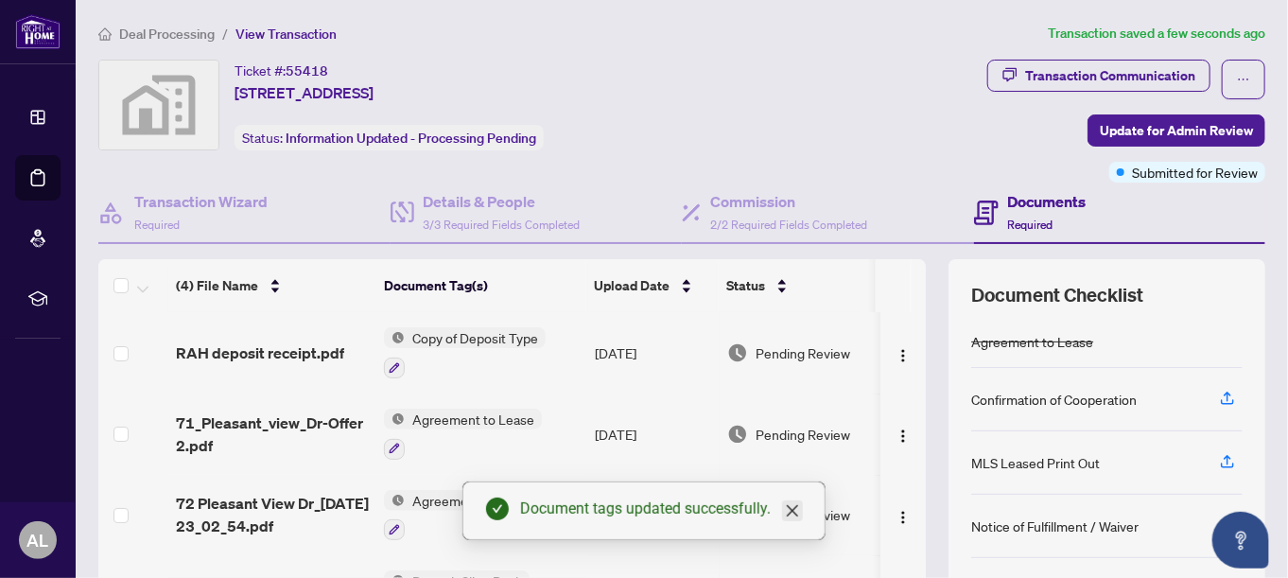
click at [795, 510] on icon "close" at bounding box center [792, 510] width 15 height 15
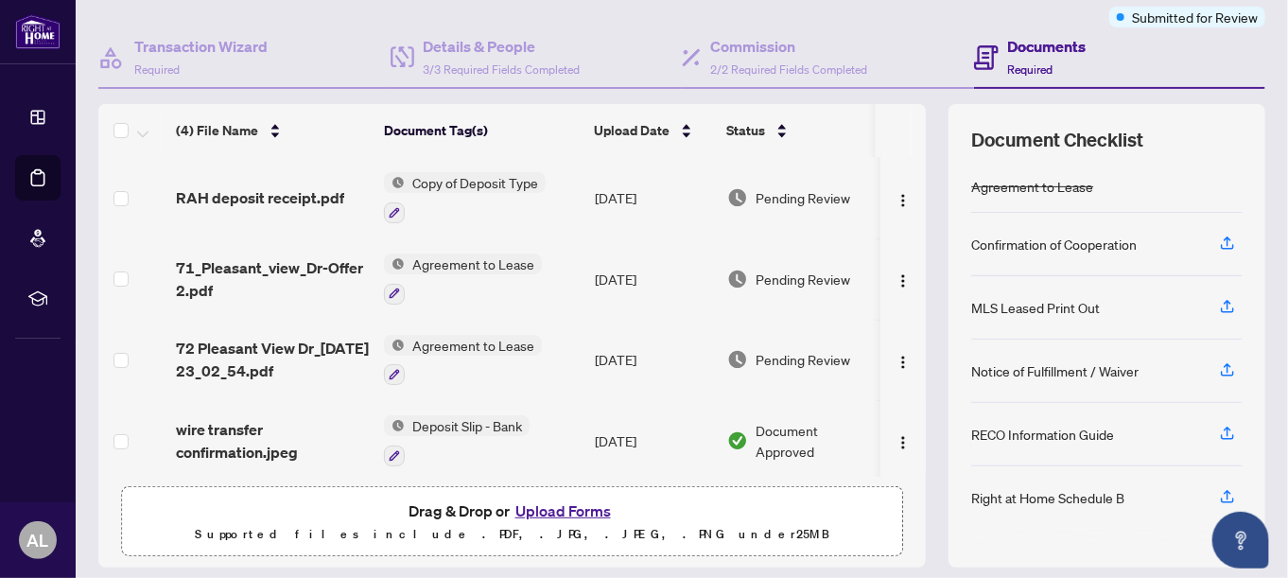
scroll to position [116, 0]
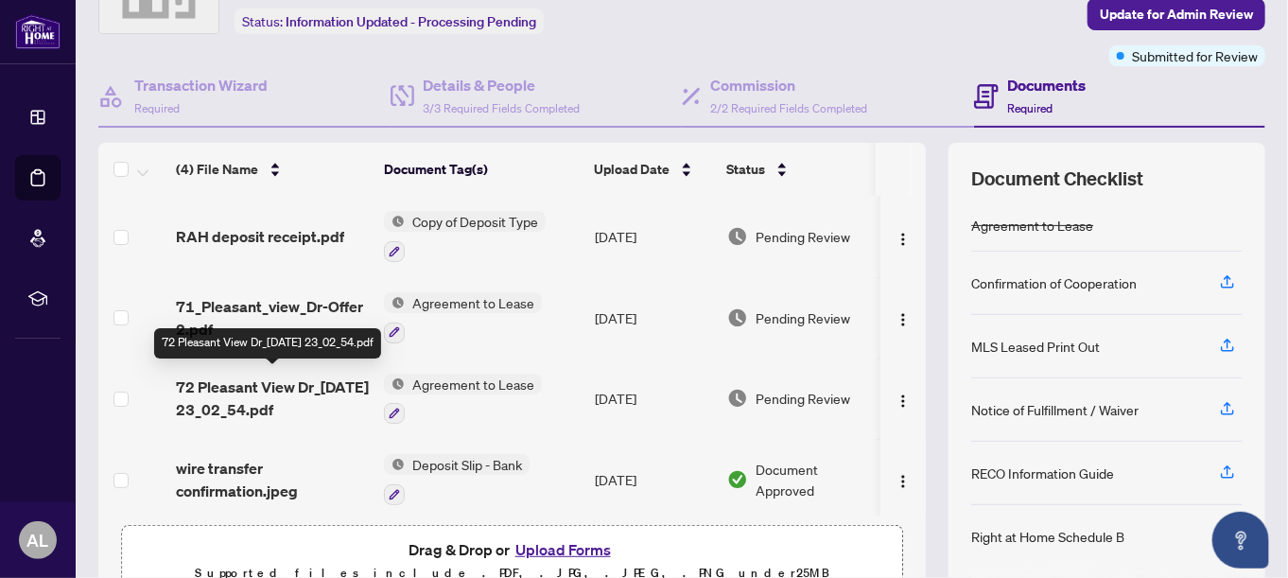
click at [247, 397] on span "72 Pleasant View Dr_2025-09-25 23_02_54.pdf" at bounding box center [272, 397] width 193 height 45
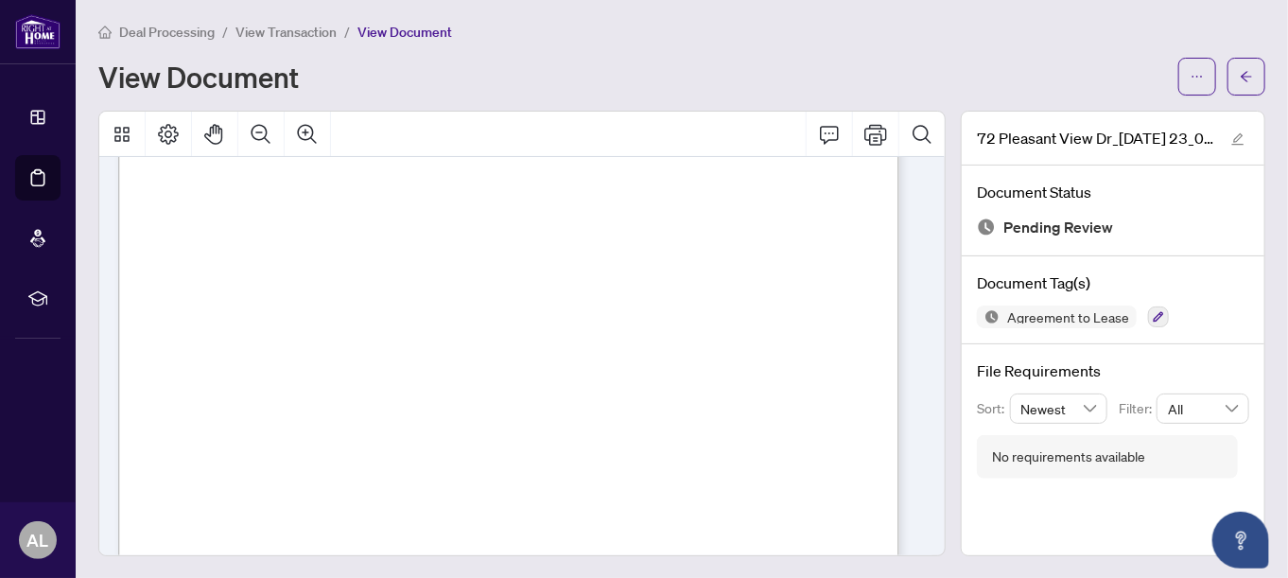
scroll to position [1323, 0]
click at [1239, 78] on icon "arrow-left" at bounding box center [1245, 76] width 13 height 13
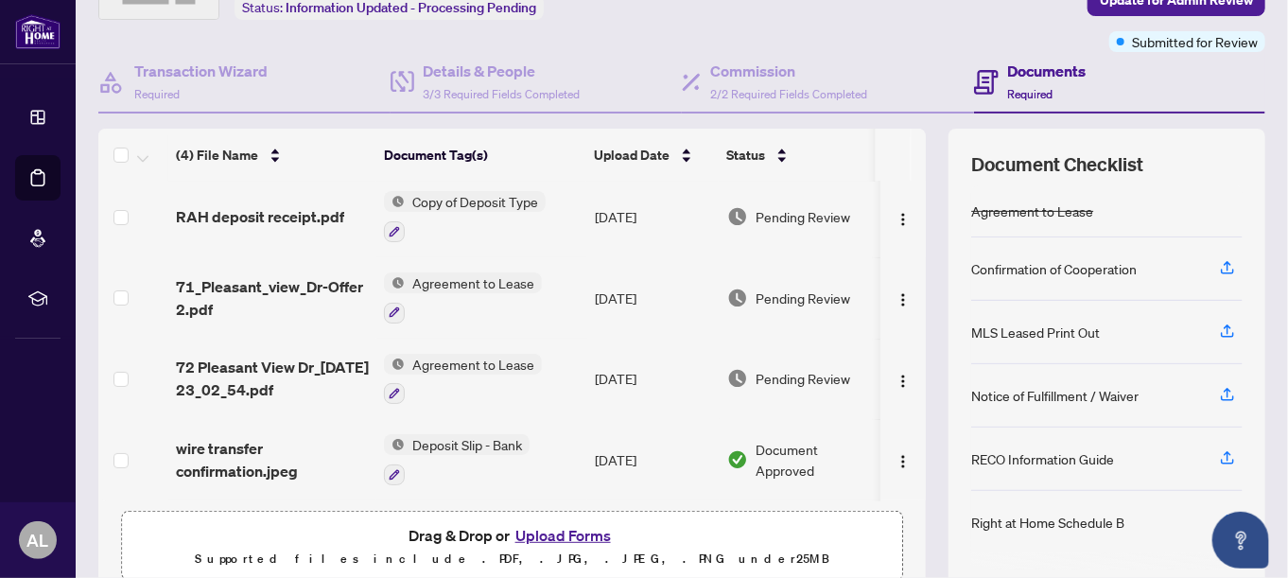
scroll to position [191, 0]
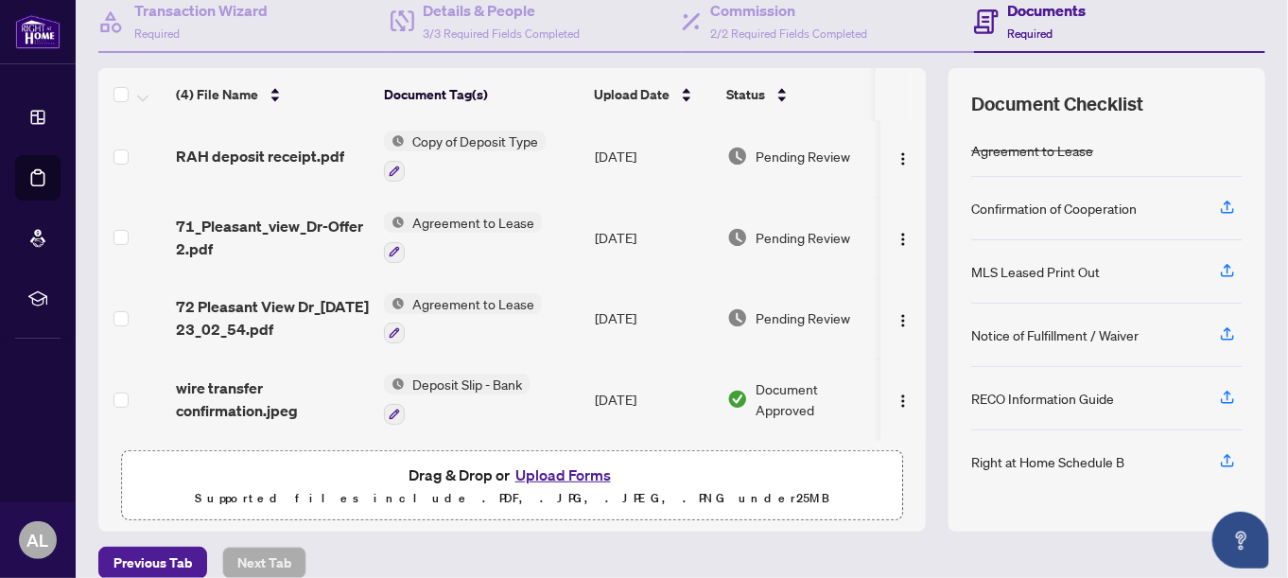
click at [475, 300] on span "Agreement to Lease" at bounding box center [473, 303] width 137 height 21
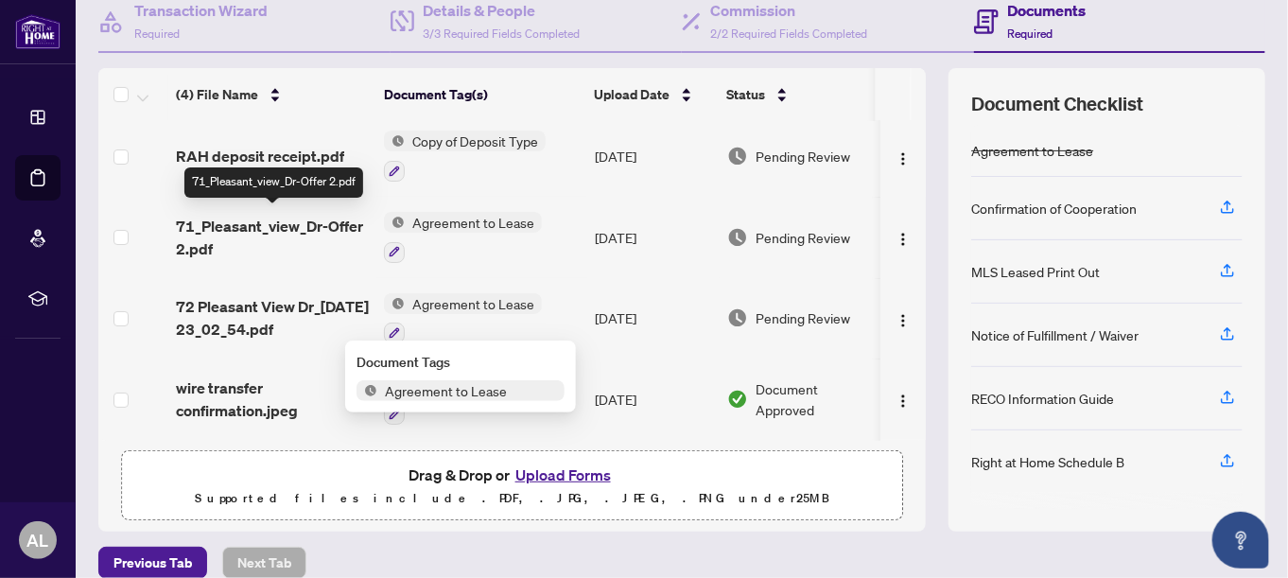
click at [281, 217] on span "71_Pleasant_view_Dr-Offer 2.pdf" at bounding box center [272, 237] width 193 height 45
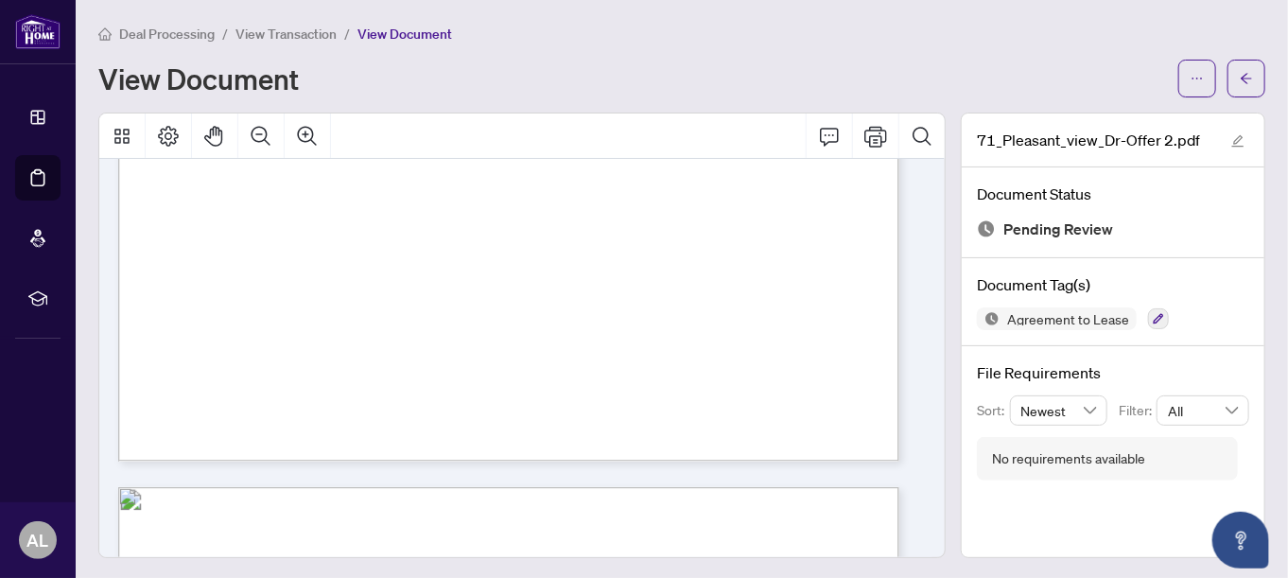
scroll to position [756, 0]
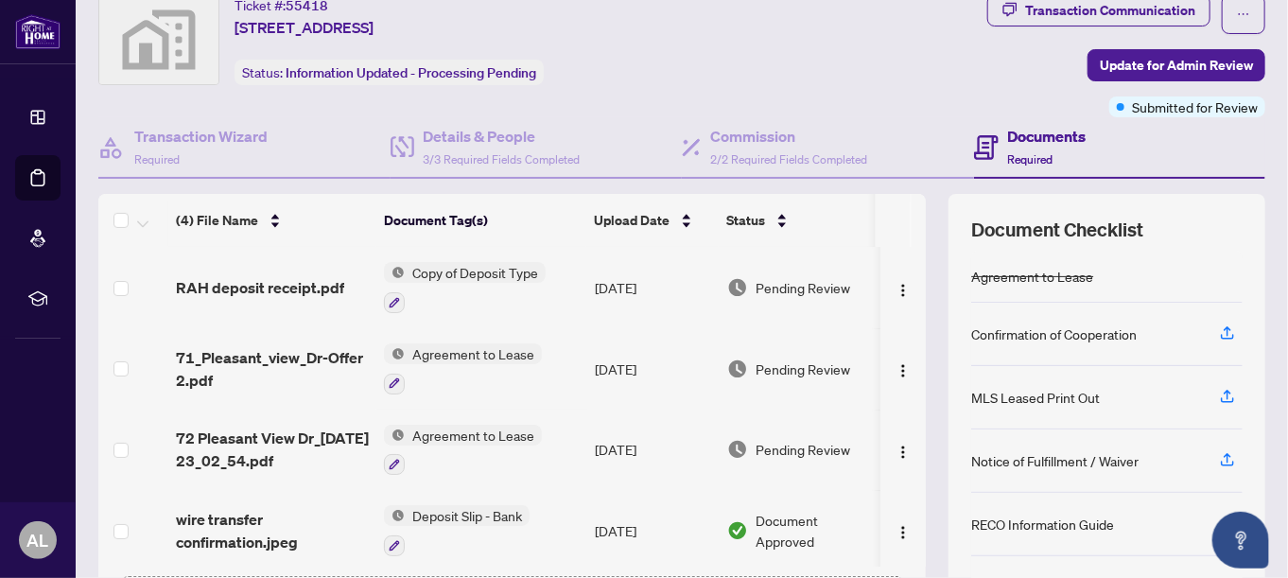
scroll to position [95, 0]
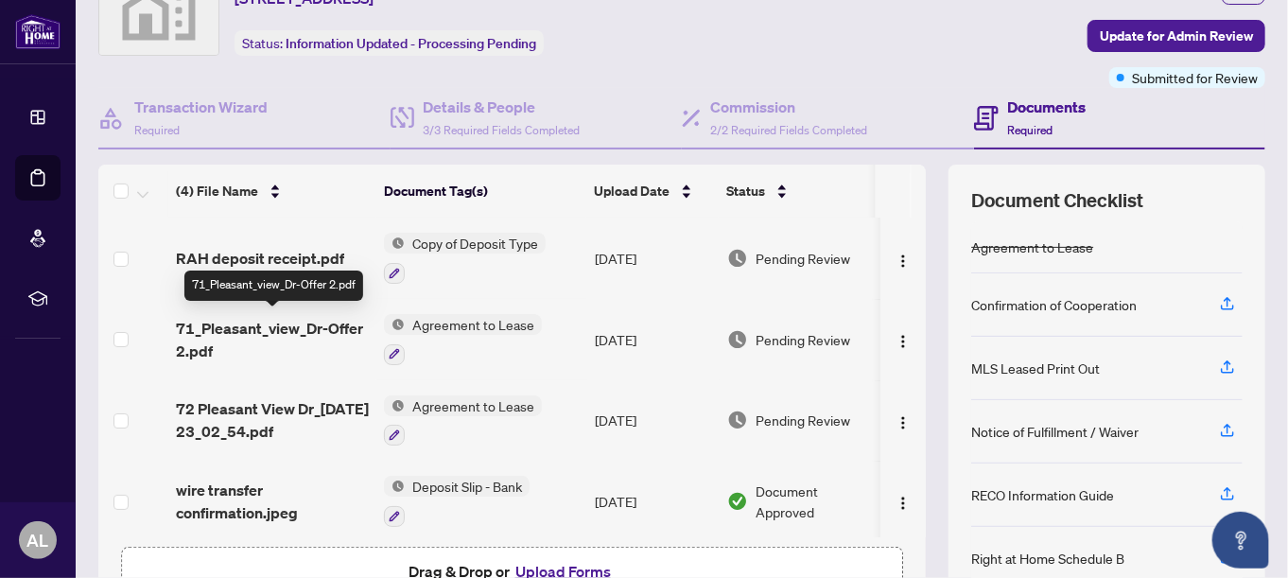
click at [311, 323] on span "71_Pleasant_view_Dr-Offer 2.pdf" at bounding box center [272, 339] width 193 height 45
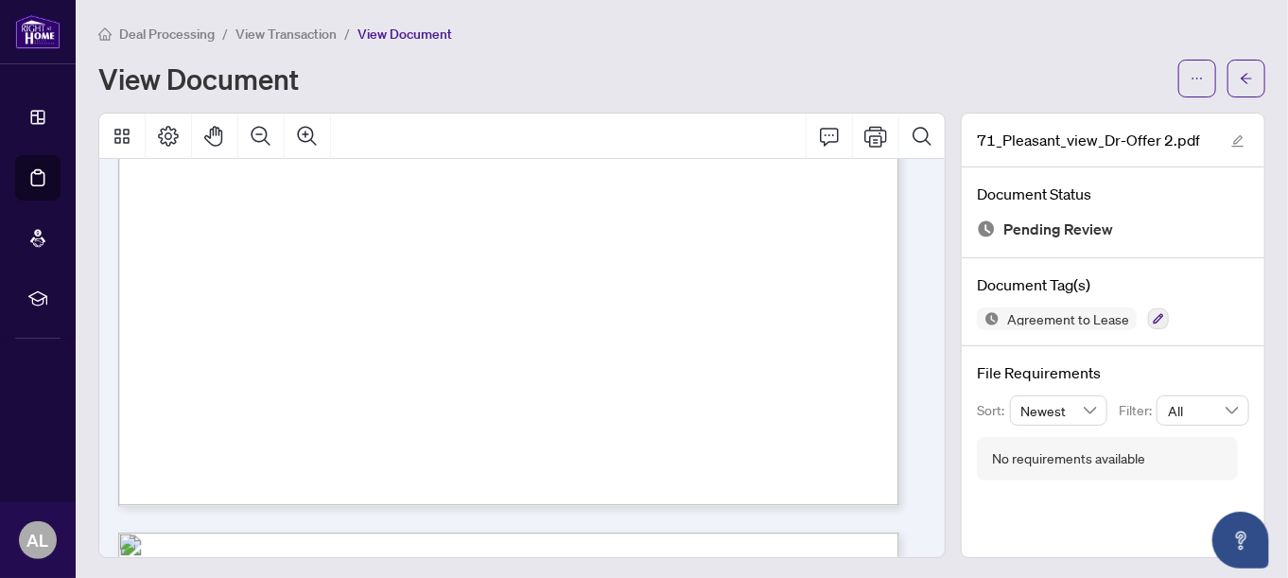
scroll to position [6617, 0]
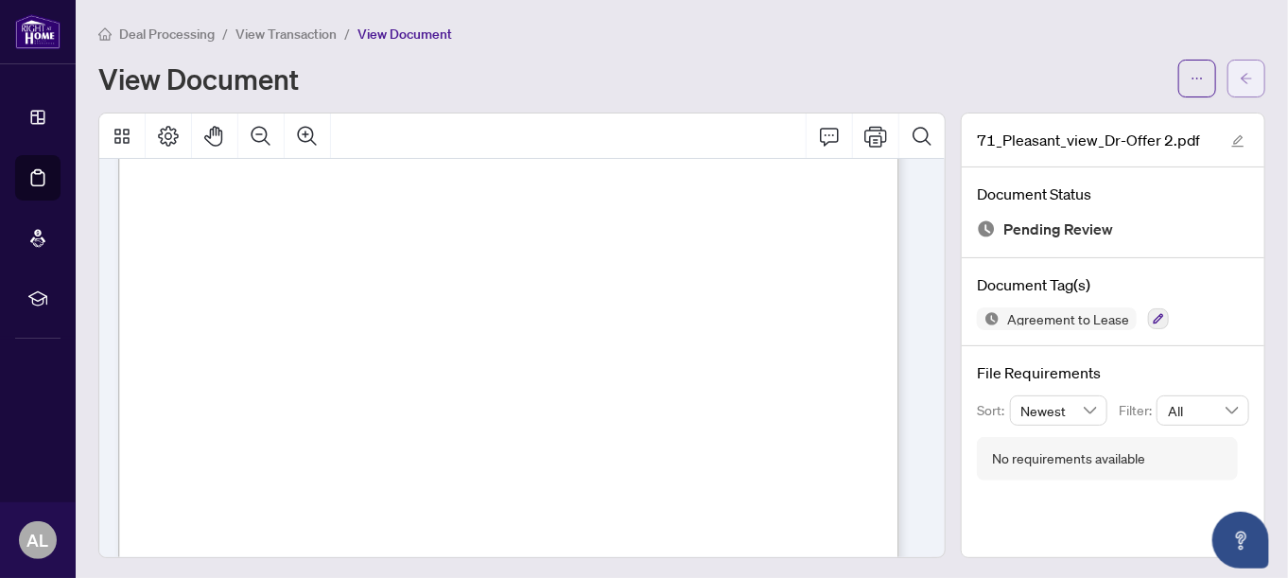
click at [1239, 83] on span "button" at bounding box center [1245, 78] width 13 height 30
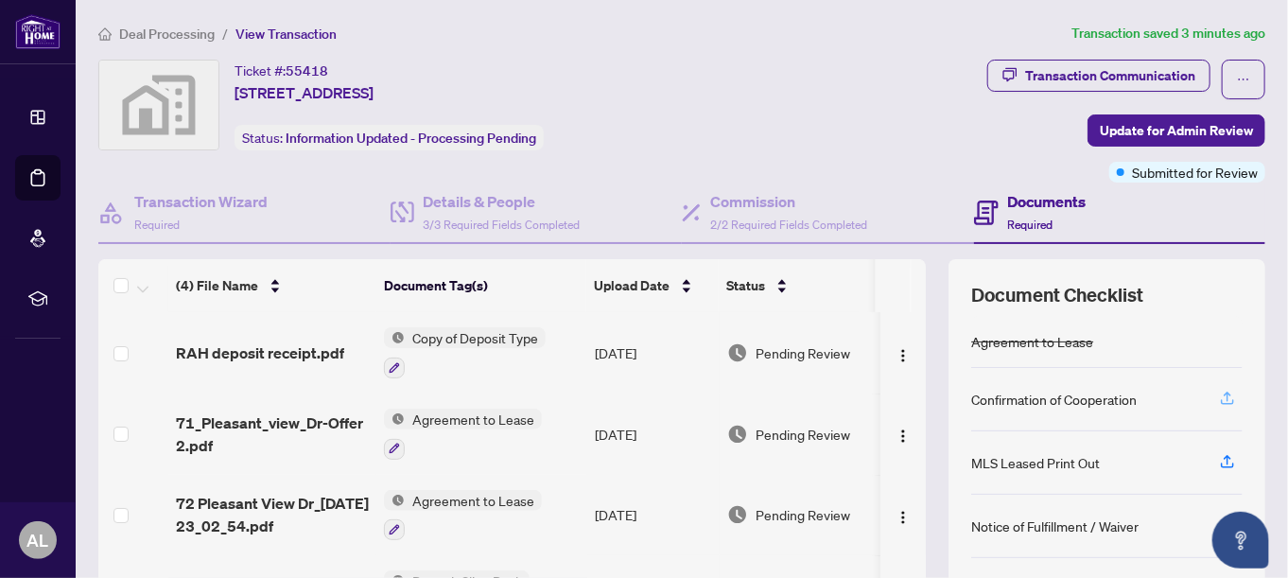
click at [1223, 393] on icon "button" at bounding box center [1227, 395] width 8 height 9
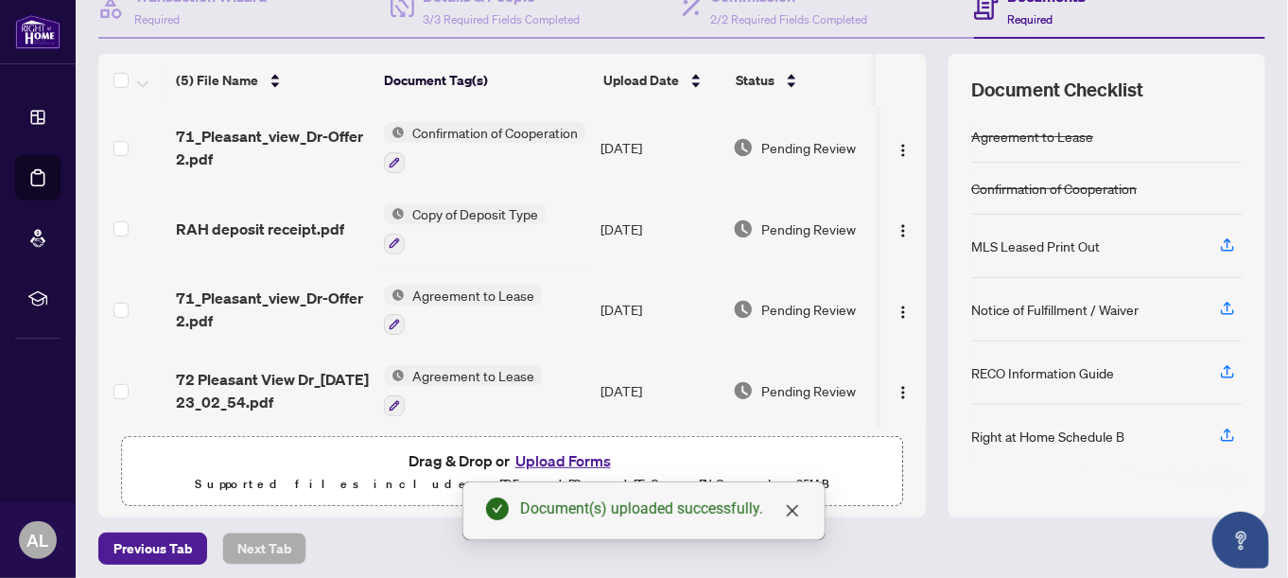
scroll to position [211, 0]
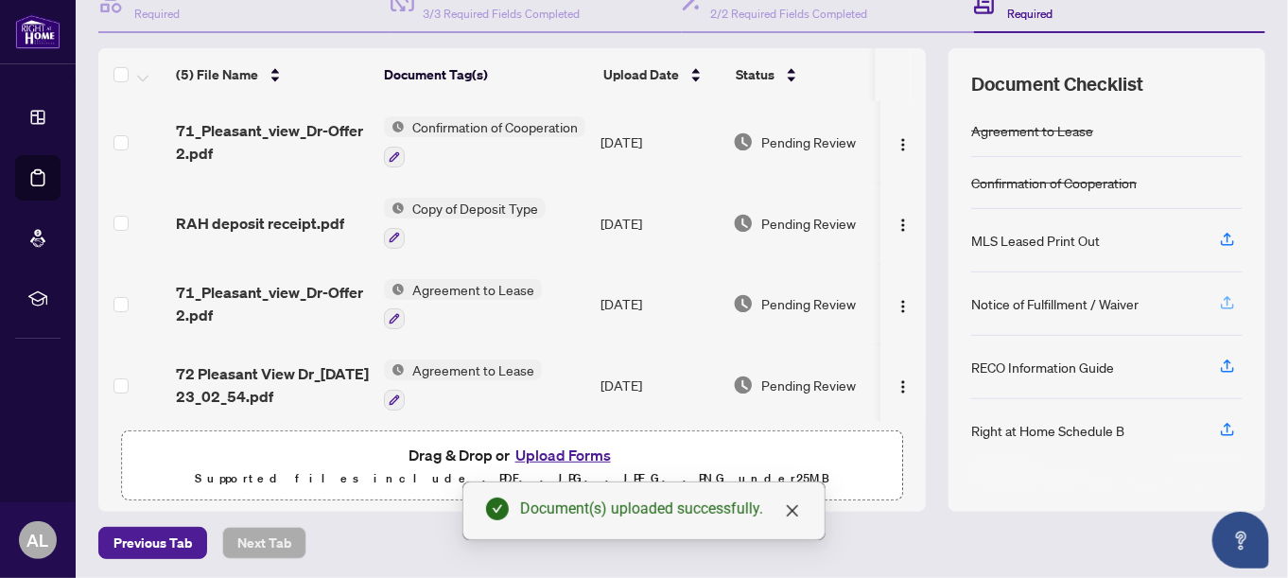
click at [1220, 303] on icon "button" at bounding box center [1226, 305] width 13 height 5
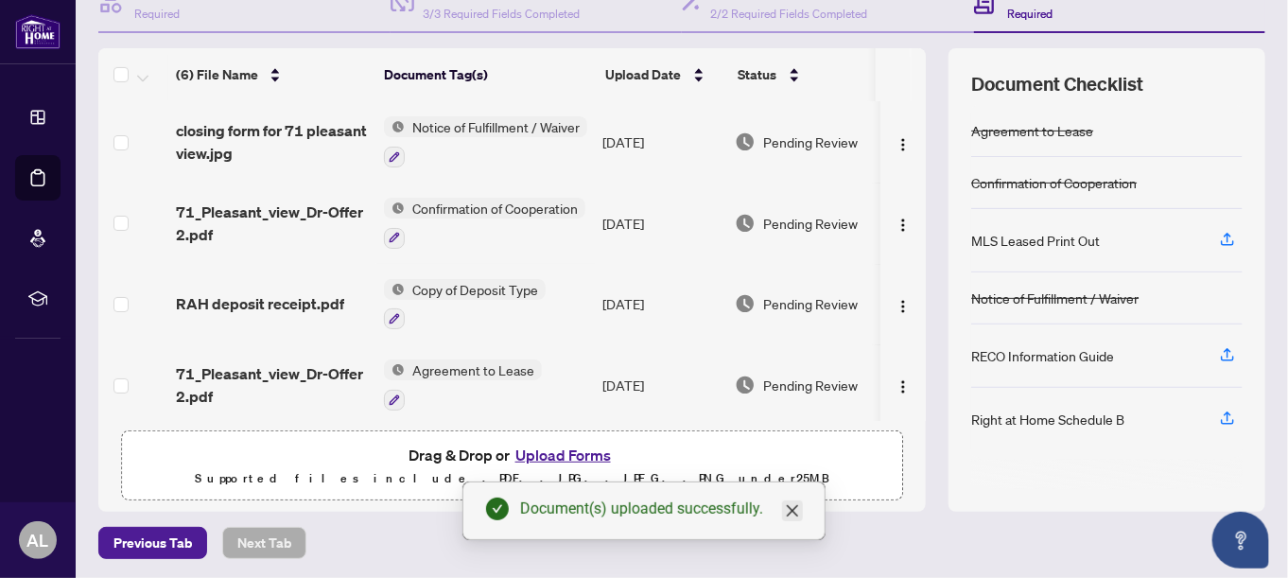
click at [793, 512] on icon "close" at bounding box center [792, 510] width 11 height 11
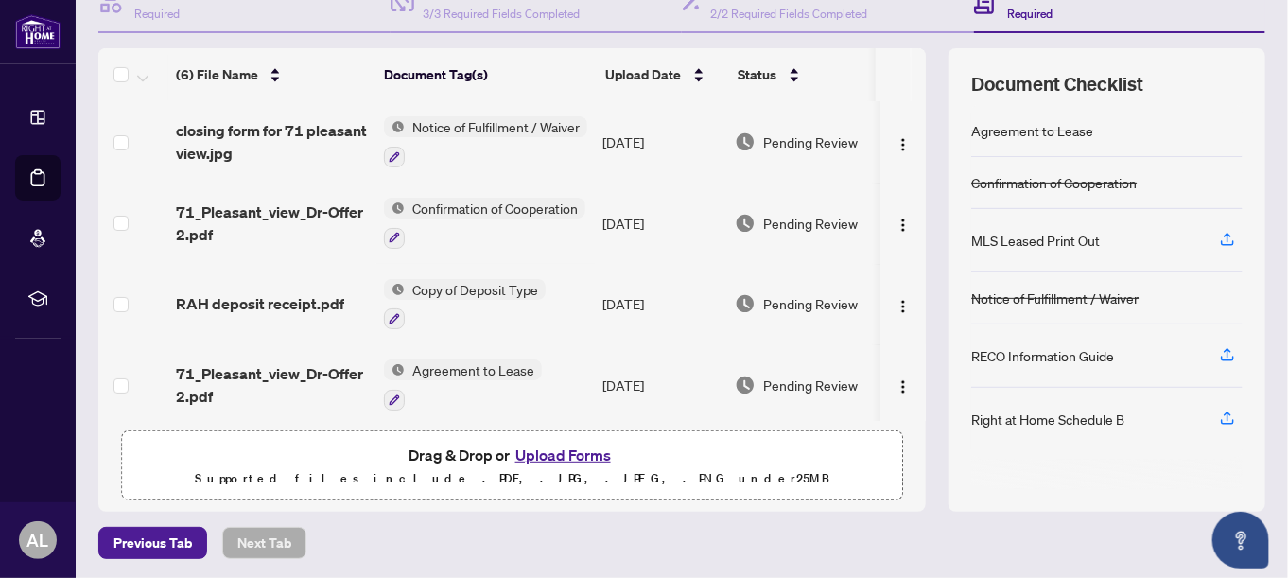
click at [1049, 354] on div "RECO Information Guide" at bounding box center [1042, 355] width 143 height 21
click at [1219, 348] on icon "button" at bounding box center [1227, 354] width 17 height 17
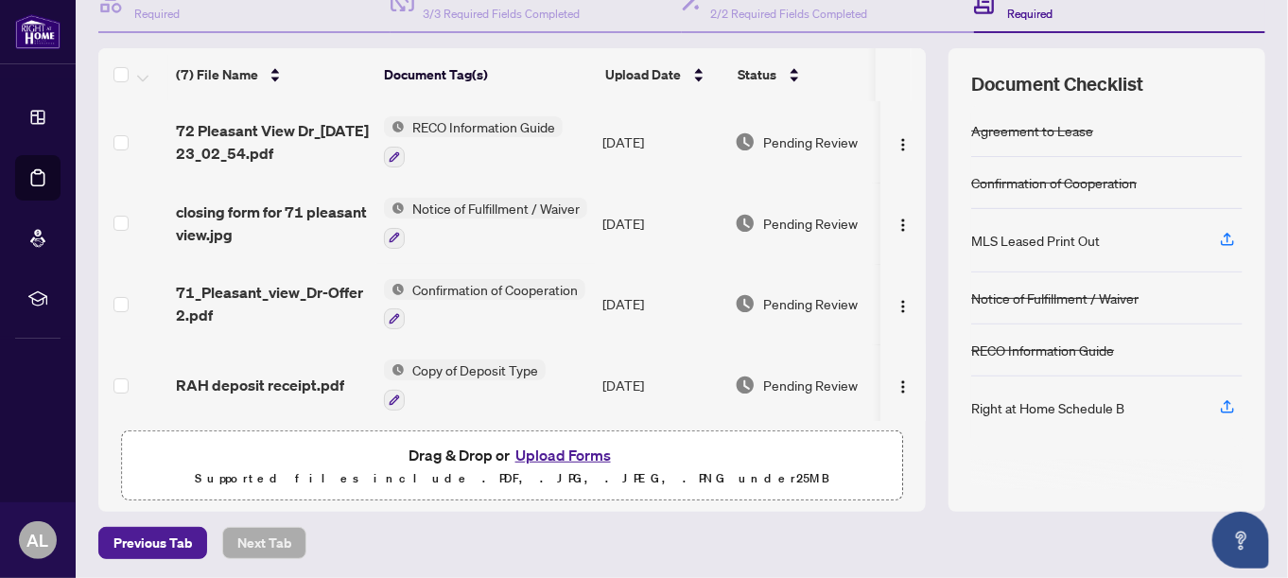
click at [1062, 402] on div "Right at Home Schedule B" at bounding box center [1047, 407] width 153 height 21
click at [1219, 402] on icon "button" at bounding box center [1227, 406] width 17 height 17
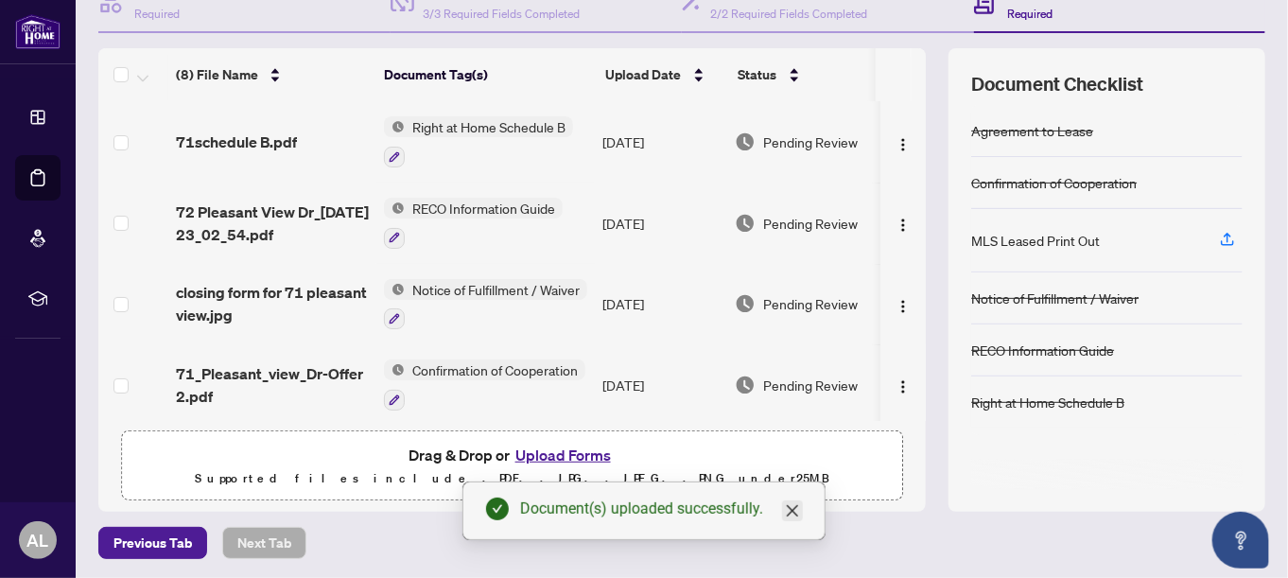
click at [795, 513] on icon "close" at bounding box center [792, 510] width 11 height 11
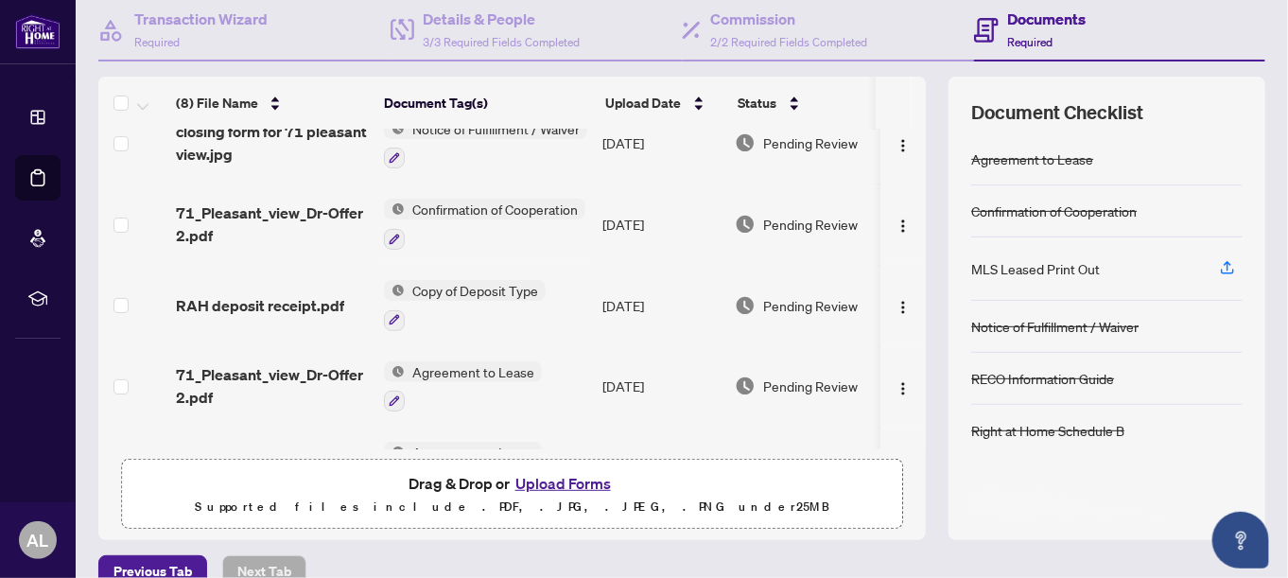
scroll to position [189, 0]
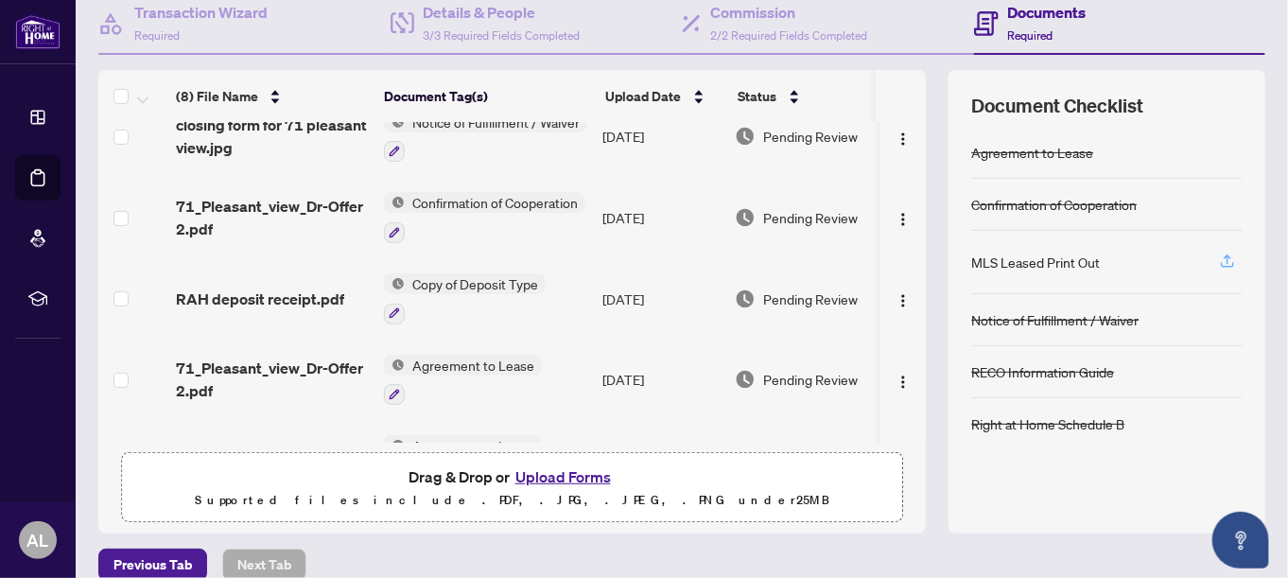
click at [1219, 256] on icon "button" at bounding box center [1227, 260] width 17 height 17
click at [1223, 257] on icon "button" at bounding box center [1227, 258] width 8 height 9
click at [1219, 256] on icon "button" at bounding box center [1227, 260] width 17 height 17
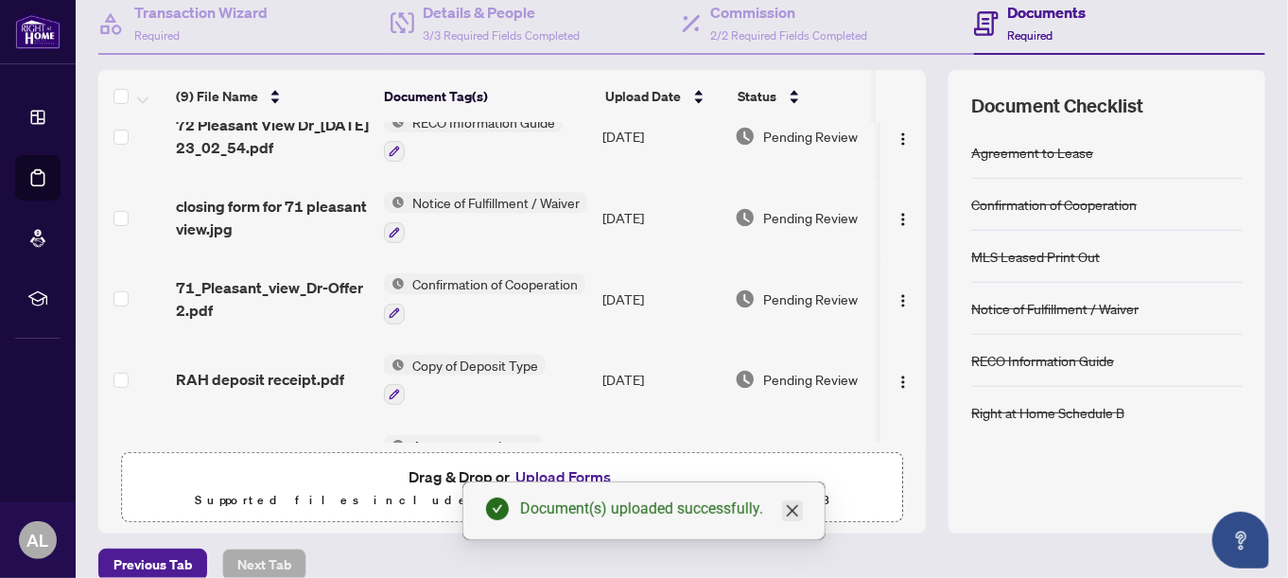
click at [797, 512] on icon "close" at bounding box center [792, 510] width 15 height 15
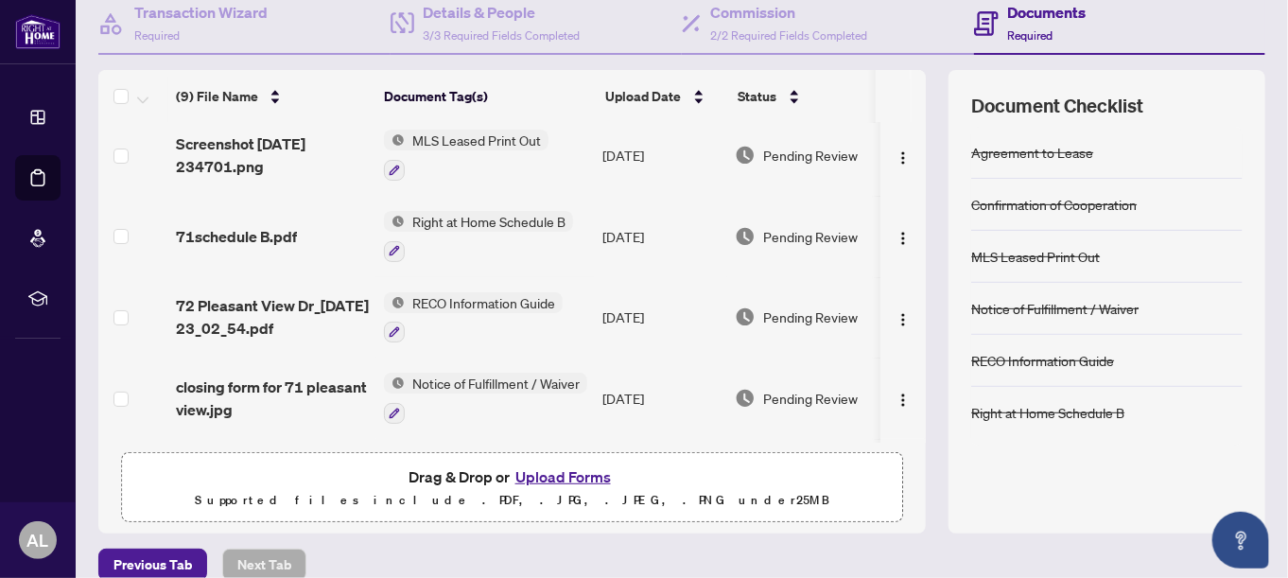
scroll to position [0, 0]
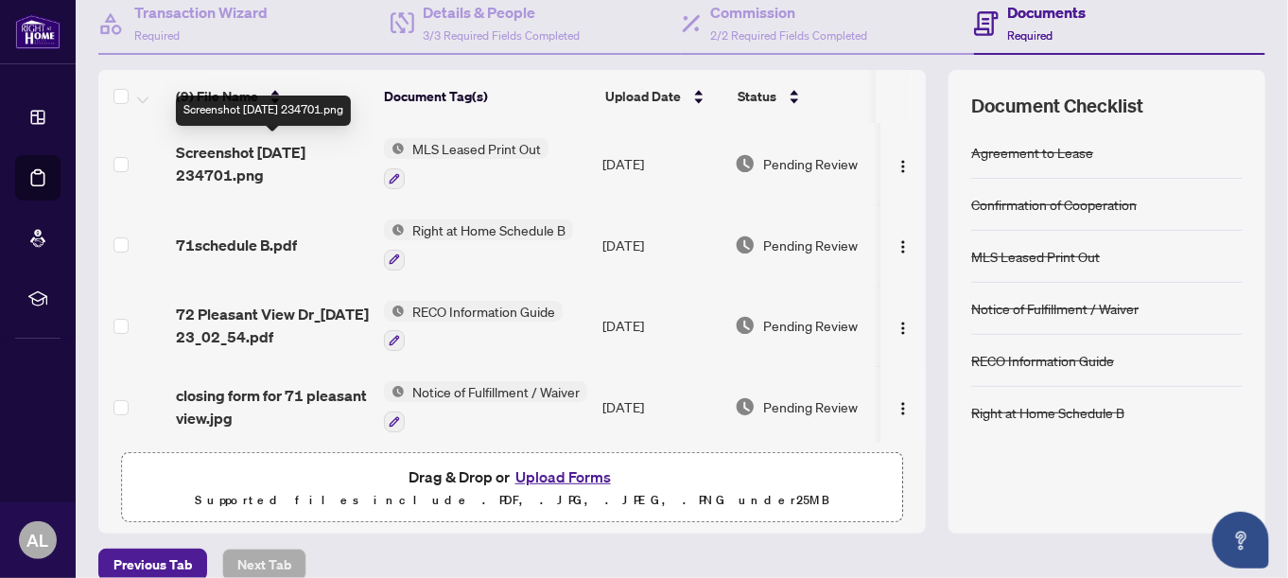
click at [250, 148] on span "Screenshot 2025-10-01 234701.png" at bounding box center [272, 163] width 193 height 45
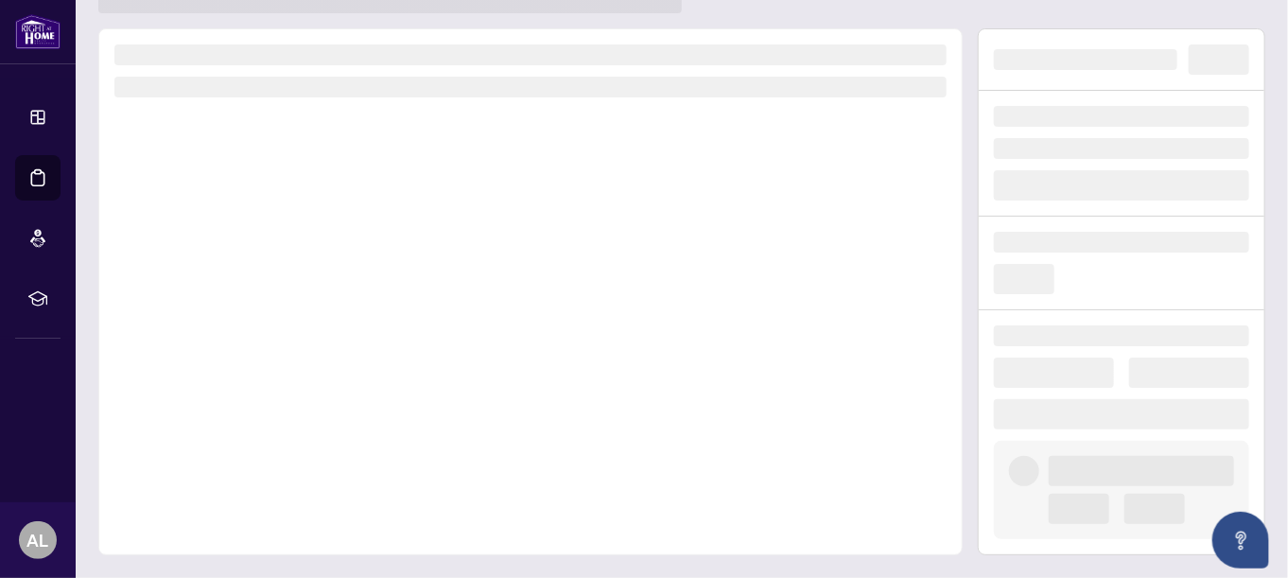
scroll to position [64, 0]
click at [250, 148] on div at bounding box center [530, 293] width 864 height 527
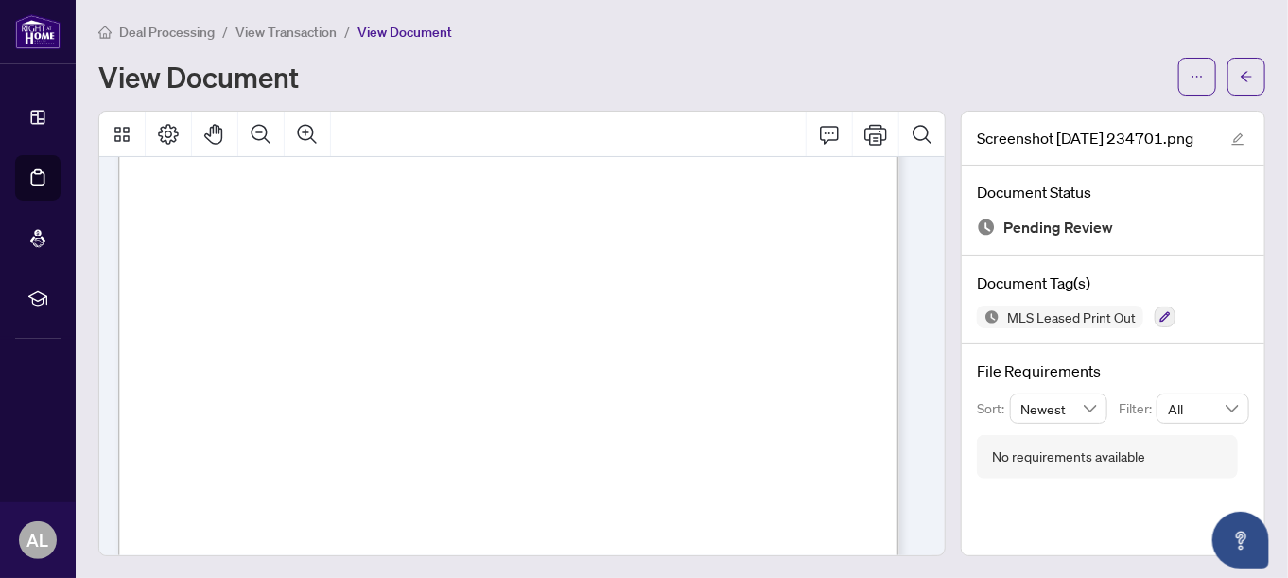
scroll to position [0, 0]
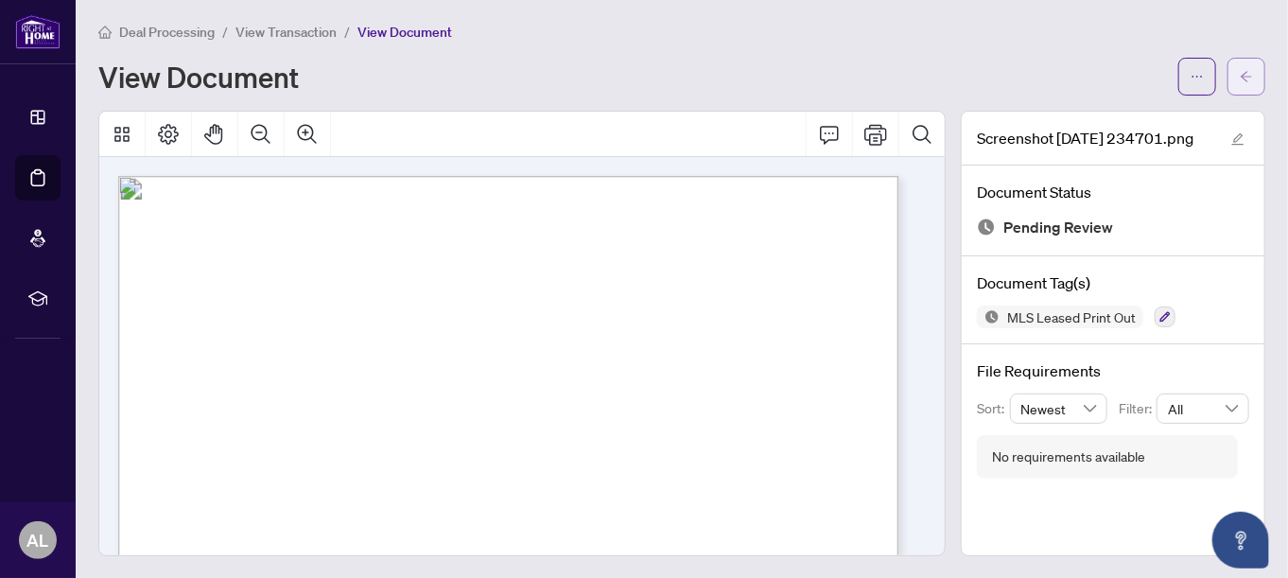
click at [1239, 77] on icon "arrow-left" at bounding box center [1245, 76] width 13 height 13
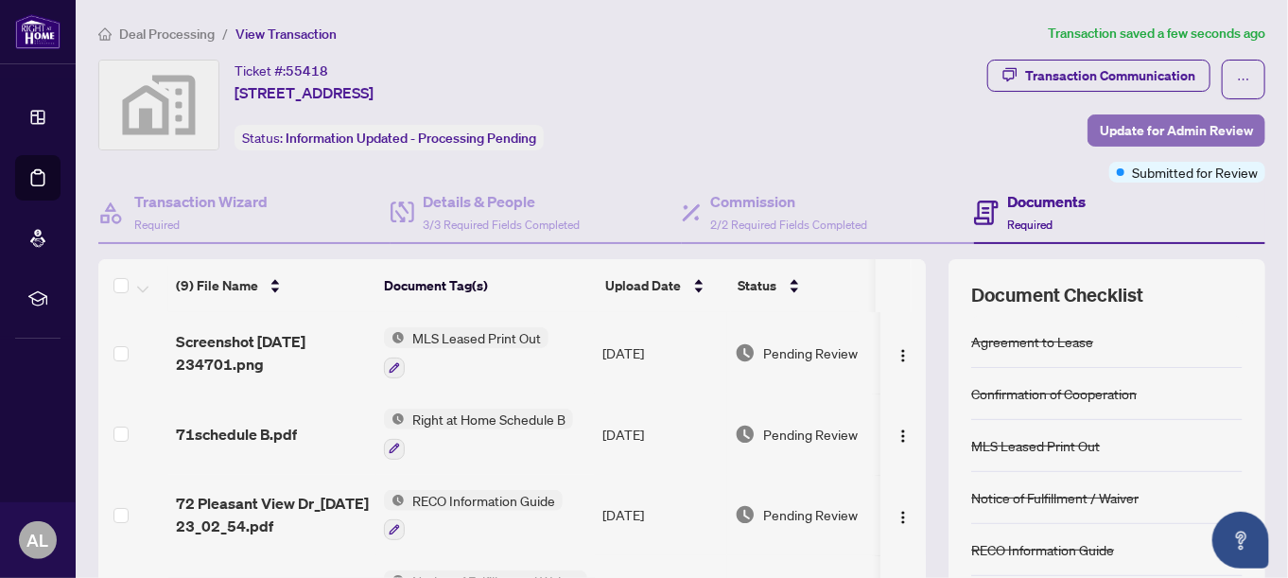
click at [1157, 131] on span "Update for Admin Review" at bounding box center [1175, 130] width 153 height 30
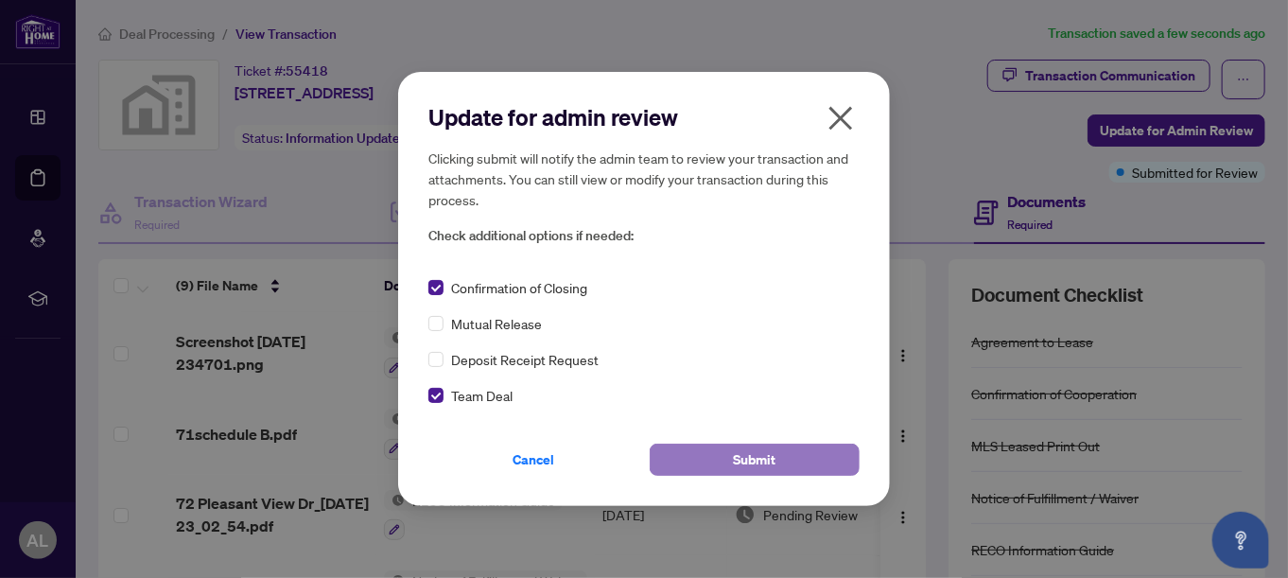
click at [747, 457] on span "Submit" at bounding box center [755, 459] width 43 height 30
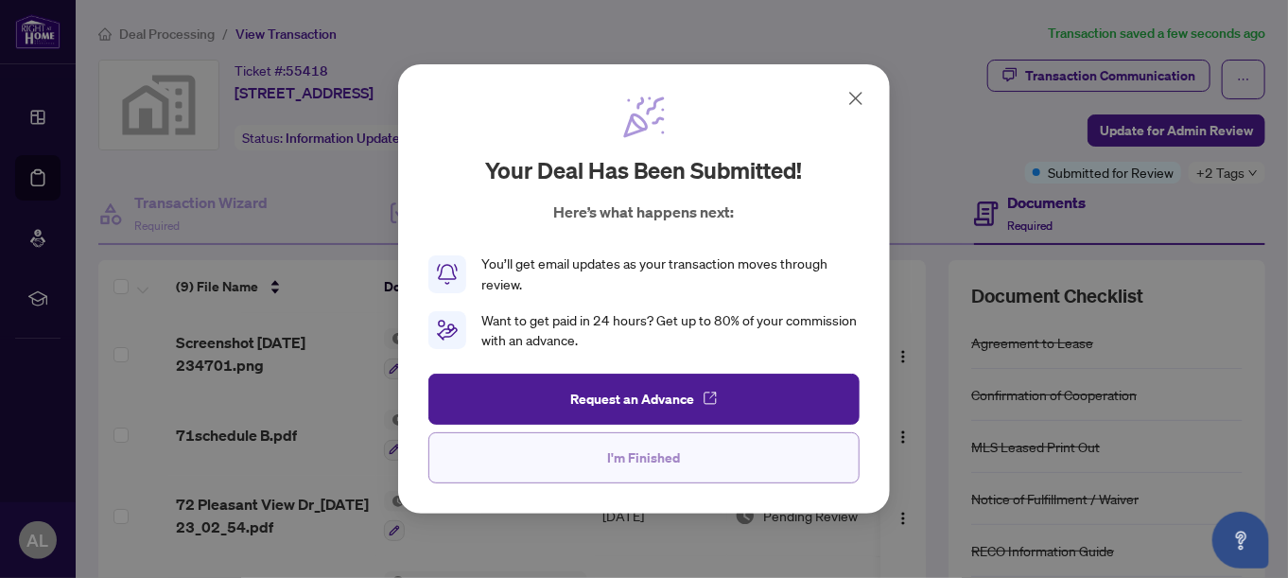
click at [642, 457] on span "I'm Finished" at bounding box center [644, 457] width 73 height 30
